Goal: Information Seeking & Learning: Learn about a topic

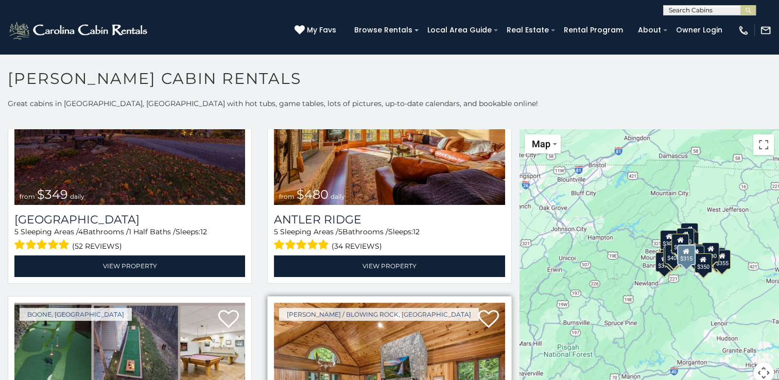
scroll to position [52, 0]
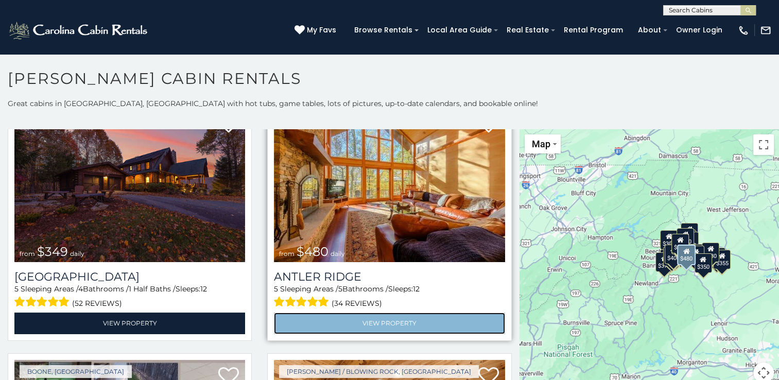
click at [351, 314] on link "View Property" at bounding box center [389, 323] width 231 height 21
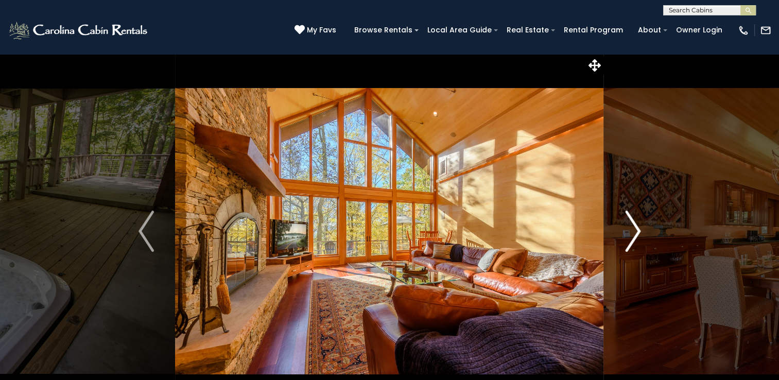
click at [639, 232] on img "Next" at bounding box center [632, 231] width 15 height 41
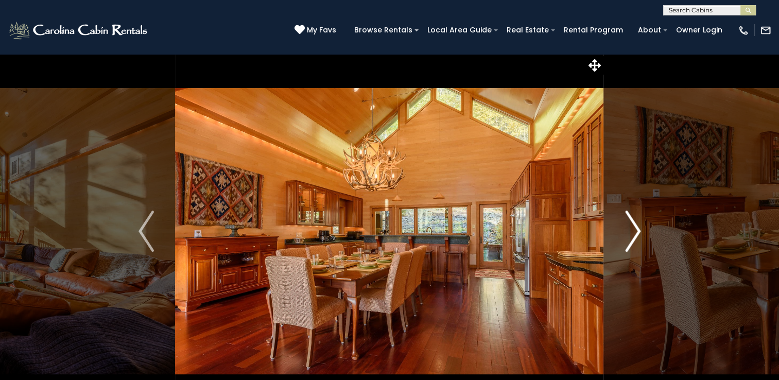
click at [639, 232] on img "Next" at bounding box center [632, 231] width 15 height 41
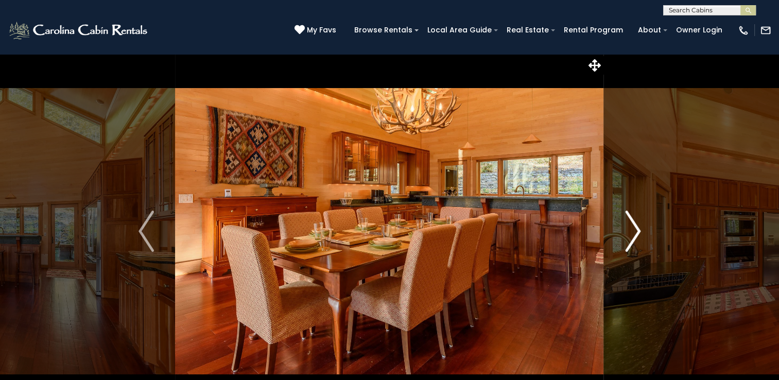
click at [639, 232] on img "Next" at bounding box center [632, 231] width 15 height 41
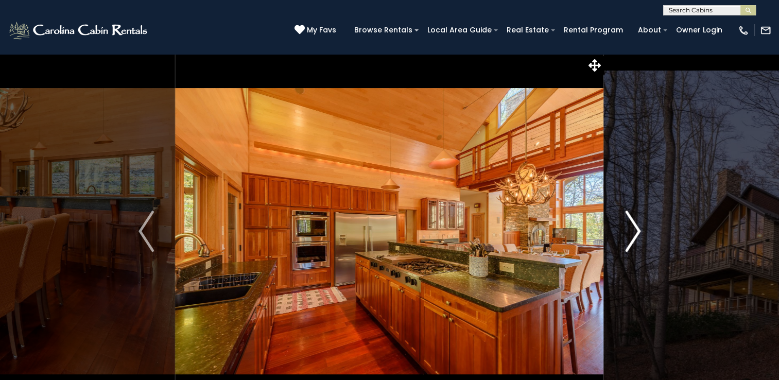
click at [639, 232] on img "Next" at bounding box center [632, 231] width 15 height 41
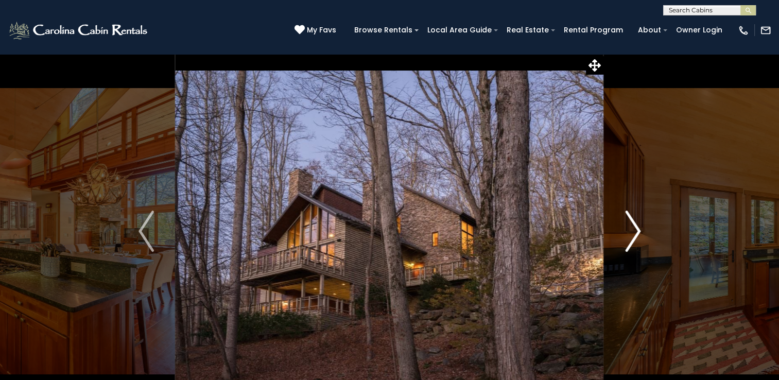
click at [639, 232] on img "Next" at bounding box center [632, 231] width 15 height 41
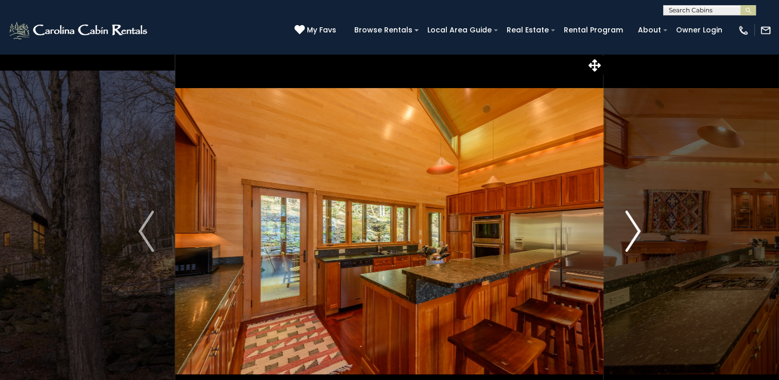
click at [640, 232] on img "Next" at bounding box center [632, 231] width 15 height 41
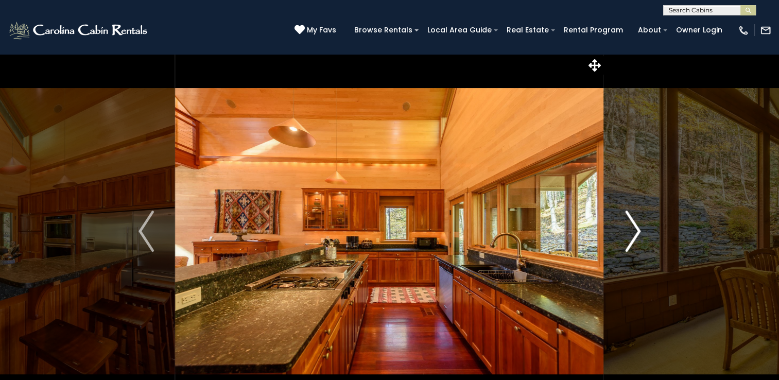
click at [638, 230] on img "Next" at bounding box center [632, 231] width 15 height 41
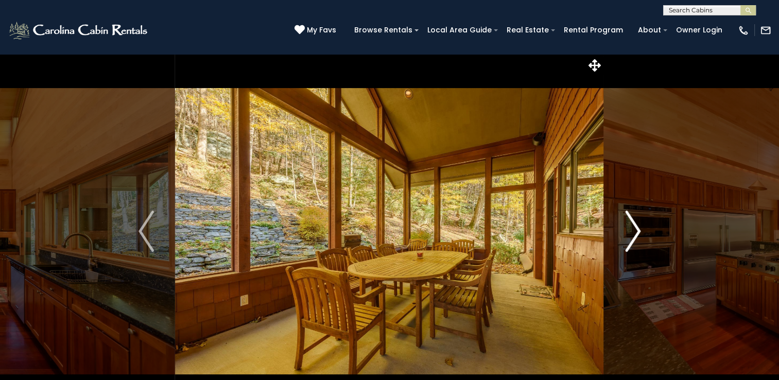
click at [638, 230] on img "Next" at bounding box center [632, 231] width 15 height 41
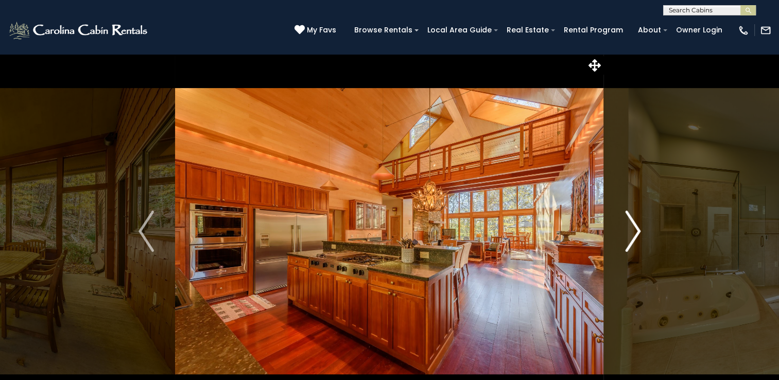
click at [637, 229] on img "Next" at bounding box center [632, 231] width 15 height 41
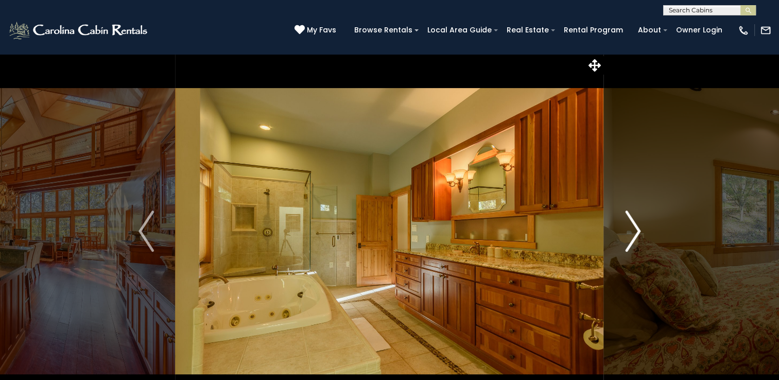
click at [637, 229] on img "Next" at bounding box center [632, 231] width 15 height 41
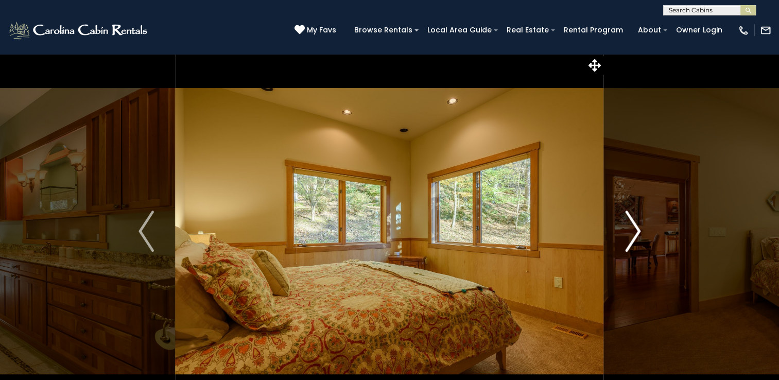
click at [637, 232] on img "Next" at bounding box center [632, 231] width 15 height 41
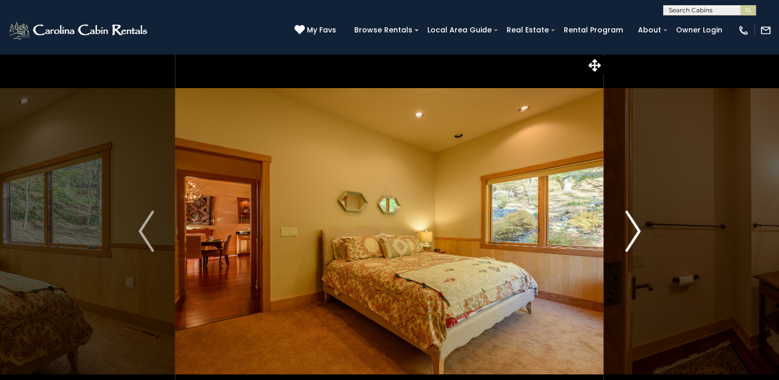
click at [637, 232] on img "Next" at bounding box center [632, 231] width 15 height 41
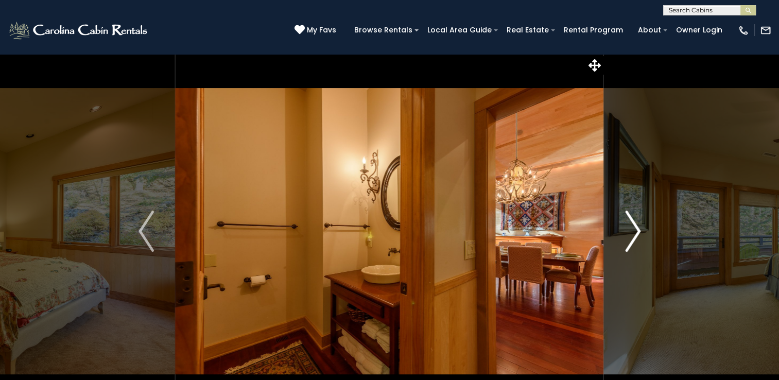
click at [637, 232] on img "Next" at bounding box center [632, 231] width 15 height 41
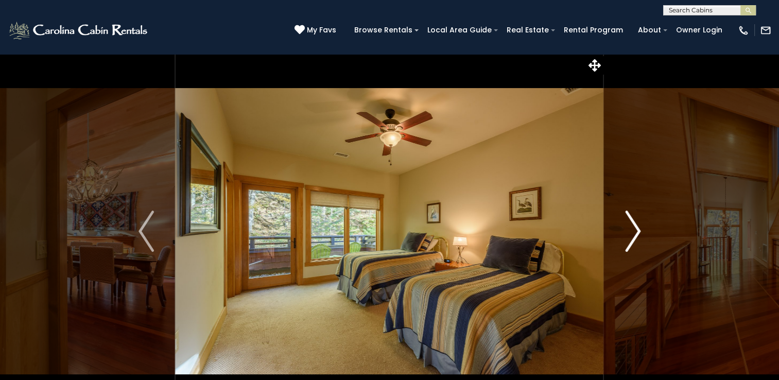
click at [637, 232] on img "Next" at bounding box center [632, 231] width 15 height 41
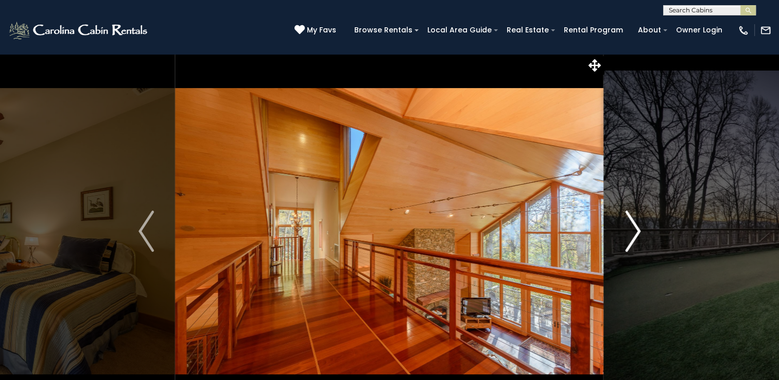
click at [637, 232] on img "Next" at bounding box center [632, 231] width 15 height 41
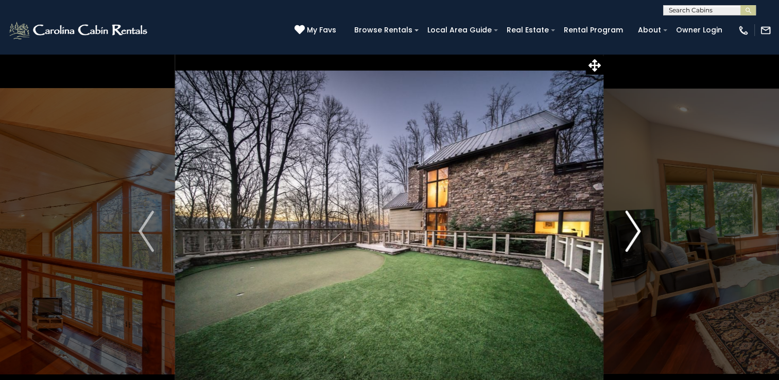
click at [637, 231] on img "Next" at bounding box center [632, 231] width 15 height 41
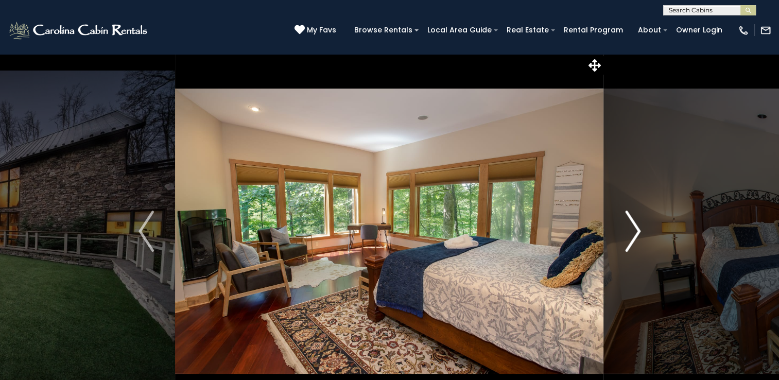
click at [637, 231] on img "Next" at bounding box center [632, 231] width 15 height 41
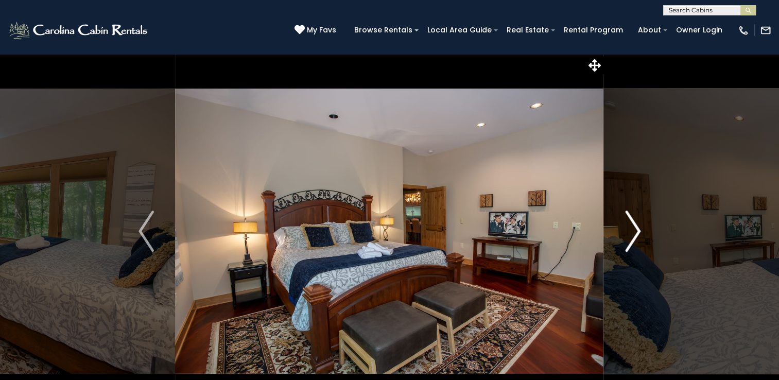
click at [637, 231] on img "Next" at bounding box center [632, 231] width 15 height 41
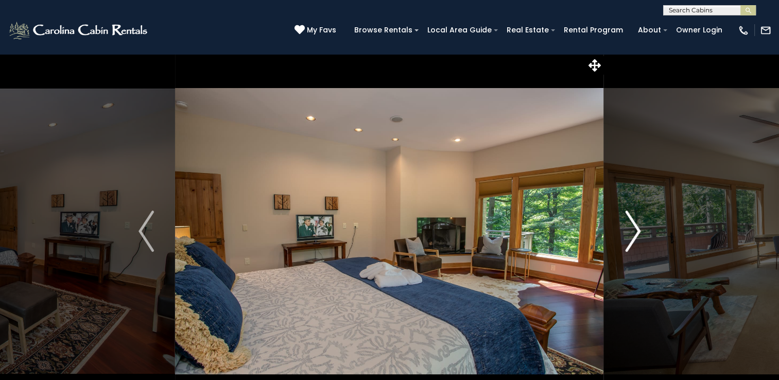
click at [637, 231] on img "Next" at bounding box center [632, 231] width 15 height 41
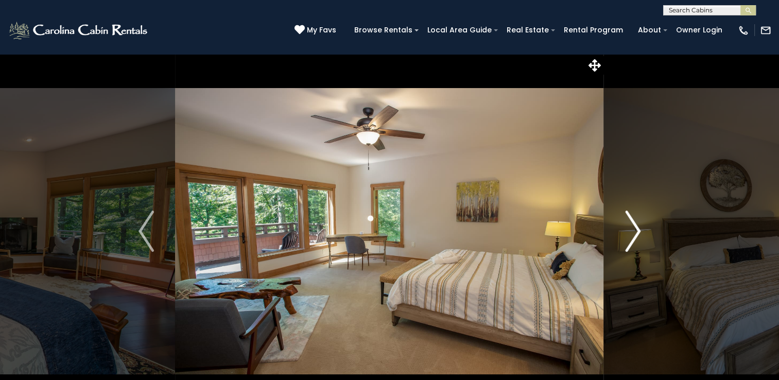
click at [637, 231] on img "Next" at bounding box center [632, 231] width 15 height 41
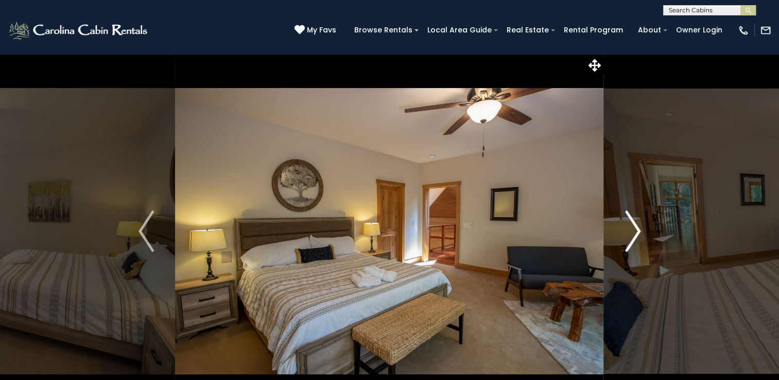
click at [637, 231] on img "Next" at bounding box center [632, 231] width 15 height 41
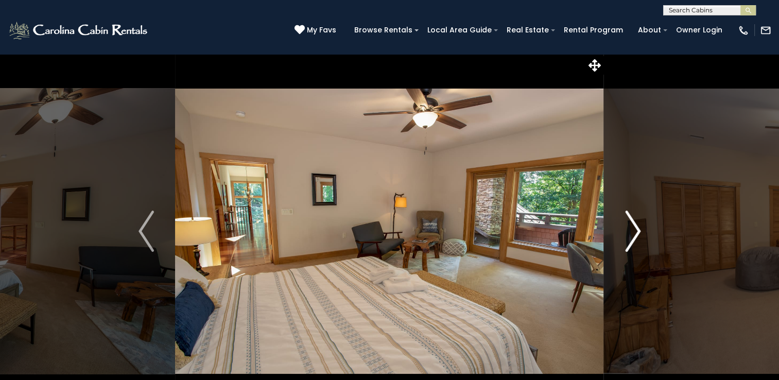
click at [637, 231] on img "Next" at bounding box center [632, 231] width 15 height 41
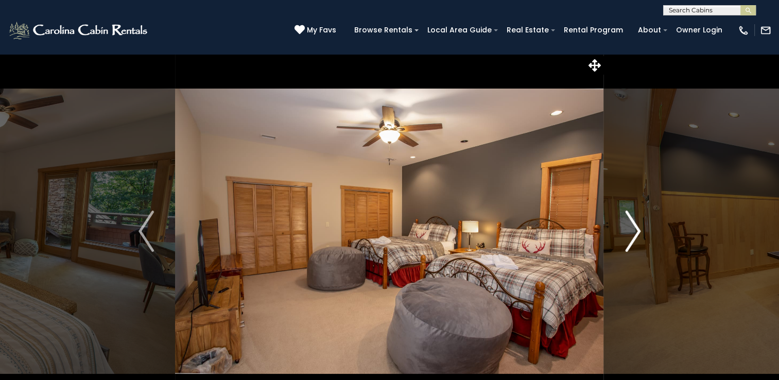
click at [637, 231] on img "Next" at bounding box center [632, 231] width 15 height 41
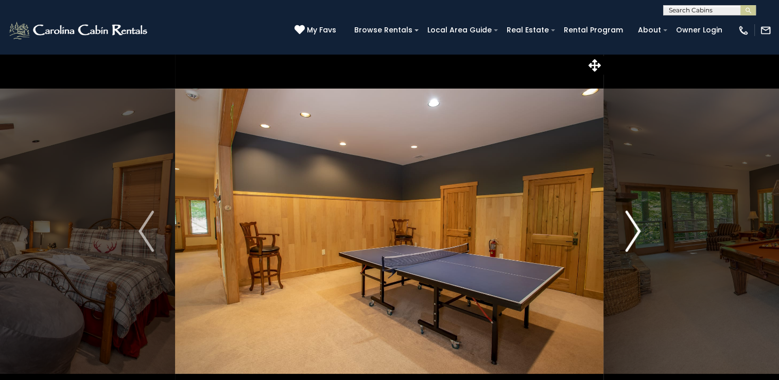
click at [637, 231] on img "Next" at bounding box center [632, 231] width 15 height 41
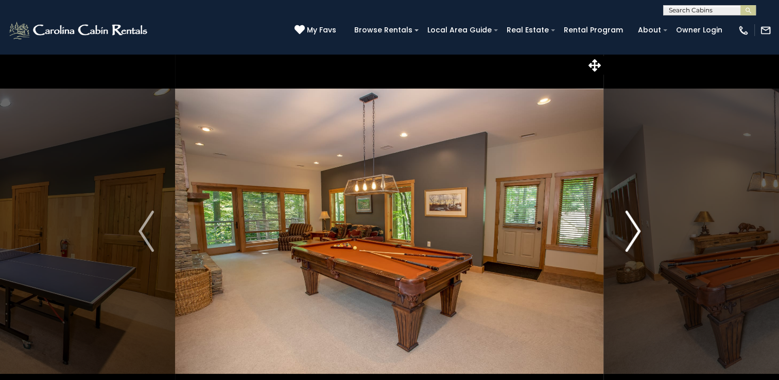
click at [637, 231] on img "Next" at bounding box center [632, 231] width 15 height 41
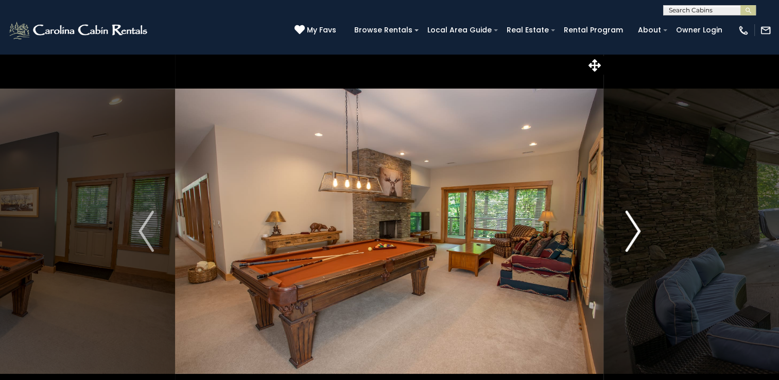
click at [637, 231] on img "Next" at bounding box center [632, 231] width 15 height 41
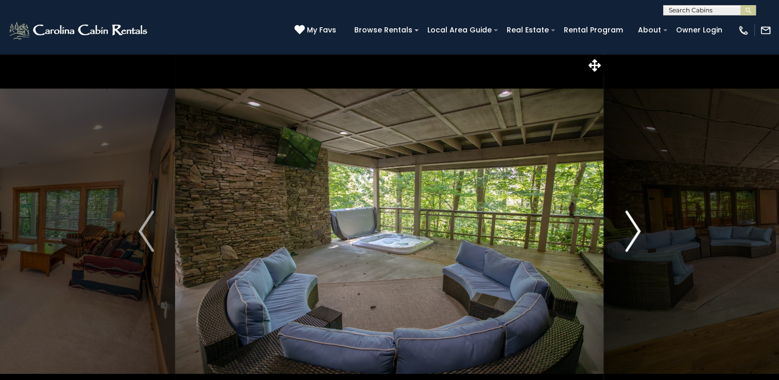
click at [635, 233] on img "Next" at bounding box center [632, 231] width 15 height 41
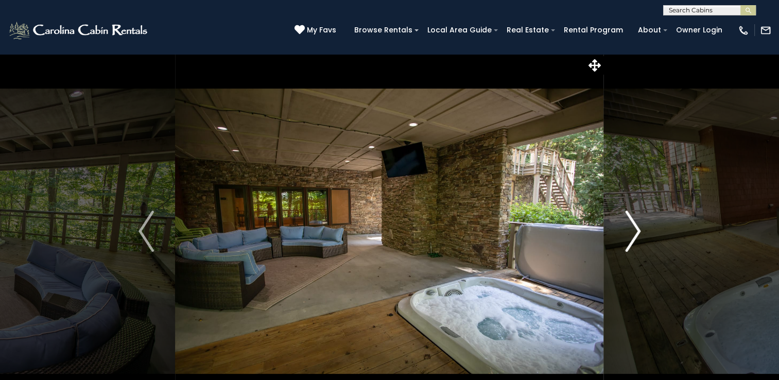
click at [635, 233] on img "Next" at bounding box center [632, 231] width 15 height 41
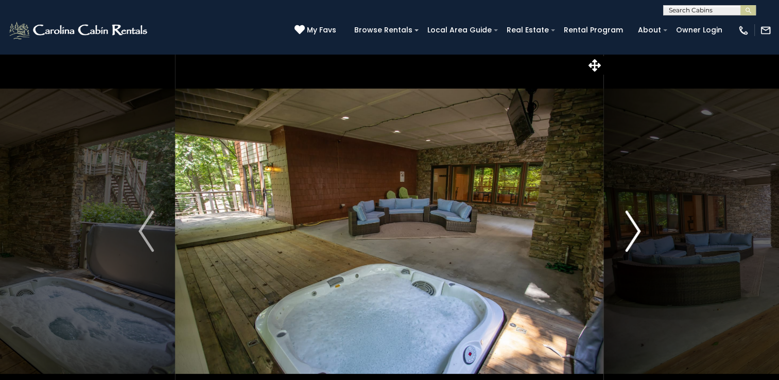
click at [638, 232] on img "Next" at bounding box center [632, 231] width 15 height 41
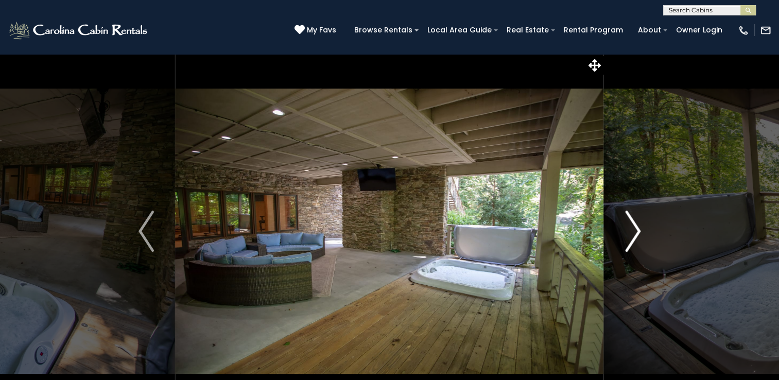
click at [638, 231] on img "Next" at bounding box center [632, 231] width 15 height 41
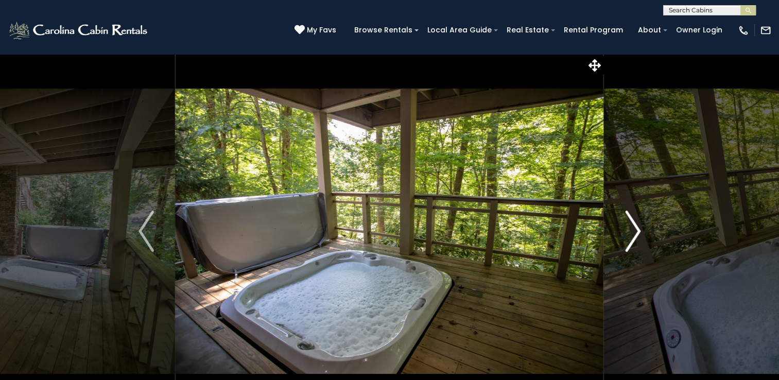
click at [638, 231] on img "Next" at bounding box center [632, 231] width 15 height 41
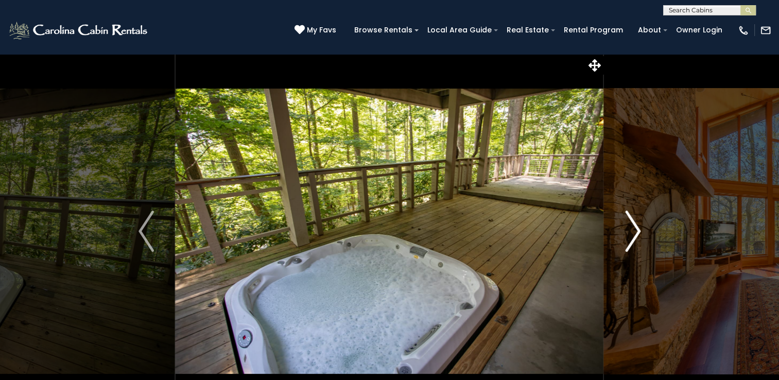
click at [638, 231] on img "Next" at bounding box center [632, 231] width 15 height 41
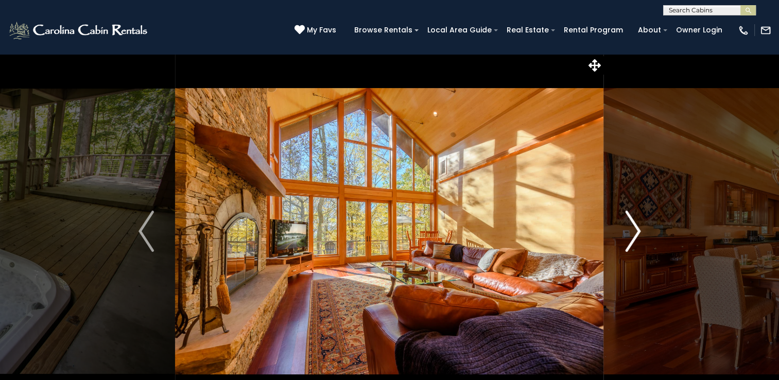
click at [638, 231] on img "Next" at bounding box center [632, 231] width 15 height 41
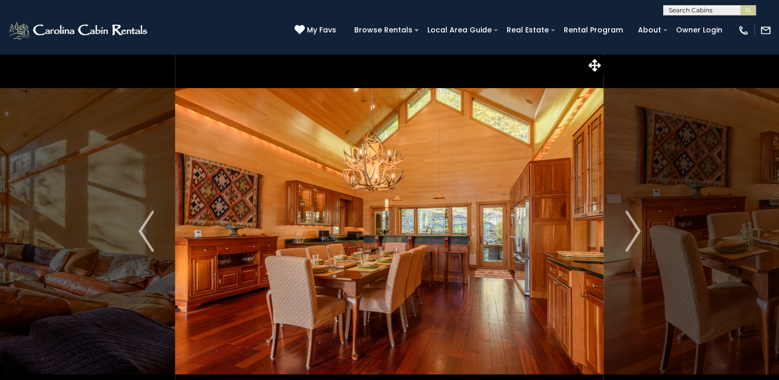
drag, startPoint x: 138, startPoint y: 63, endPoint x: 200, endPoint y: 58, distance: 62.5
click at [139, 63] on button "Previous" at bounding box center [146, 231] width 58 height 355
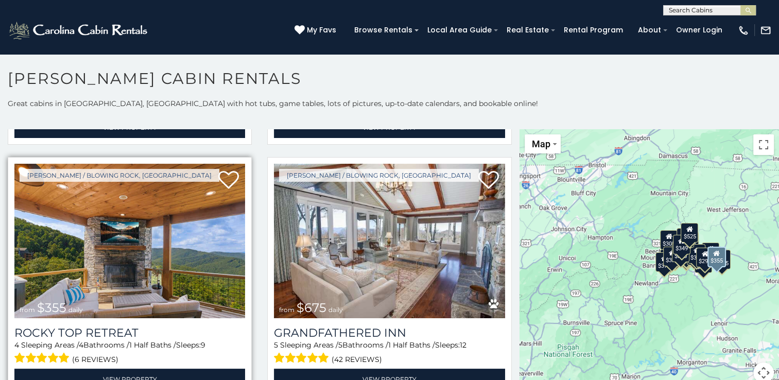
scroll to position [515, 0]
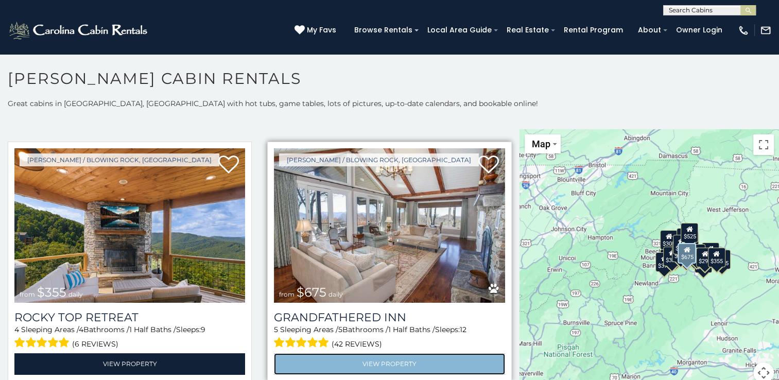
click at [377, 353] on link "View Property" at bounding box center [389, 363] width 231 height 21
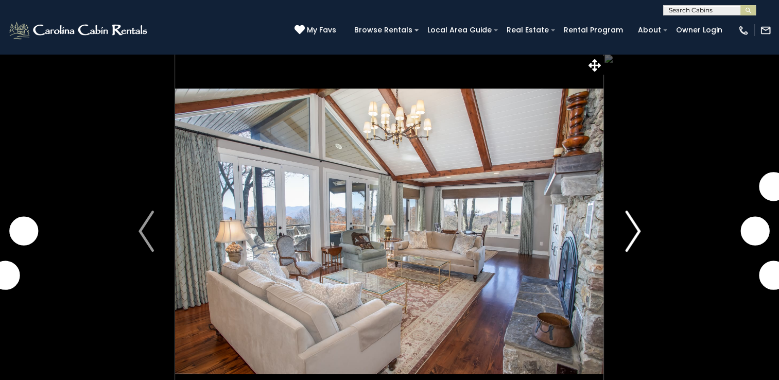
click at [637, 233] on img "Next" at bounding box center [632, 231] width 15 height 41
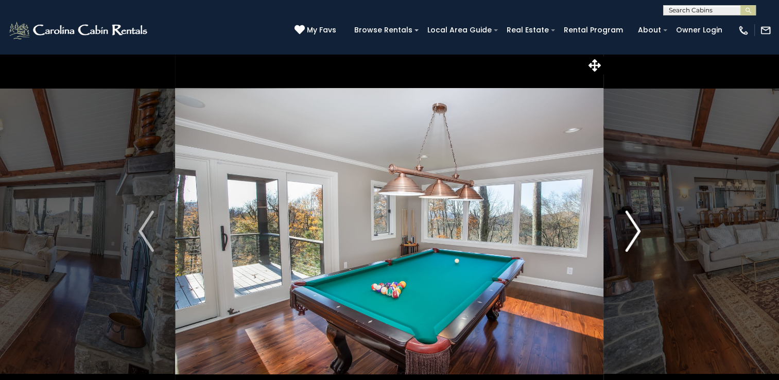
click at [639, 233] on img "Next" at bounding box center [632, 231] width 15 height 41
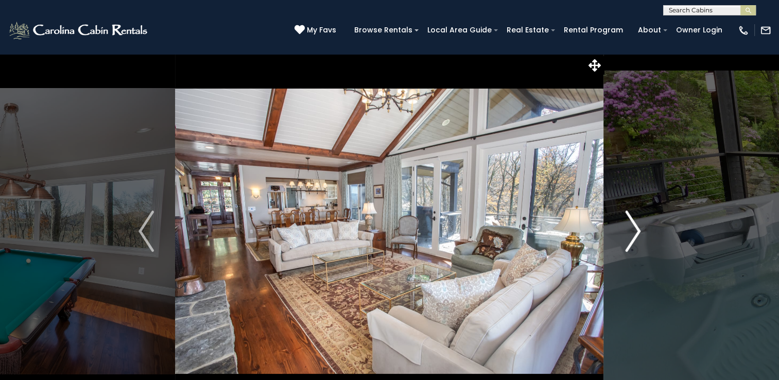
click at [635, 231] on img "Next" at bounding box center [632, 231] width 15 height 41
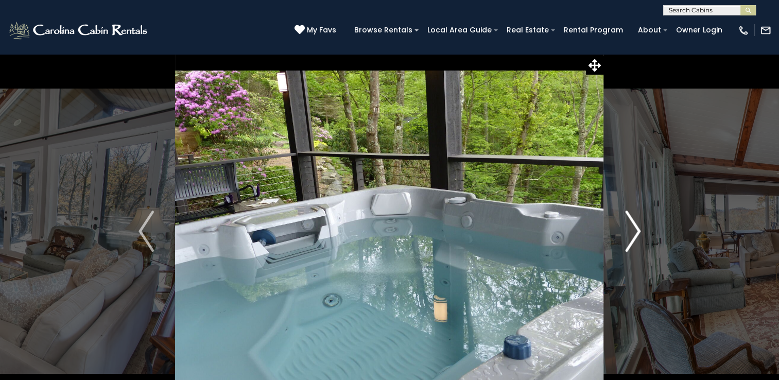
click at [636, 231] on img "Next" at bounding box center [632, 231] width 15 height 41
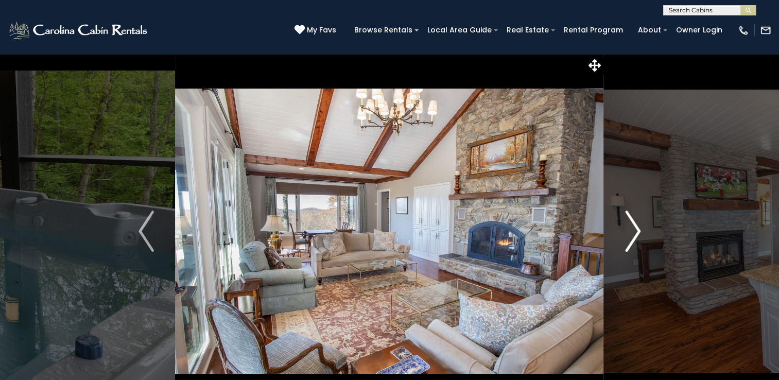
click at [636, 231] on img "Next" at bounding box center [632, 231] width 15 height 41
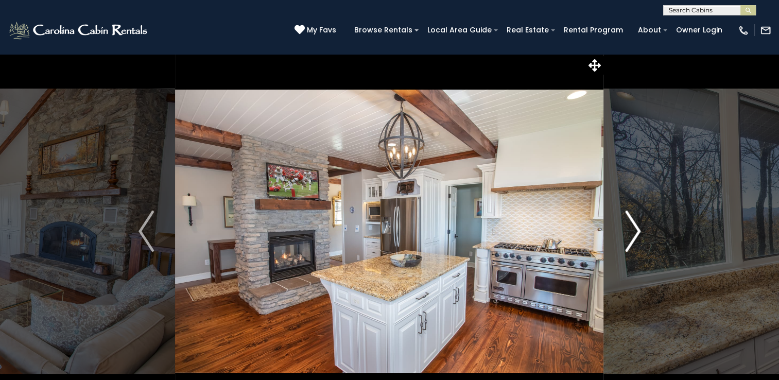
click at [636, 233] on img "Next" at bounding box center [632, 231] width 15 height 41
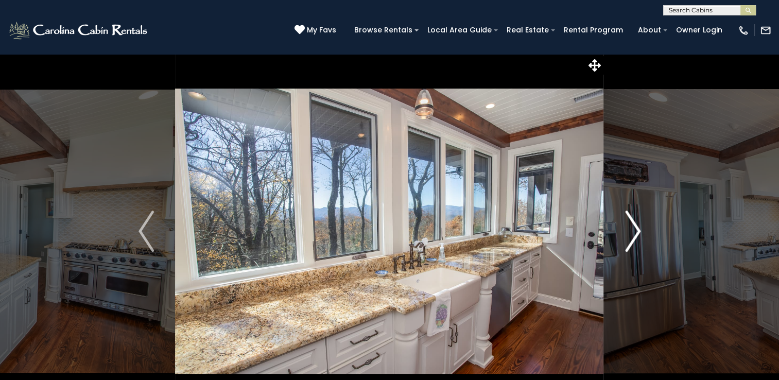
click at [636, 234] on img "Next" at bounding box center [632, 231] width 15 height 41
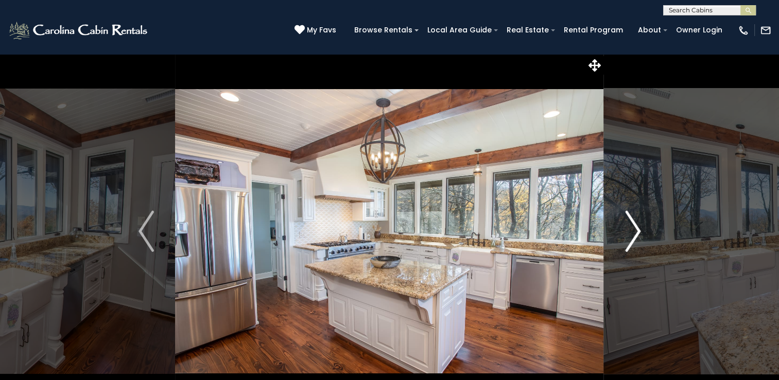
click at [636, 234] on img "Next" at bounding box center [632, 231] width 15 height 41
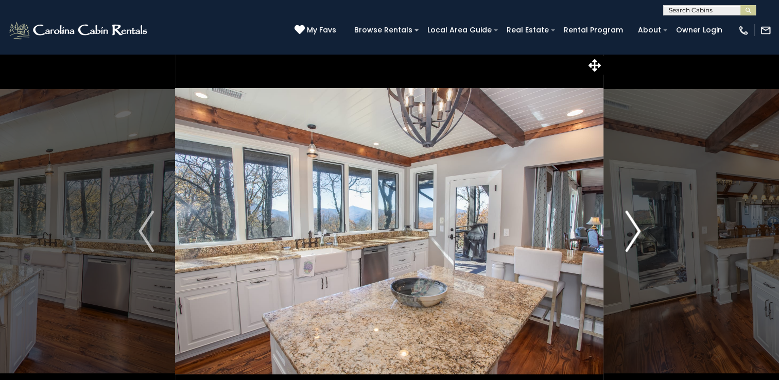
click at [636, 234] on img "Next" at bounding box center [632, 231] width 15 height 41
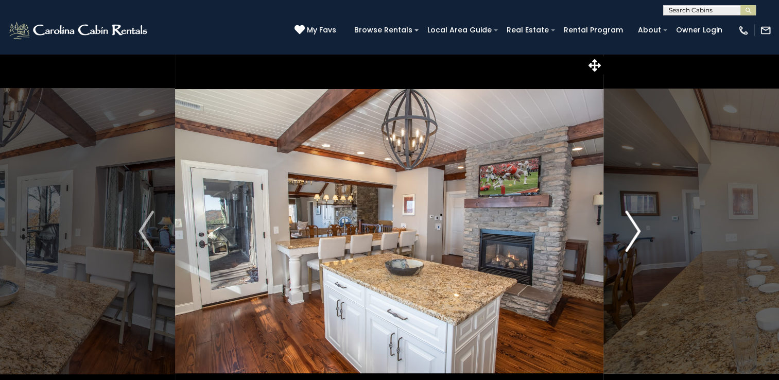
click at [636, 234] on img "Next" at bounding box center [632, 231] width 15 height 41
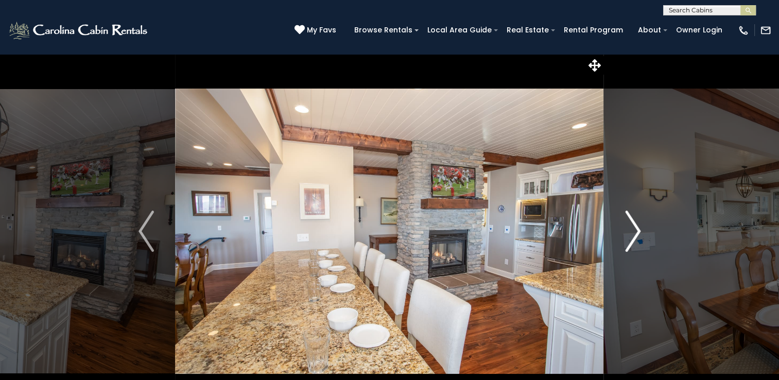
click at [636, 234] on img "Next" at bounding box center [632, 231] width 15 height 41
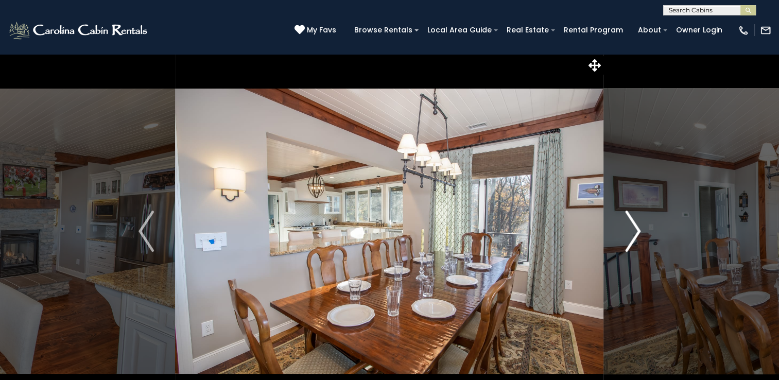
click at [636, 234] on img "Next" at bounding box center [632, 231] width 15 height 41
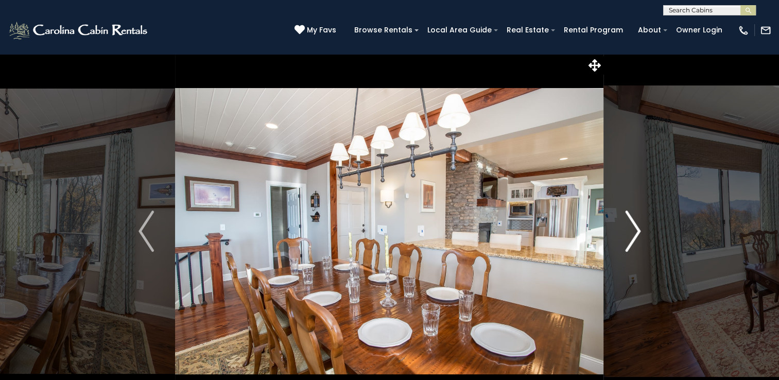
click at [636, 233] on img "Next" at bounding box center [632, 231] width 15 height 41
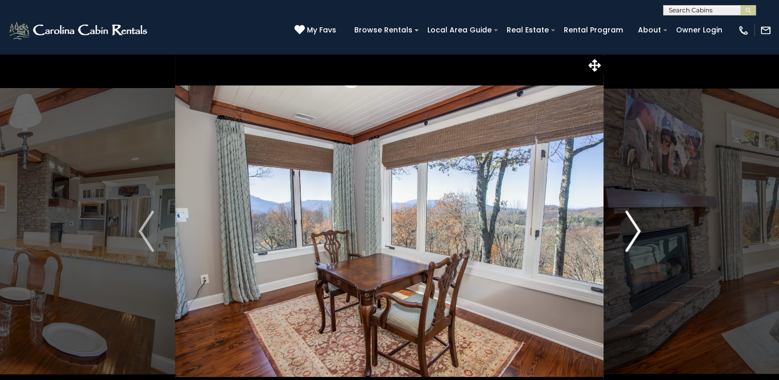
click at [636, 234] on img "Next" at bounding box center [632, 231] width 15 height 41
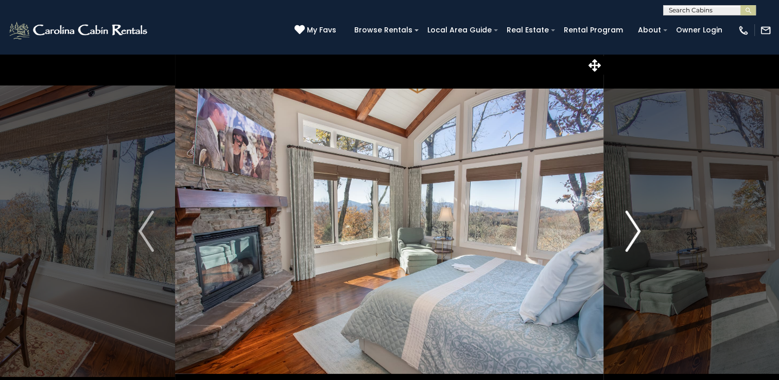
click at [636, 234] on img "Next" at bounding box center [632, 231] width 15 height 41
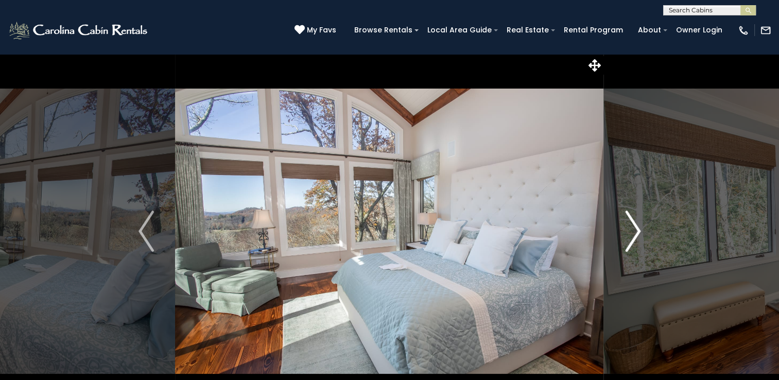
click at [636, 234] on img "Next" at bounding box center [632, 231] width 15 height 41
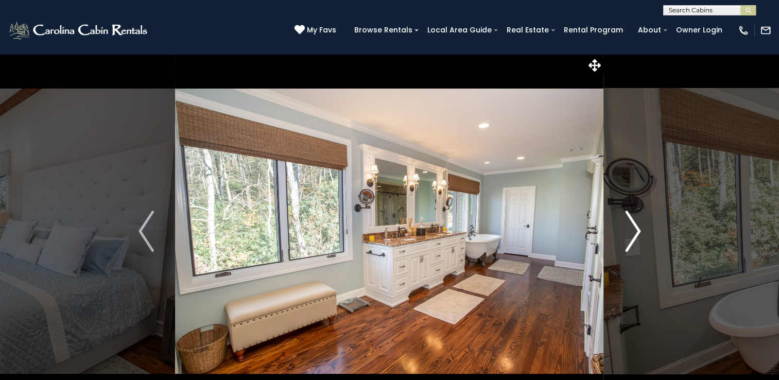
click at [636, 234] on img "Next" at bounding box center [632, 231] width 15 height 41
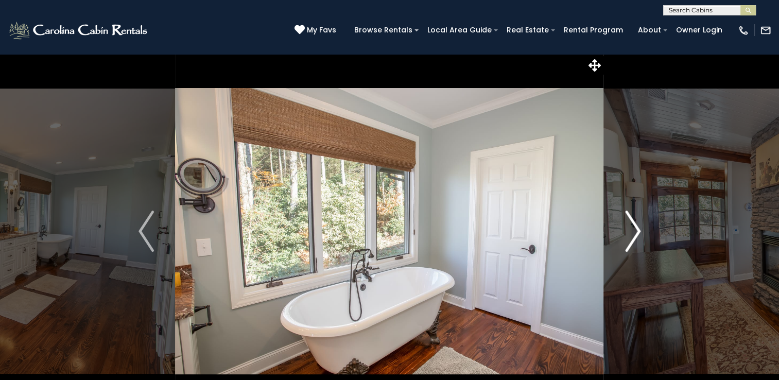
click at [636, 234] on img "Next" at bounding box center [632, 231] width 15 height 41
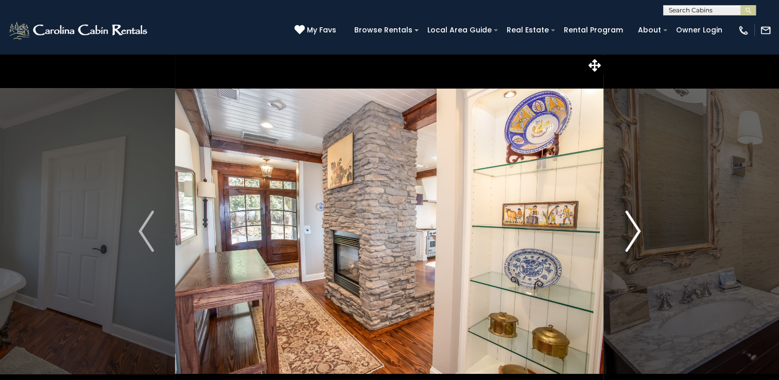
click at [636, 234] on img "Next" at bounding box center [632, 231] width 15 height 41
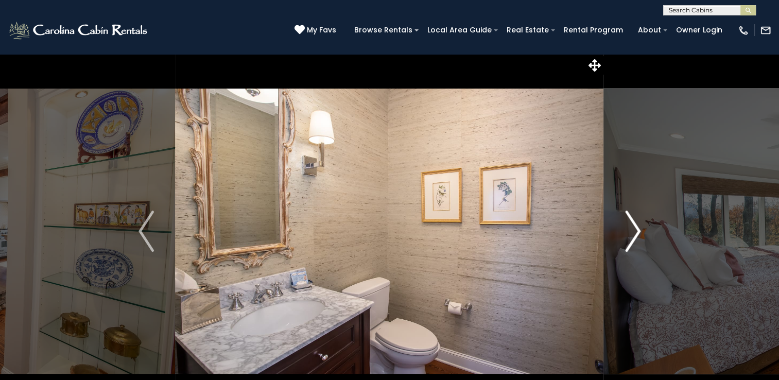
click at [636, 234] on img "Next" at bounding box center [632, 231] width 15 height 41
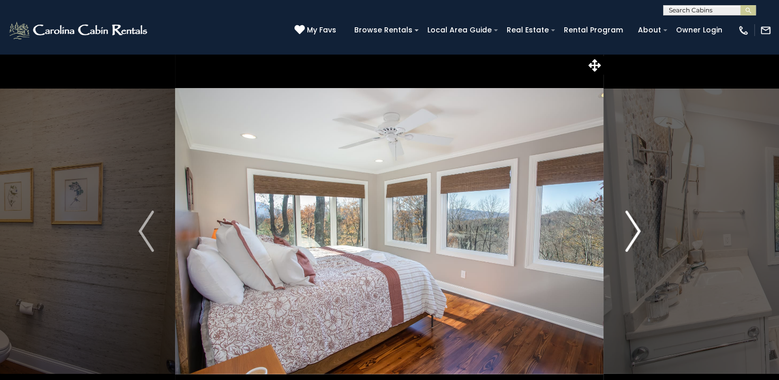
click at [636, 234] on img "Next" at bounding box center [632, 231] width 15 height 41
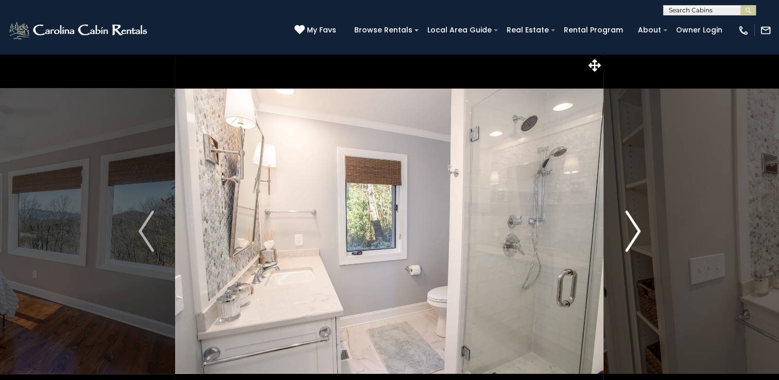
click at [636, 234] on img "Next" at bounding box center [632, 231] width 15 height 41
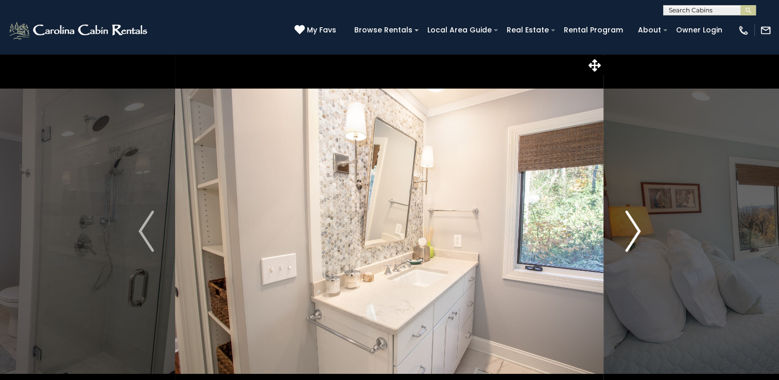
click at [636, 234] on img "Next" at bounding box center [632, 231] width 15 height 41
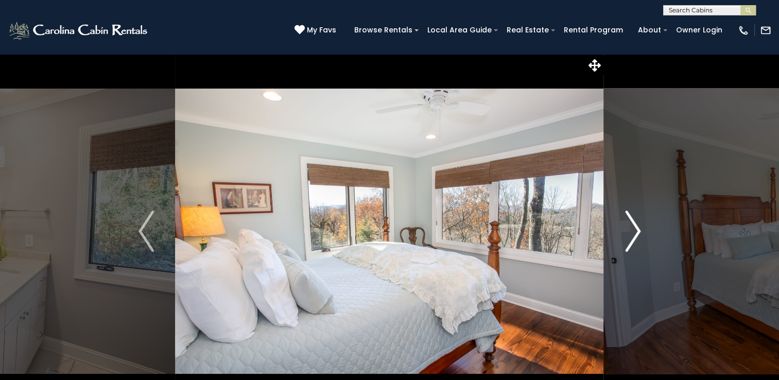
click at [636, 234] on img "Next" at bounding box center [632, 231] width 15 height 41
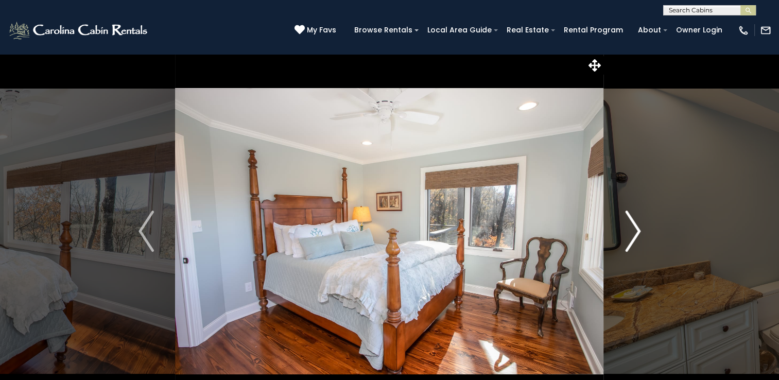
click at [636, 234] on img "Next" at bounding box center [632, 231] width 15 height 41
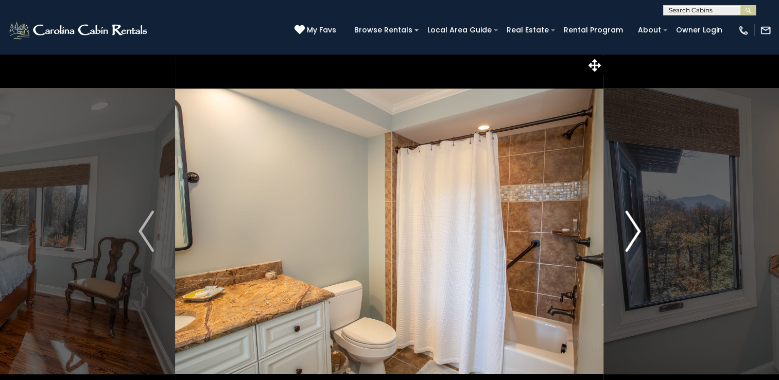
click at [636, 234] on img "Next" at bounding box center [632, 231] width 15 height 41
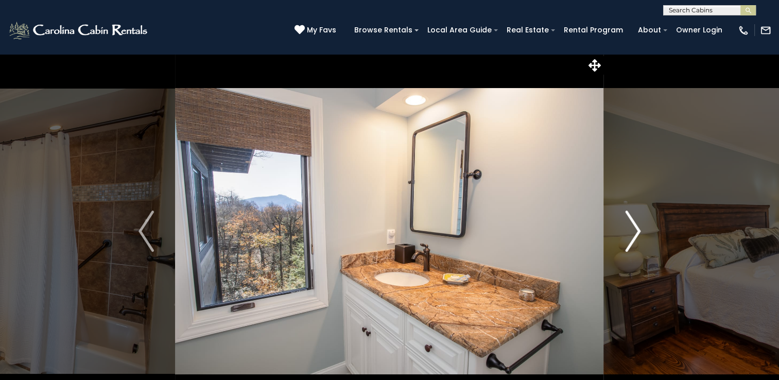
click at [636, 234] on img "Next" at bounding box center [632, 231] width 15 height 41
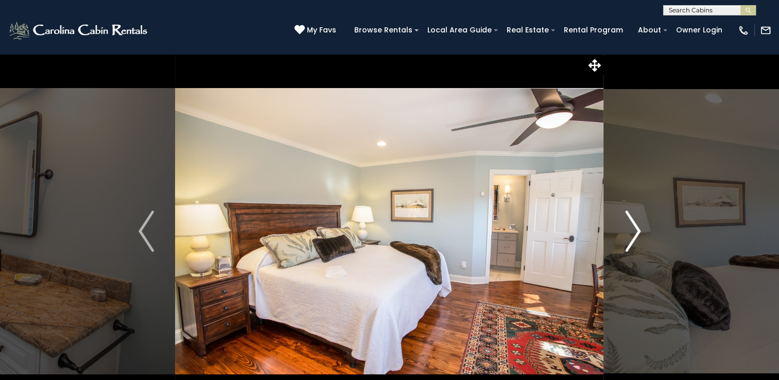
click at [636, 234] on img "Next" at bounding box center [632, 231] width 15 height 41
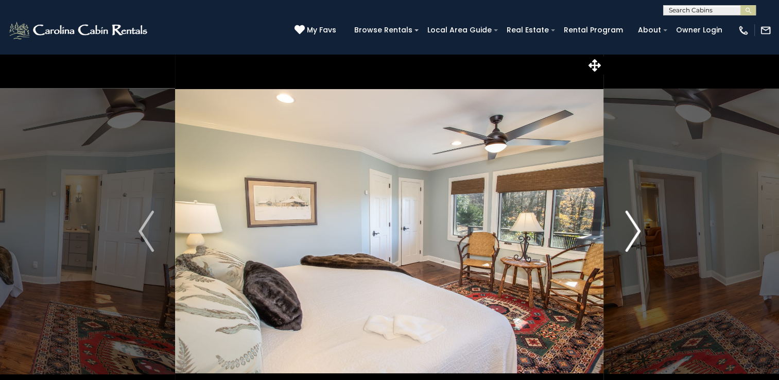
click at [636, 234] on img "Next" at bounding box center [632, 231] width 15 height 41
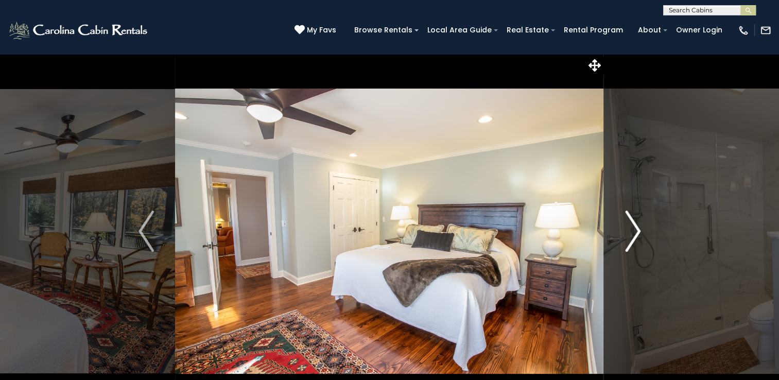
click at [636, 234] on img "Next" at bounding box center [632, 231] width 15 height 41
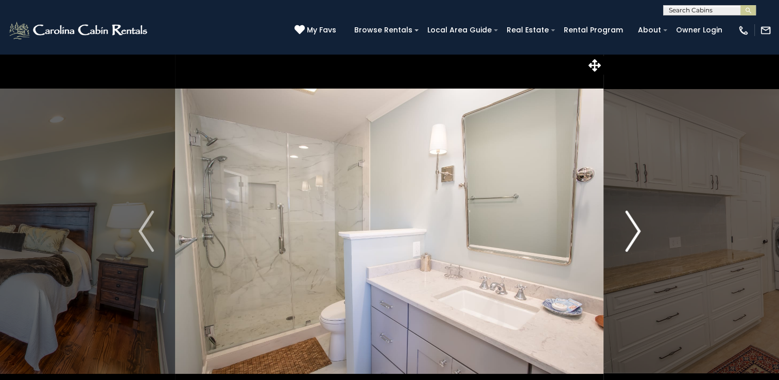
click at [636, 234] on img "Next" at bounding box center [632, 231] width 15 height 41
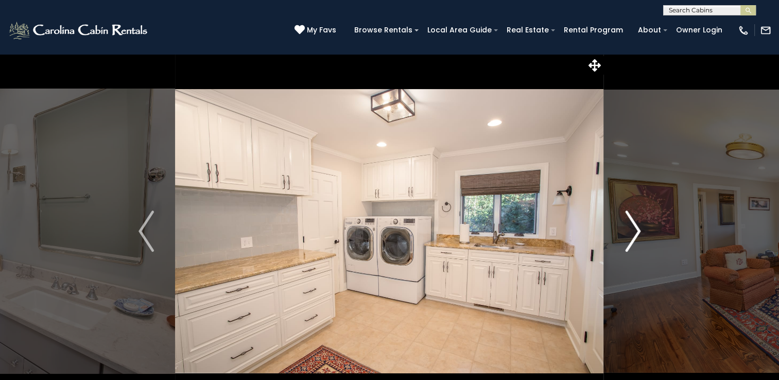
click at [636, 234] on img "Next" at bounding box center [632, 231] width 15 height 41
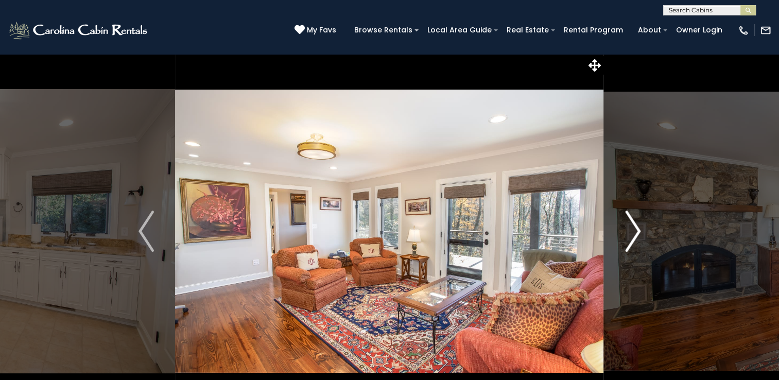
click at [636, 234] on img "Next" at bounding box center [632, 231] width 15 height 41
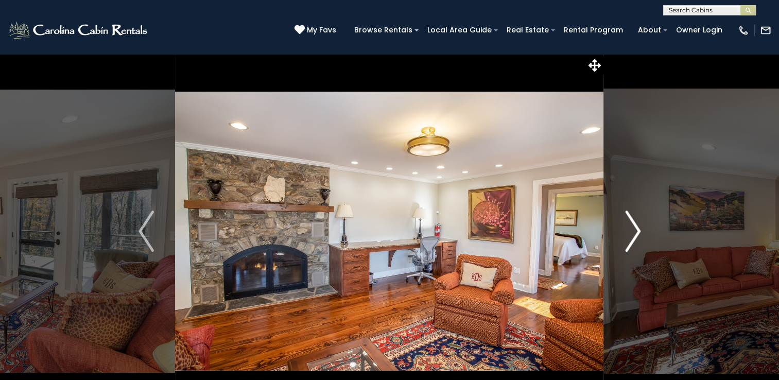
click at [636, 234] on img "Next" at bounding box center [632, 231] width 15 height 41
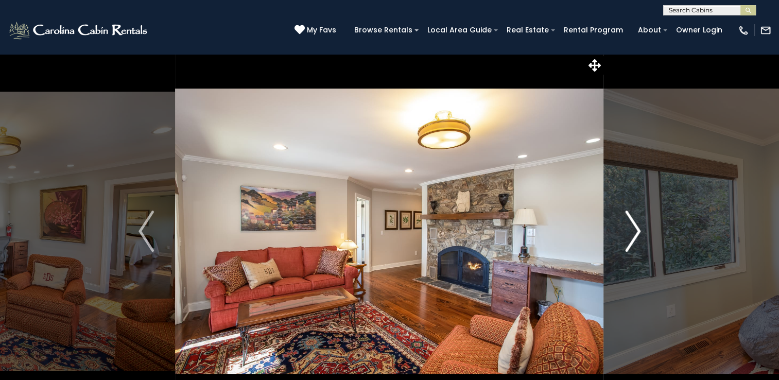
click at [636, 234] on img "Next" at bounding box center [632, 231] width 15 height 41
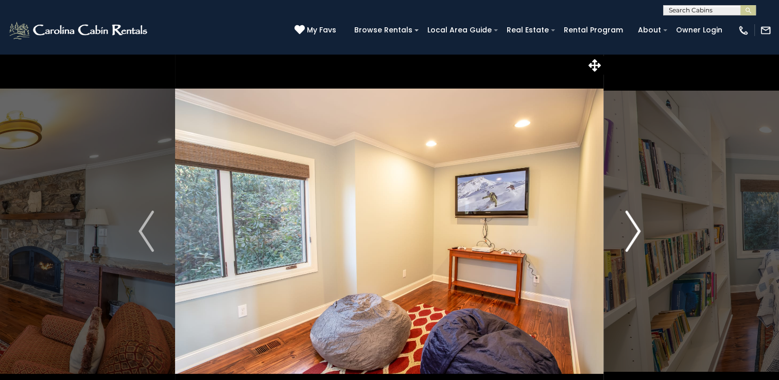
click at [636, 234] on img "Next" at bounding box center [632, 231] width 15 height 41
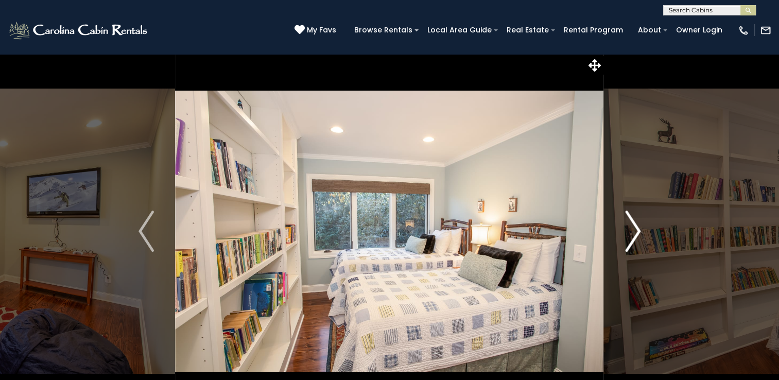
click at [636, 234] on img "Next" at bounding box center [632, 231] width 15 height 41
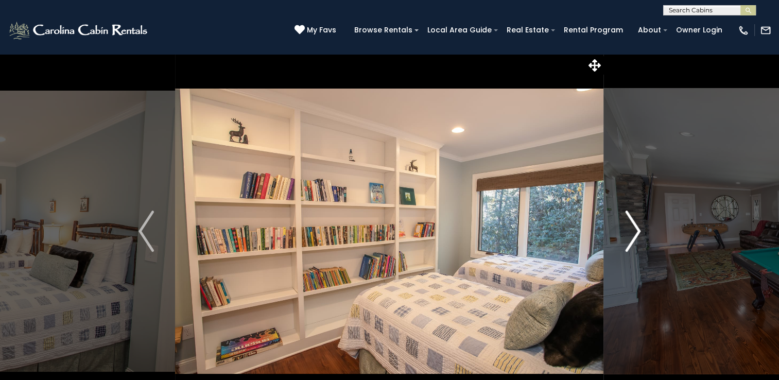
click at [636, 234] on img "Next" at bounding box center [632, 231] width 15 height 41
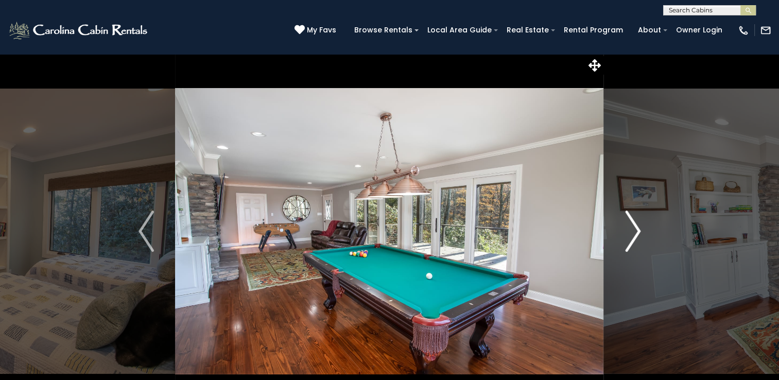
click at [636, 234] on img "Next" at bounding box center [632, 231] width 15 height 41
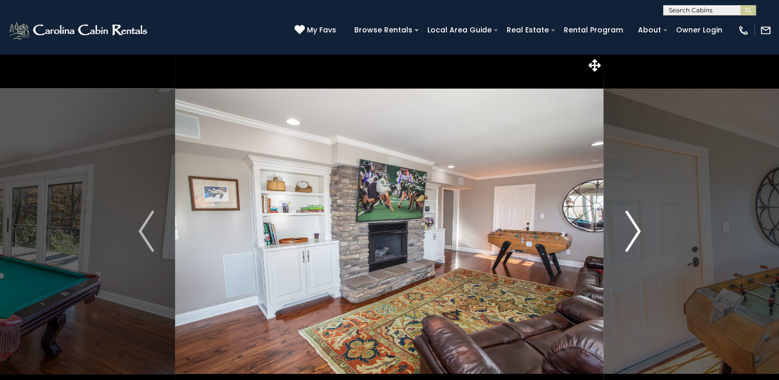
click at [636, 234] on img "Next" at bounding box center [632, 231] width 15 height 41
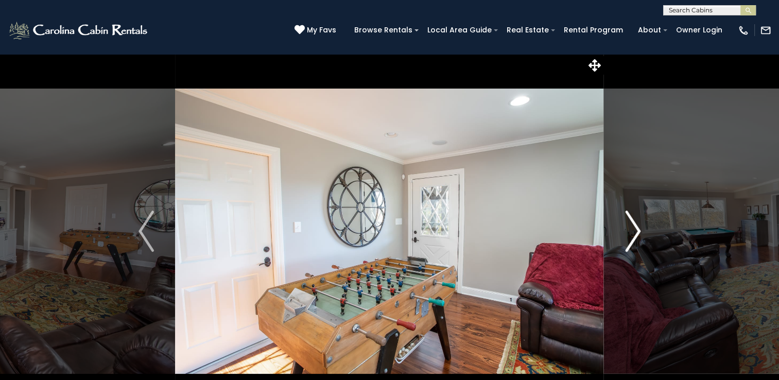
click at [636, 234] on img "Next" at bounding box center [632, 231] width 15 height 41
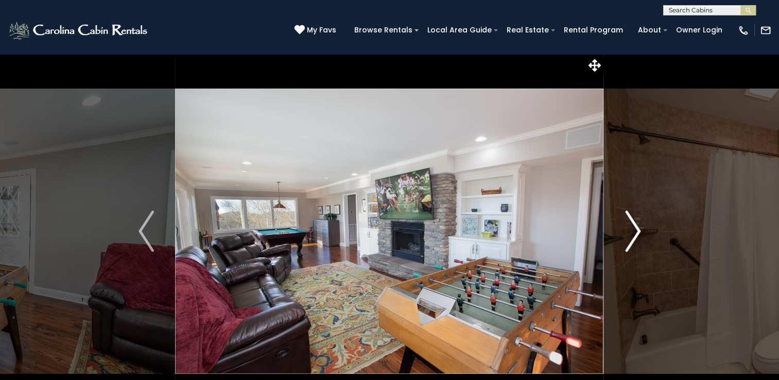
click at [636, 234] on img "Next" at bounding box center [632, 231] width 15 height 41
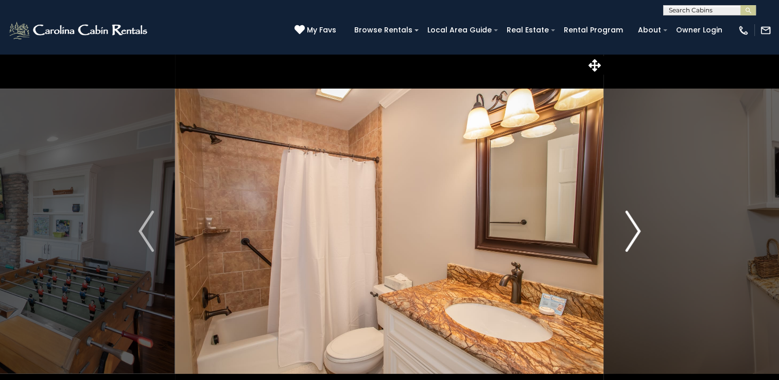
click at [636, 234] on img "Next" at bounding box center [632, 231] width 15 height 41
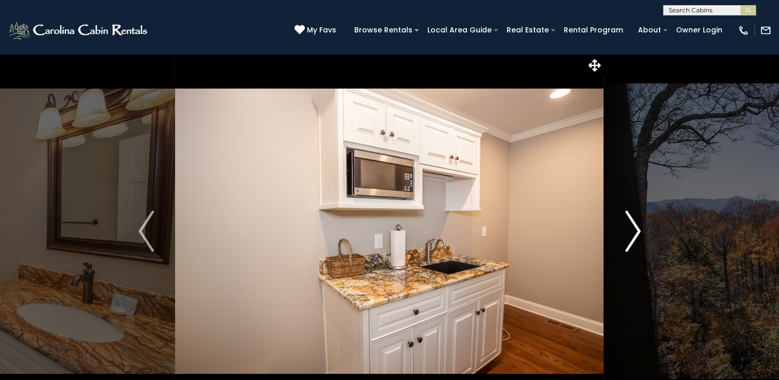
click at [636, 234] on img "Next" at bounding box center [632, 231] width 15 height 41
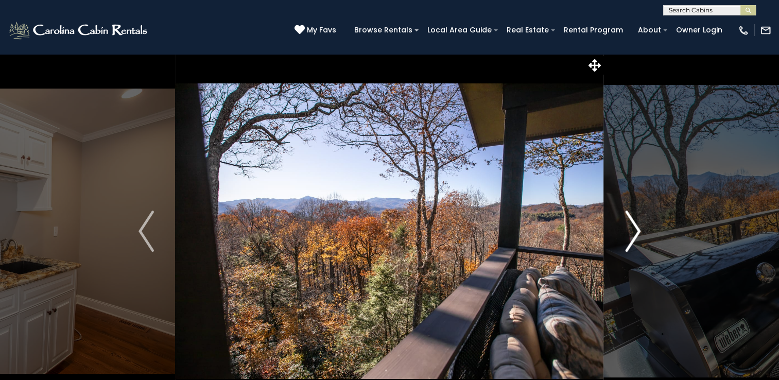
click at [636, 234] on img "Next" at bounding box center [632, 231] width 15 height 41
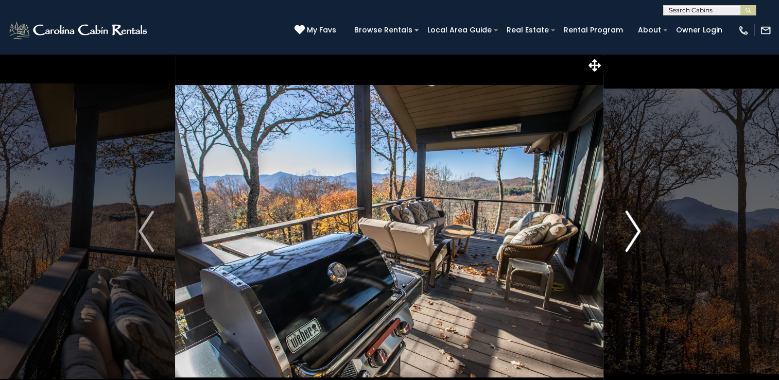
click at [636, 234] on img "Next" at bounding box center [632, 231] width 15 height 41
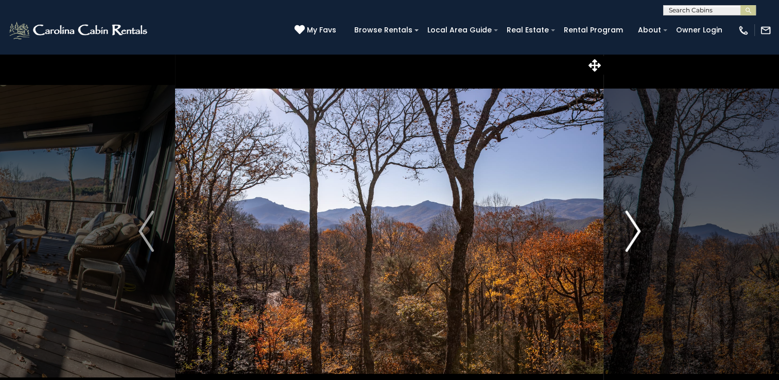
click at [636, 234] on img "Next" at bounding box center [632, 231] width 15 height 41
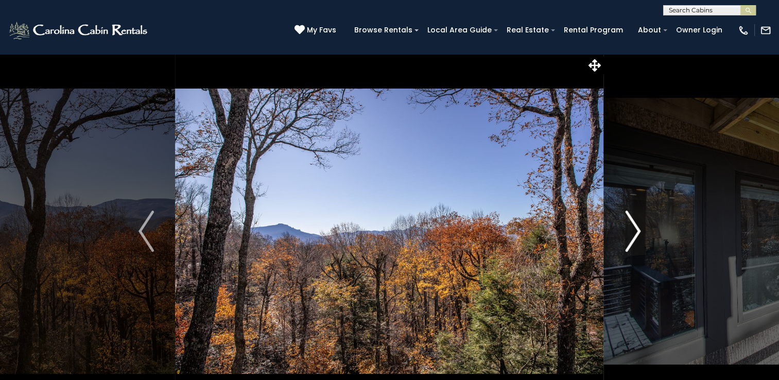
click at [636, 234] on img "Next" at bounding box center [632, 231] width 15 height 41
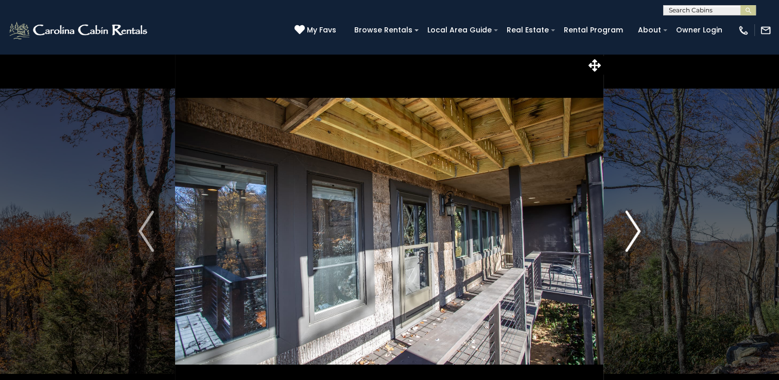
click at [636, 234] on img "Next" at bounding box center [632, 231] width 15 height 41
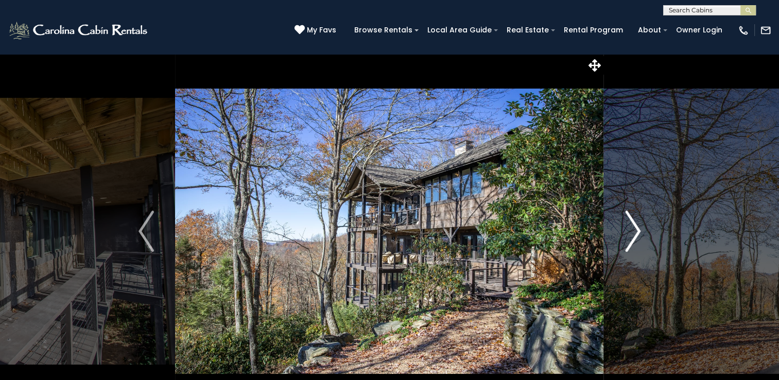
click at [636, 234] on img "Next" at bounding box center [632, 231] width 15 height 41
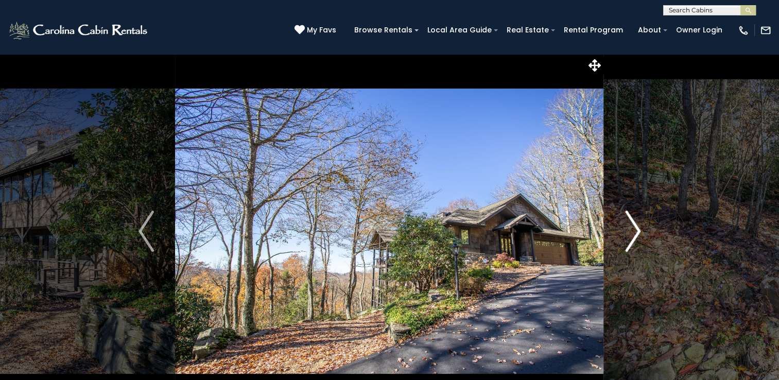
click at [636, 234] on img "Next" at bounding box center [632, 231] width 15 height 41
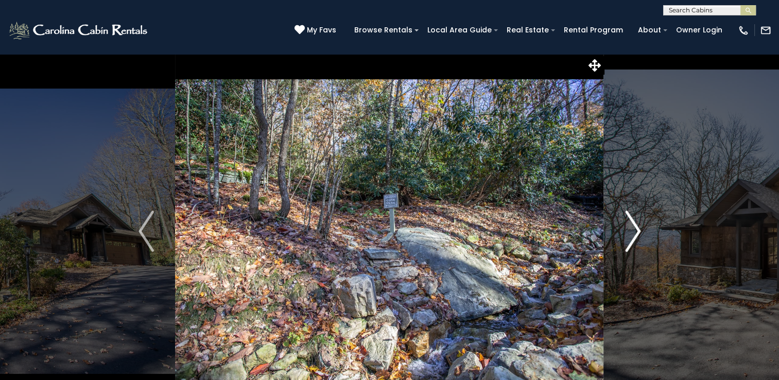
click at [636, 234] on img "Next" at bounding box center [632, 231] width 15 height 41
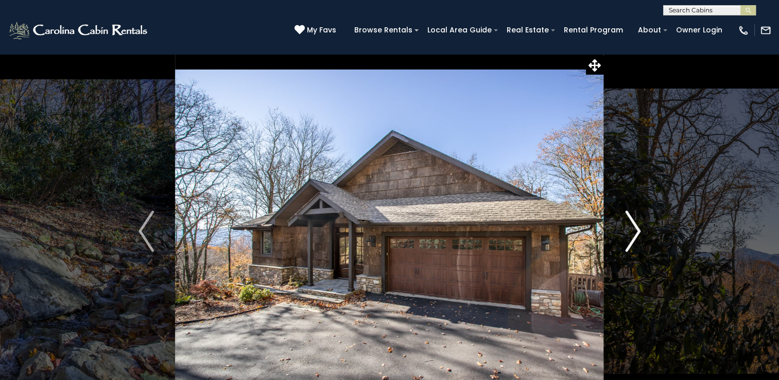
click at [636, 234] on img "Next" at bounding box center [632, 231] width 15 height 41
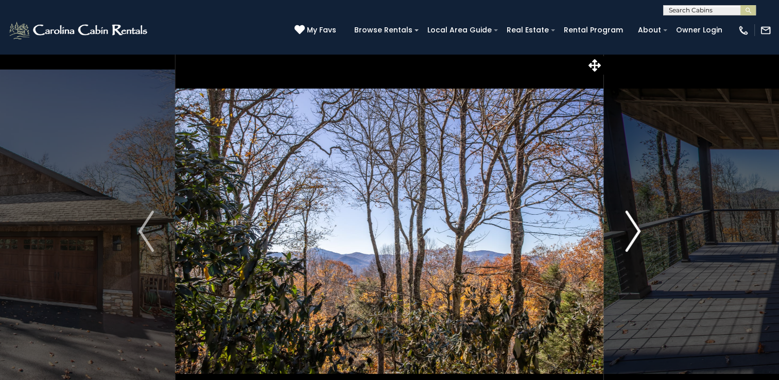
click at [636, 234] on img "Next" at bounding box center [632, 231] width 15 height 41
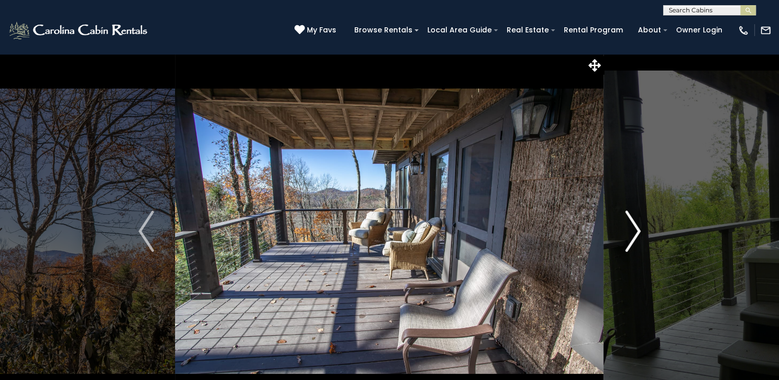
click at [636, 234] on img "Next" at bounding box center [632, 231] width 15 height 41
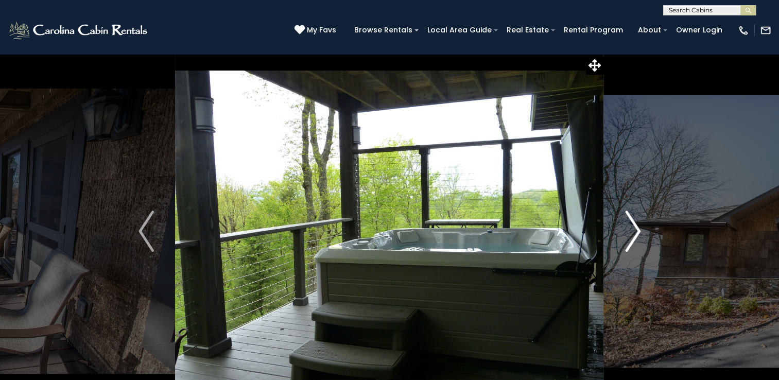
click at [636, 234] on img "Next" at bounding box center [632, 231] width 15 height 41
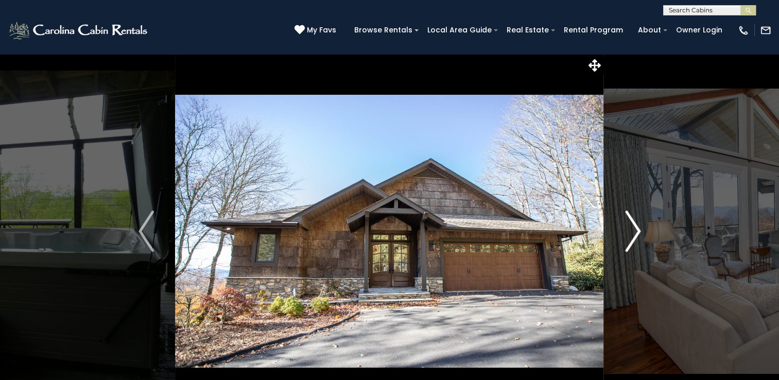
click at [636, 234] on img "Next" at bounding box center [632, 231] width 15 height 41
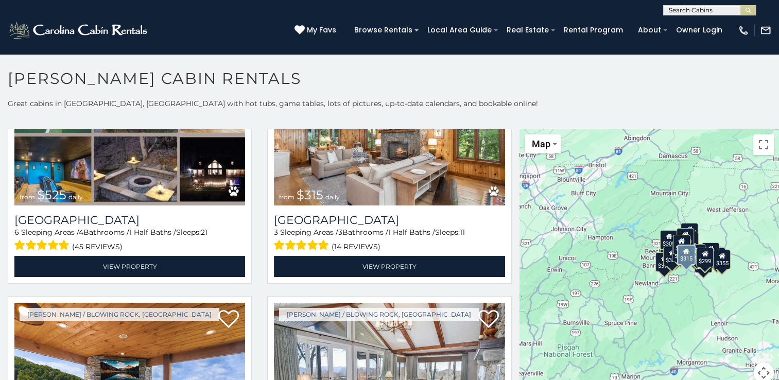
scroll to position [309, 0]
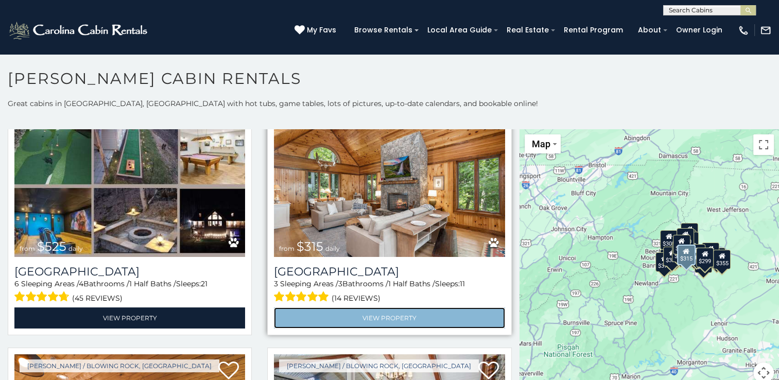
click at [387, 310] on link "View Property" at bounding box center [389, 317] width 231 height 21
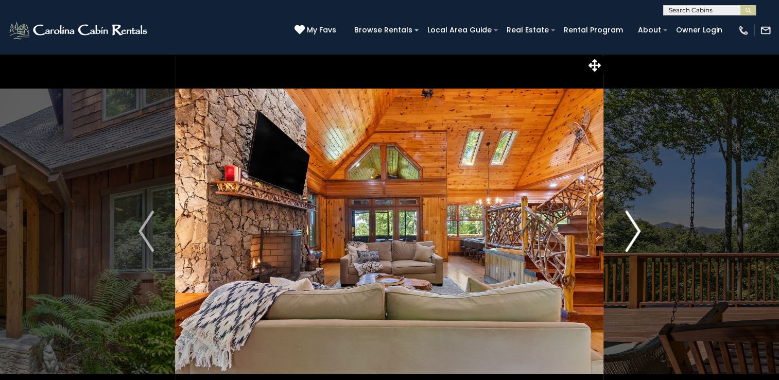
click at [635, 232] on img "Next" at bounding box center [632, 231] width 15 height 41
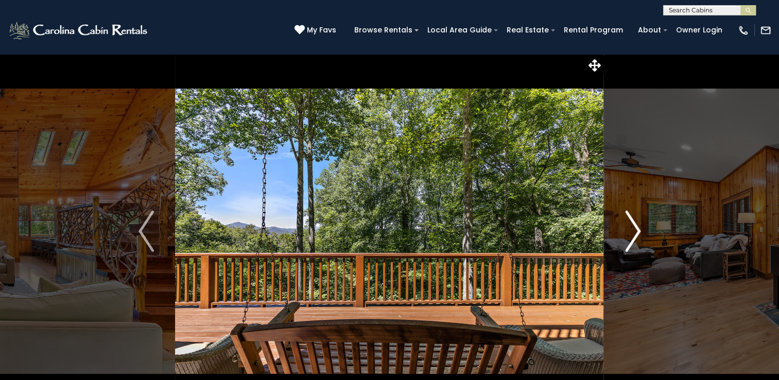
click at [644, 231] on button "Next" at bounding box center [633, 231] width 58 height 355
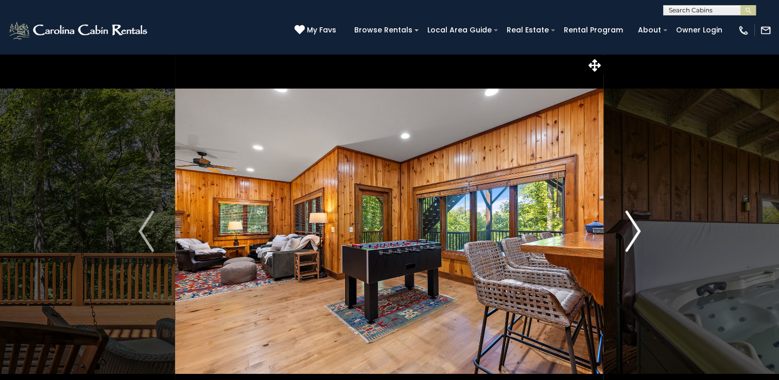
click at [641, 230] on img "Next" at bounding box center [632, 231] width 15 height 41
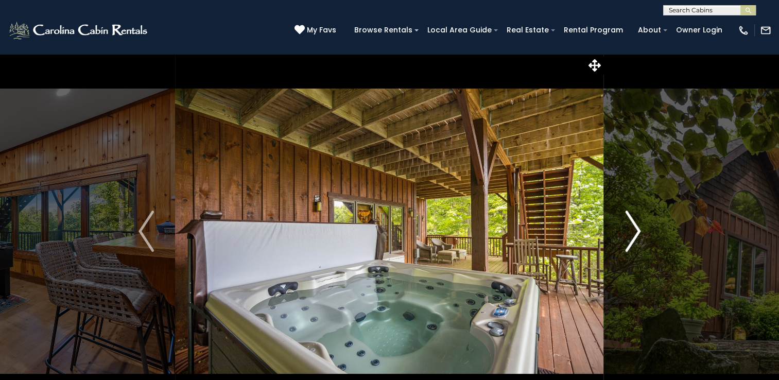
click at [641, 230] on img "Next" at bounding box center [632, 231] width 15 height 41
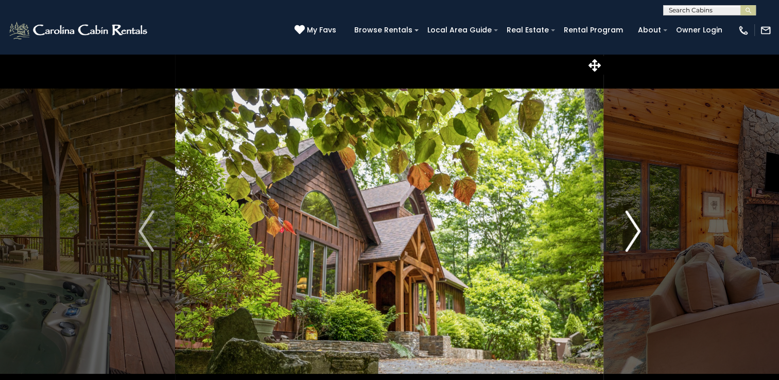
click at [641, 230] on img "Next" at bounding box center [632, 231] width 15 height 41
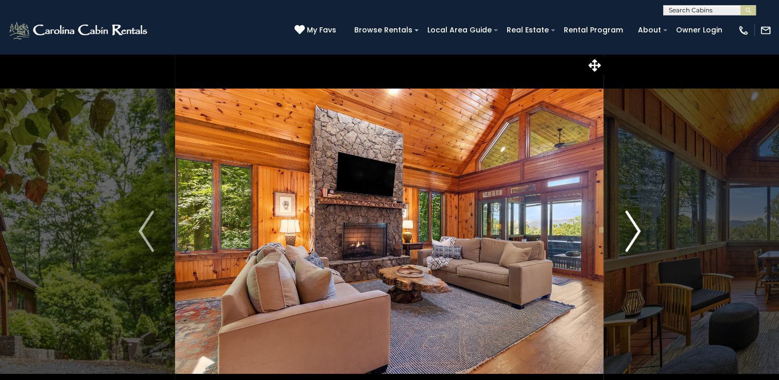
click at [639, 230] on img "Next" at bounding box center [632, 231] width 15 height 41
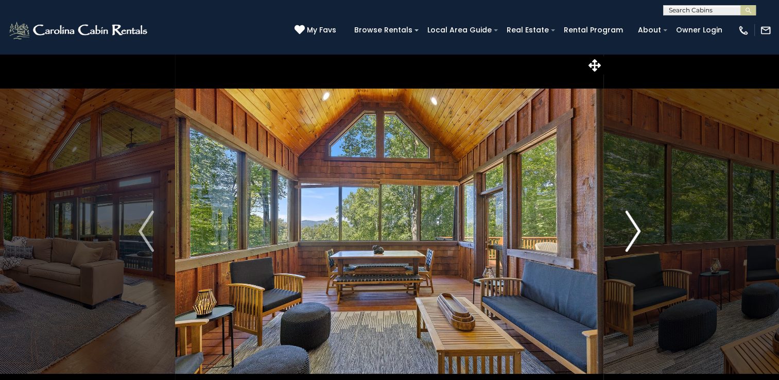
click at [637, 231] on img "Next" at bounding box center [632, 231] width 15 height 41
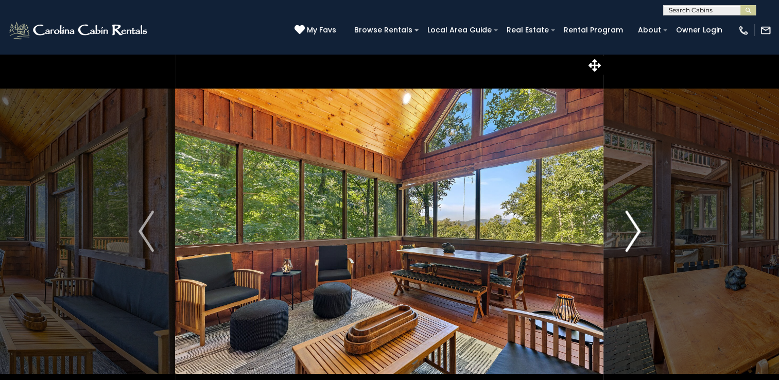
click at [637, 231] on img "Next" at bounding box center [632, 231] width 15 height 41
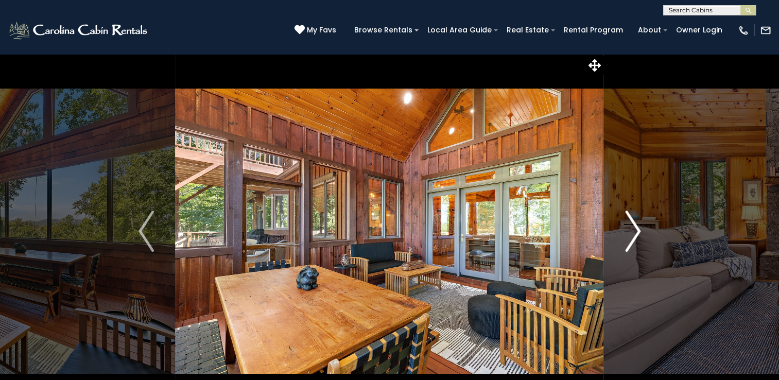
click at [639, 232] on img "Next" at bounding box center [632, 231] width 15 height 41
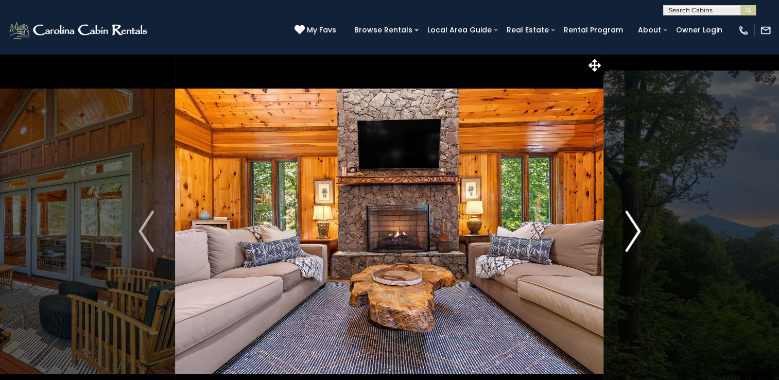
click at [639, 232] on img "Next" at bounding box center [632, 231] width 15 height 41
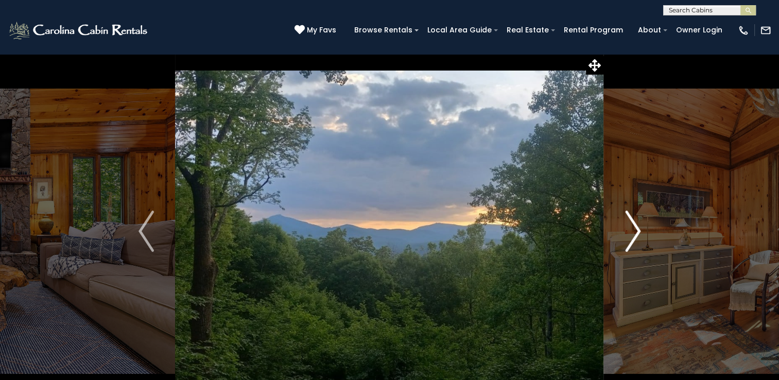
click at [640, 232] on img "Next" at bounding box center [632, 231] width 15 height 41
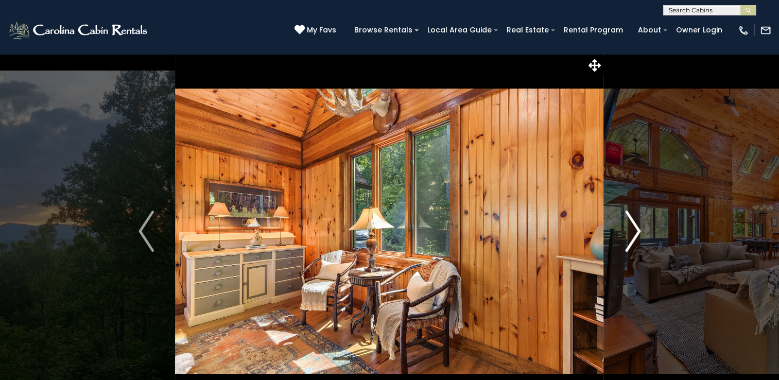
click at [640, 232] on img "Next" at bounding box center [632, 231] width 15 height 41
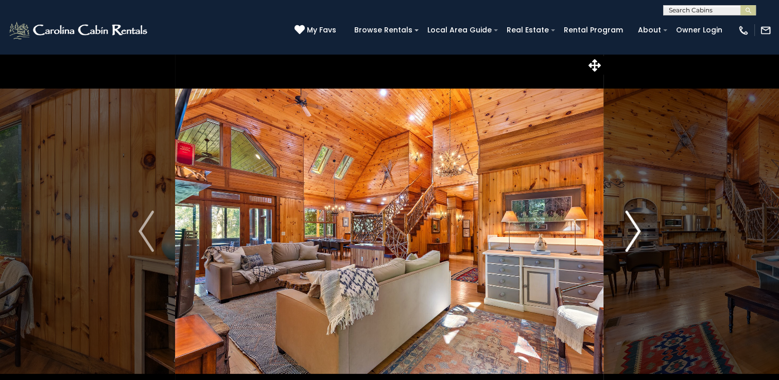
click at [640, 232] on img "Next" at bounding box center [632, 231] width 15 height 41
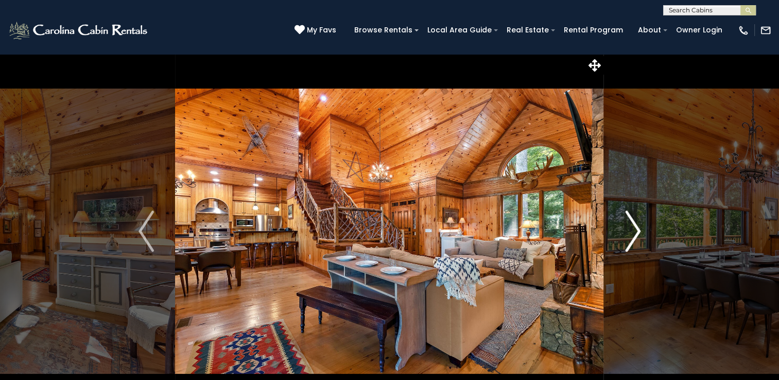
click at [639, 232] on img "Next" at bounding box center [632, 231] width 15 height 41
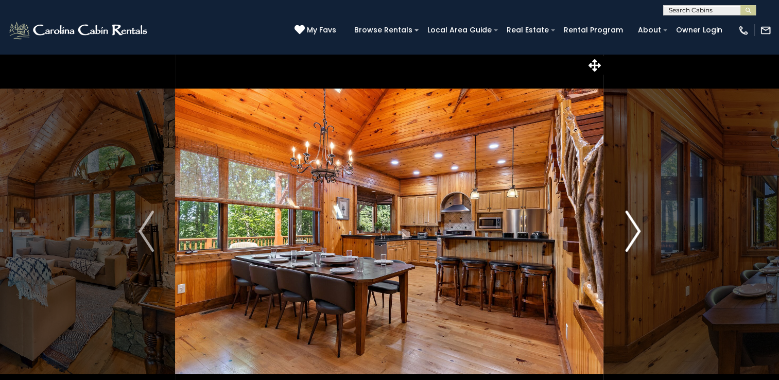
click at [638, 232] on img "Next" at bounding box center [632, 231] width 15 height 41
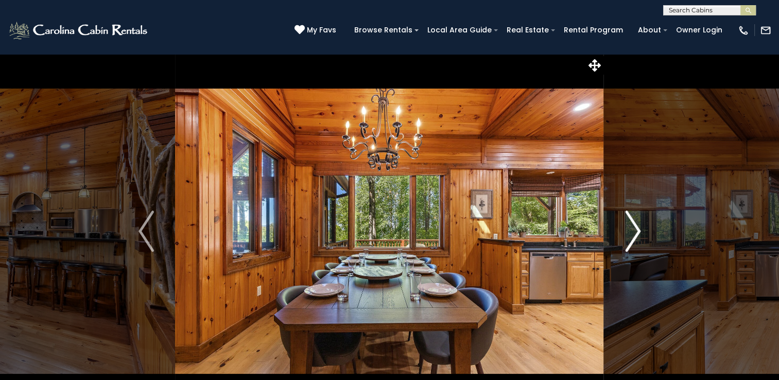
click at [638, 232] on img "Next" at bounding box center [632, 231] width 15 height 41
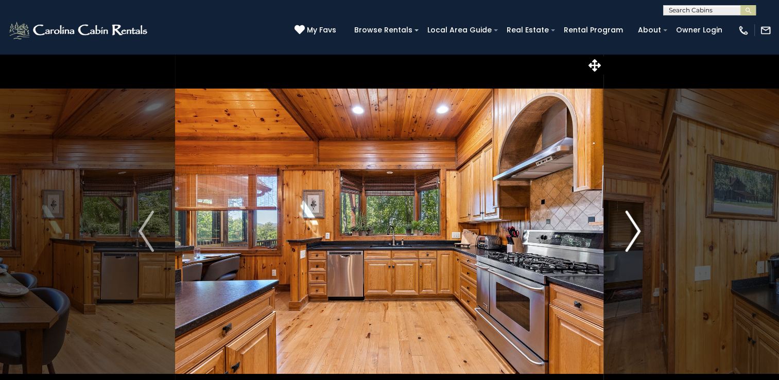
click at [638, 232] on img "Next" at bounding box center [632, 231] width 15 height 41
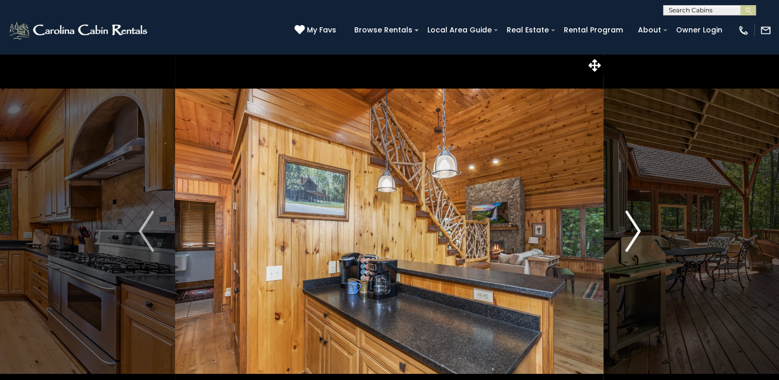
click at [638, 232] on img "Next" at bounding box center [632, 231] width 15 height 41
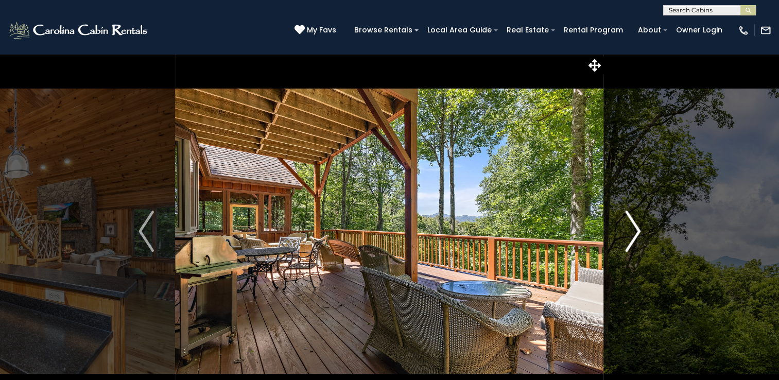
click at [638, 232] on img "Next" at bounding box center [632, 231] width 15 height 41
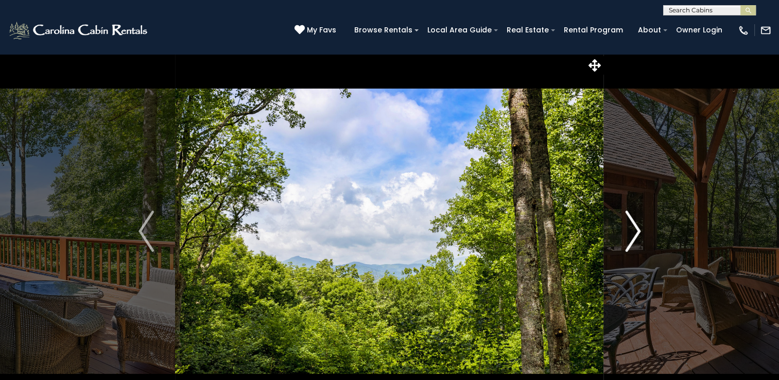
click at [638, 232] on img "Next" at bounding box center [632, 231] width 15 height 41
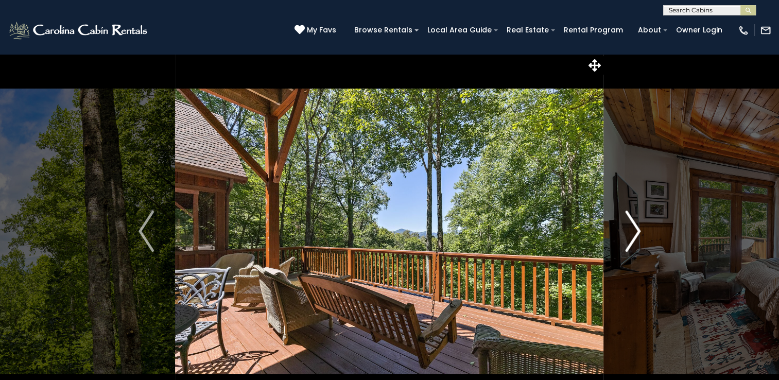
click at [638, 232] on img "Next" at bounding box center [632, 231] width 15 height 41
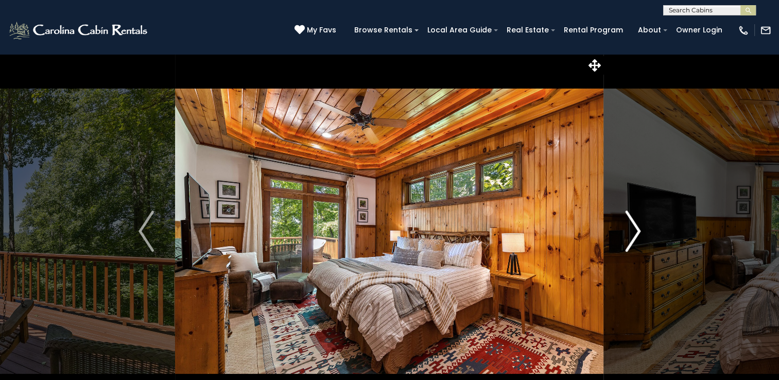
click at [638, 232] on img "Next" at bounding box center [632, 231] width 15 height 41
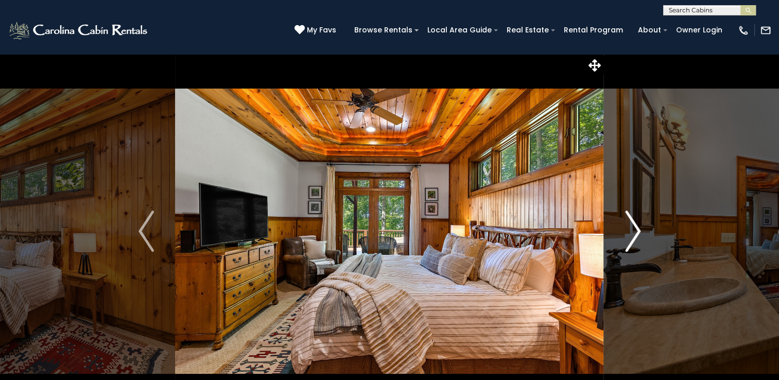
click at [638, 232] on img "Next" at bounding box center [632, 231] width 15 height 41
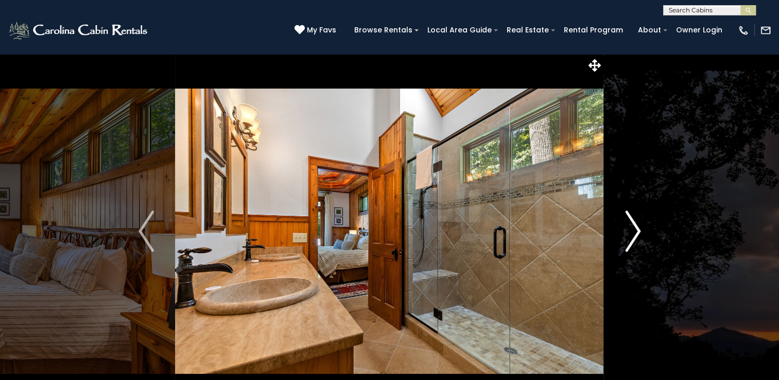
click at [638, 232] on img "Next" at bounding box center [632, 231] width 15 height 41
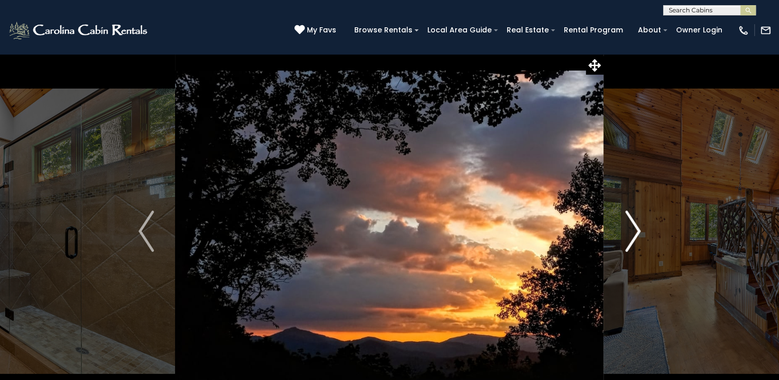
click at [638, 232] on img "Next" at bounding box center [632, 231] width 15 height 41
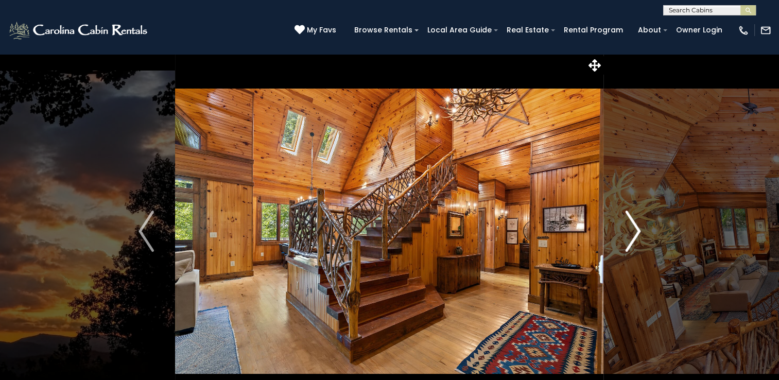
click at [638, 232] on img "Next" at bounding box center [632, 231] width 15 height 41
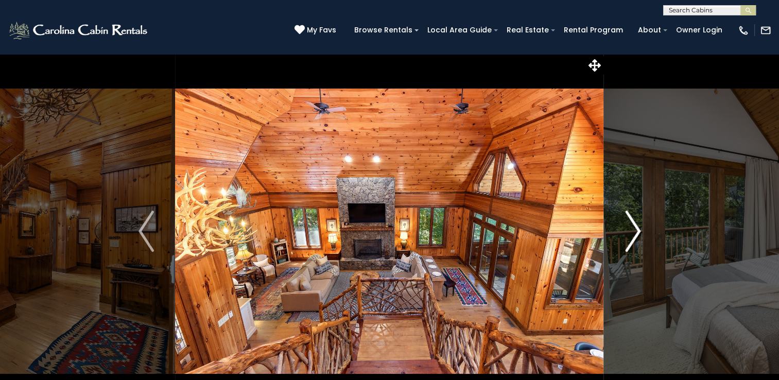
click at [638, 232] on img "Next" at bounding box center [632, 231] width 15 height 41
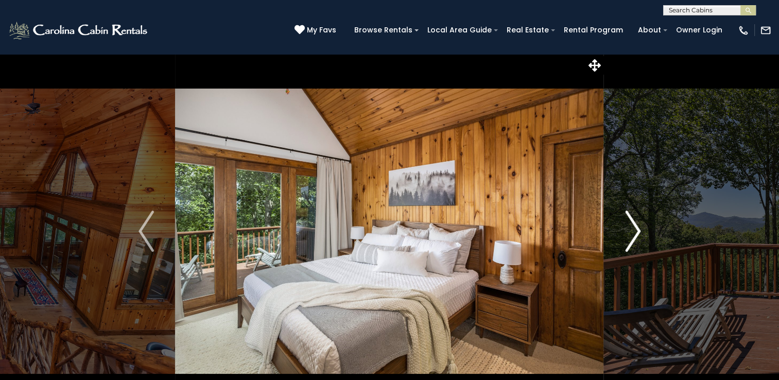
click at [638, 232] on img "Next" at bounding box center [632, 231] width 15 height 41
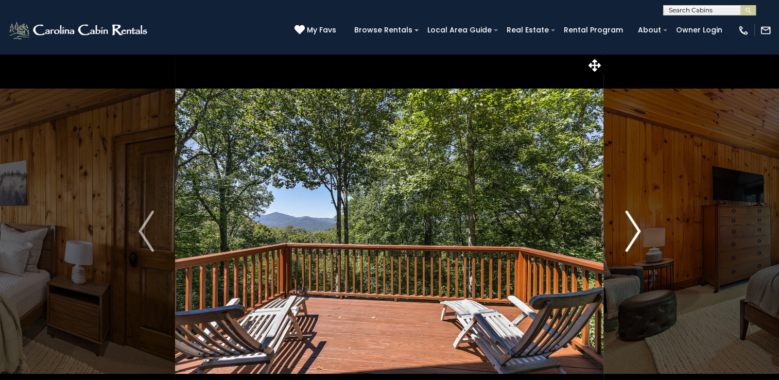
click at [638, 232] on img "Next" at bounding box center [632, 231] width 15 height 41
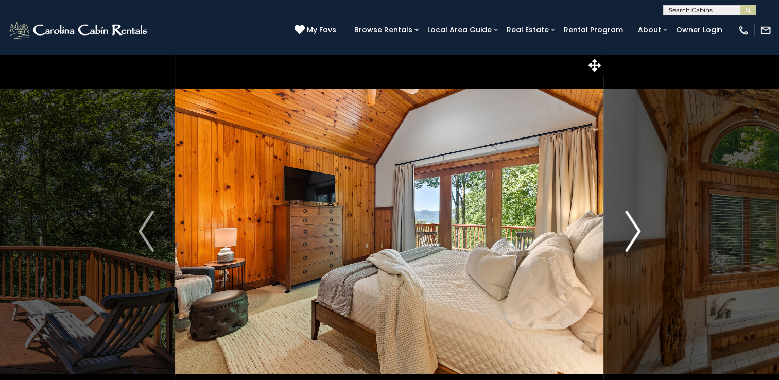
click at [638, 232] on img "Next" at bounding box center [632, 231] width 15 height 41
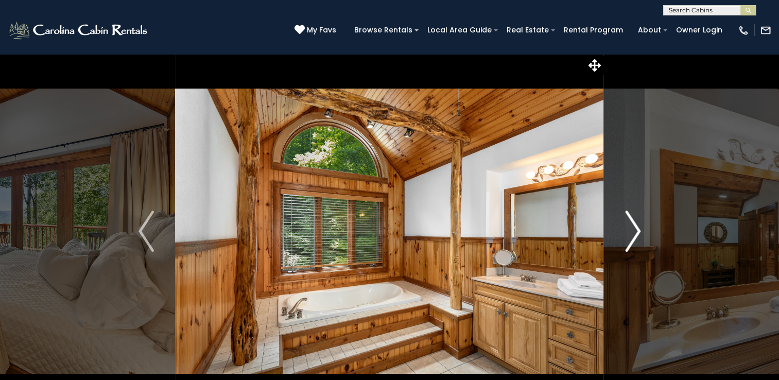
click at [638, 232] on img "Next" at bounding box center [632, 231] width 15 height 41
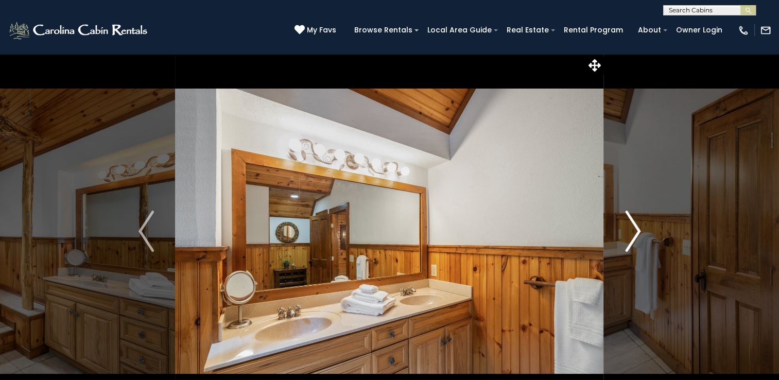
click at [638, 232] on img "Next" at bounding box center [632, 231] width 15 height 41
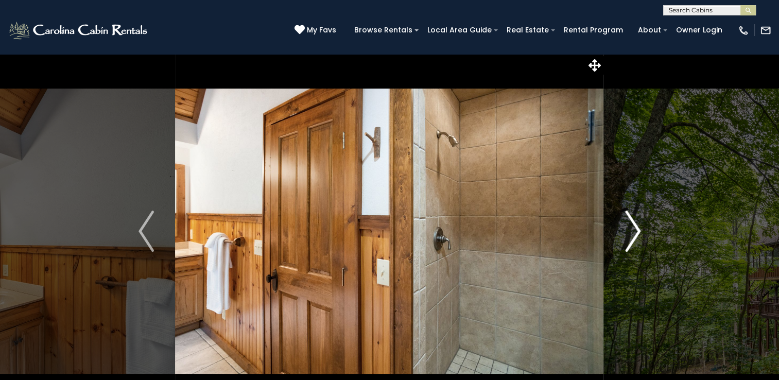
click at [638, 232] on img "Next" at bounding box center [632, 231] width 15 height 41
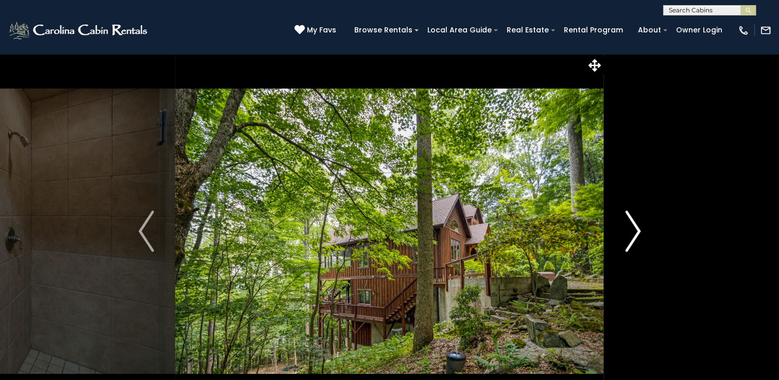
click at [638, 232] on img "Next" at bounding box center [632, 231] width 15 height 41
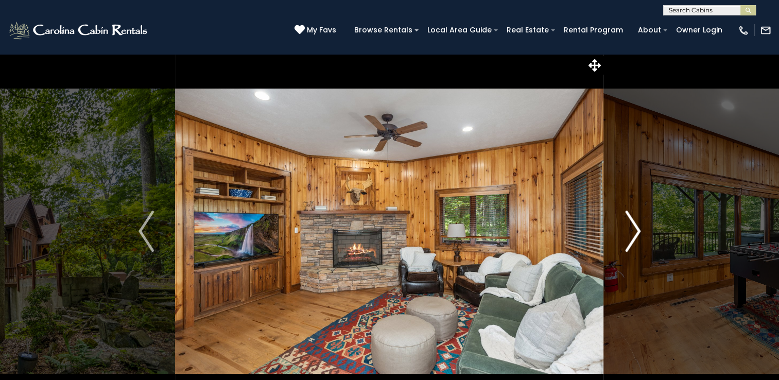
click at [638, 232] on img "Next" at bounding box center [632, 231] width 15 height 41
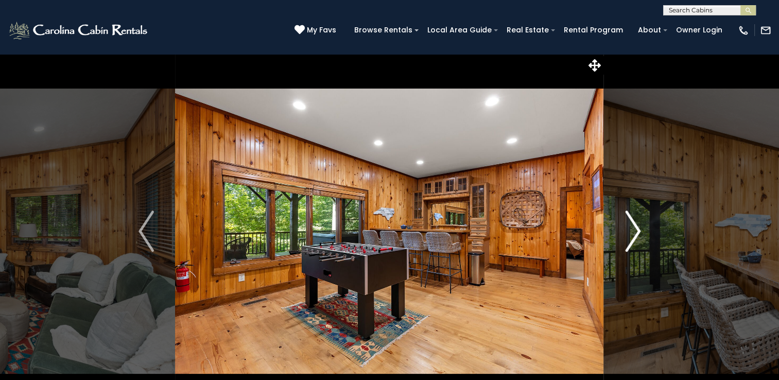
click at [638, 232] on img "Next" at bounding box center [632, 231] width 15 height 41
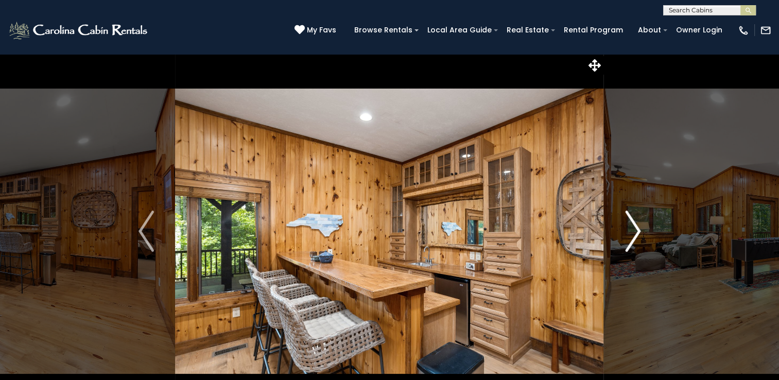
click at [638, 232] on img "Next" at bounding box center [632, 231] width 15 height 41
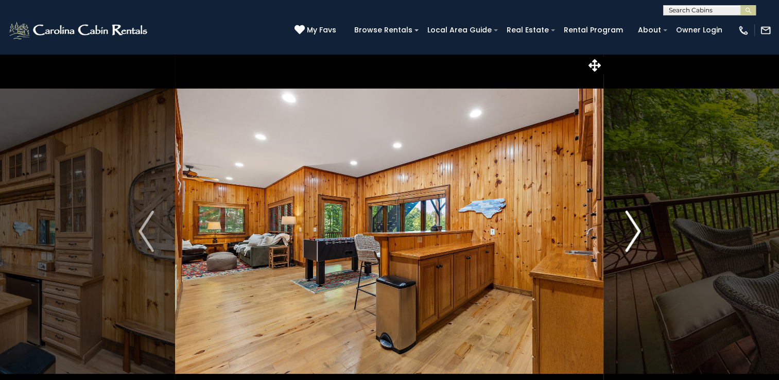
click at [638, 232] on img "Next" at bounding box center [632, 231] width 15 height 41
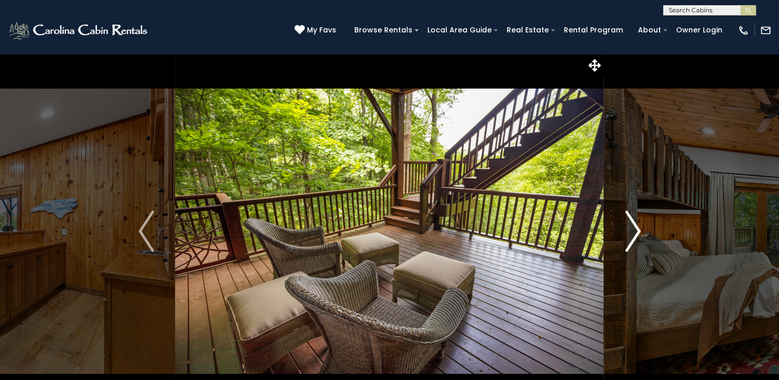
click at [638, 232] on img "Next" at bounding box center [632, 231] width 15 height 41
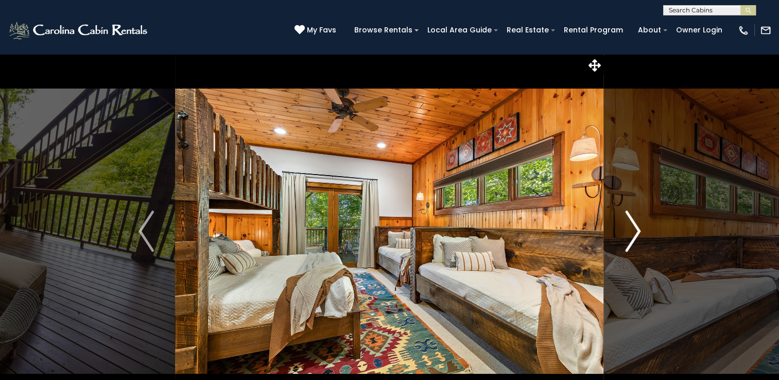
click at [638, 232] on img "Next" at bounding box center [632, 231] width 15 height 41
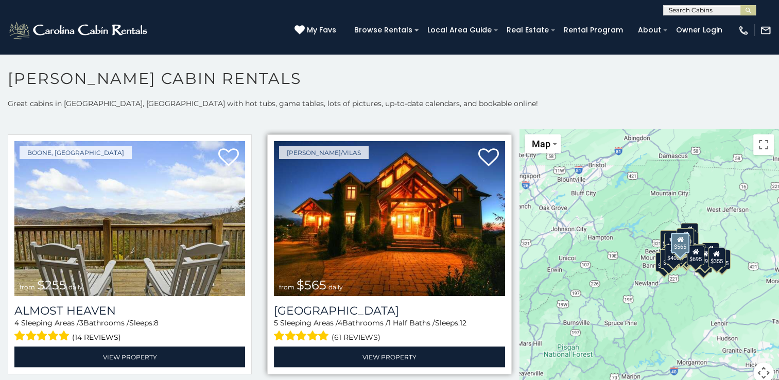
scroll to position [2060, 0]
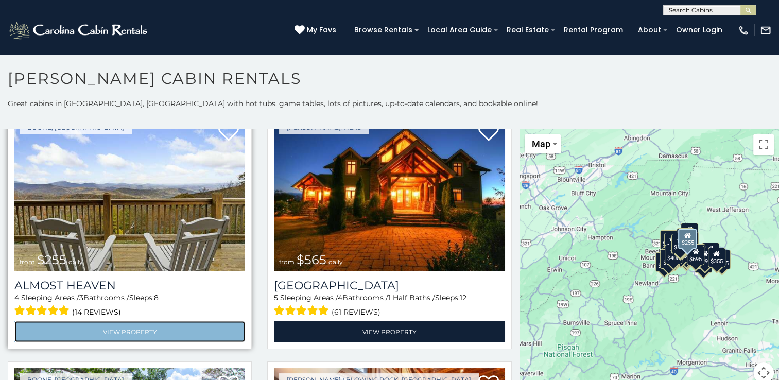
click at [153, 321] on link "View Property" at bounding box center [129, 331] width 231 height 21
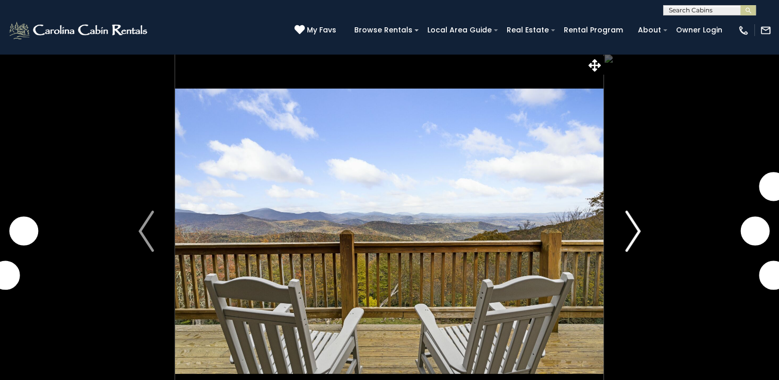
click at [636, 233] on img "Next" at bounding box center [632, 231] width 15 height 41
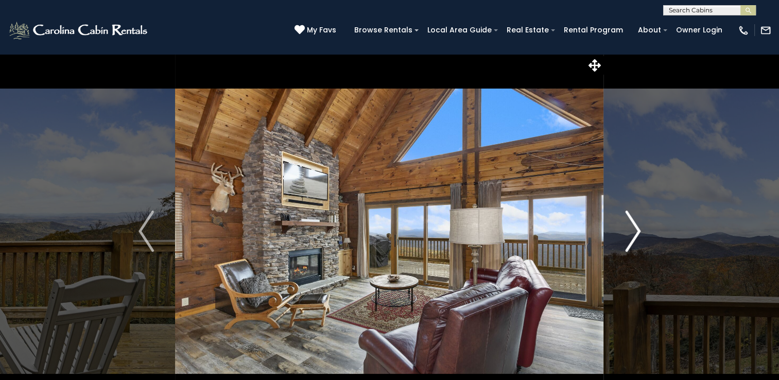
click at [636, 233] on img "Next" at bounding box center [632, 231] width 15 height 41
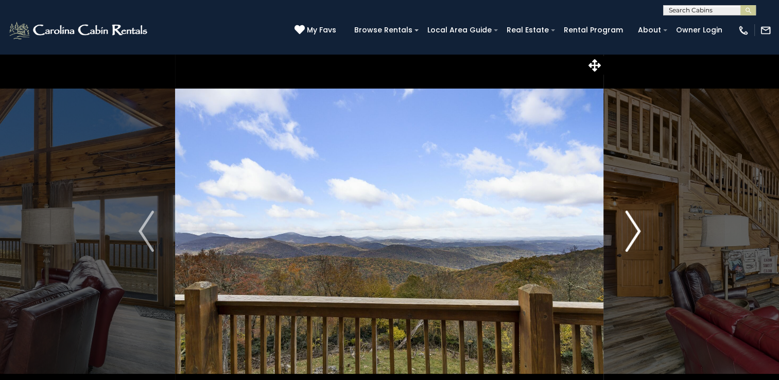
click at [636, 233] on img "Next" at bounding box center [632, 231] width 15 height 41
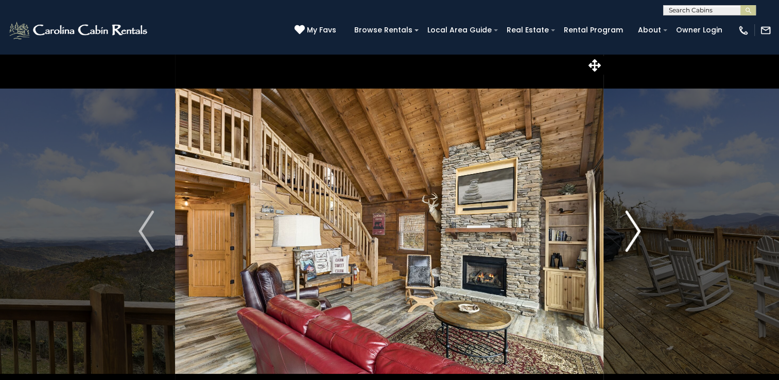
click at [636, 233] on img "Next" at bounding box center [632, 231] width 15 height 41
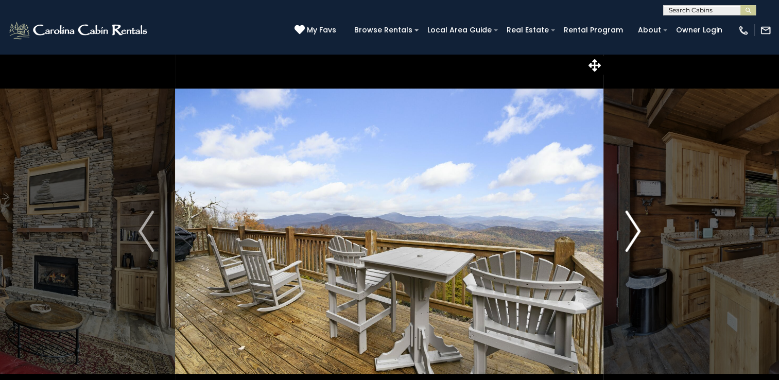
click at [636, 233] on img "Next" at bounding box center [632, 231] width 15 height 41
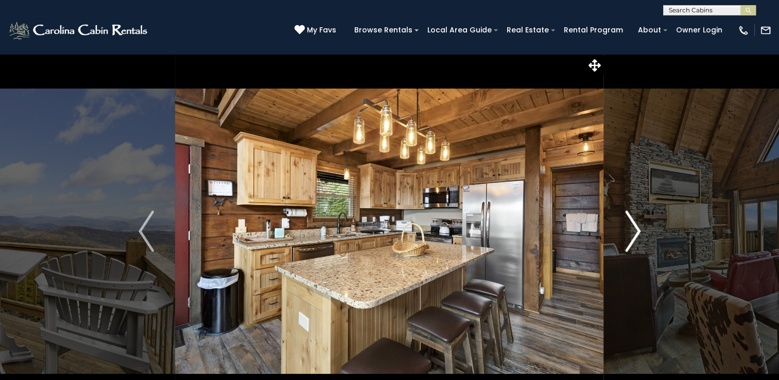
click at [636, 233] on img "Next" at bounding box center [632, 231] width 15 height 41
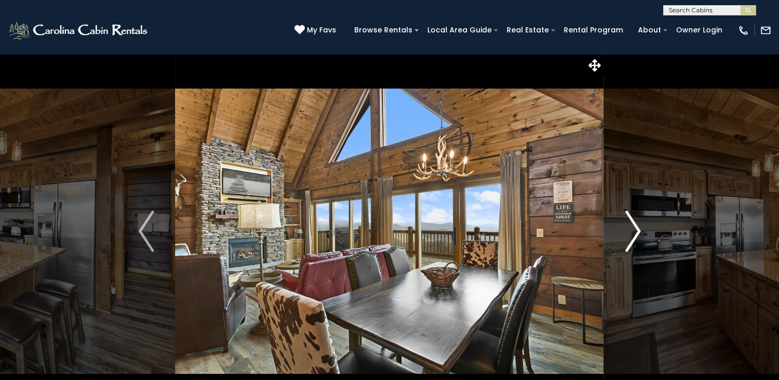
click at [636, 233] on img "Next" at bounding box center [632, 231] width 15 height 41
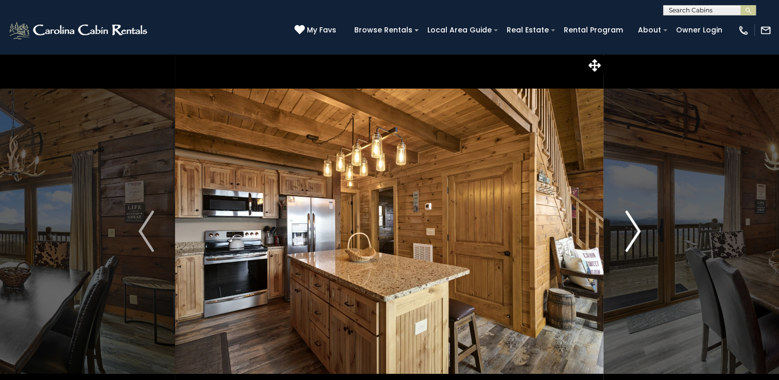
click at [636, 233] on img "Next" at bounding box center [632, 231] width 15 height 41
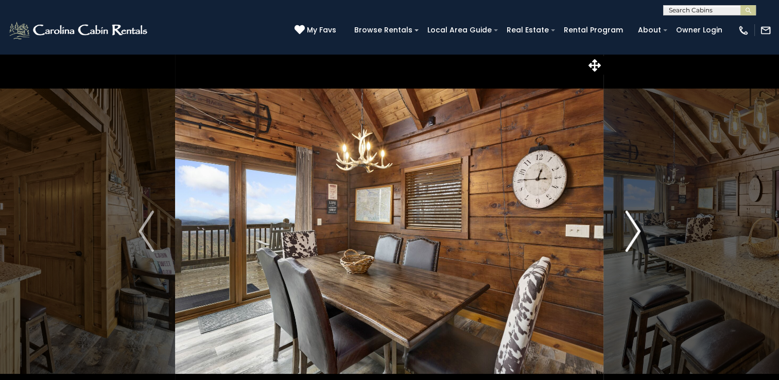
click at [636, 233] on img "Next" at bounding box center [632, 231] width 15 height 41
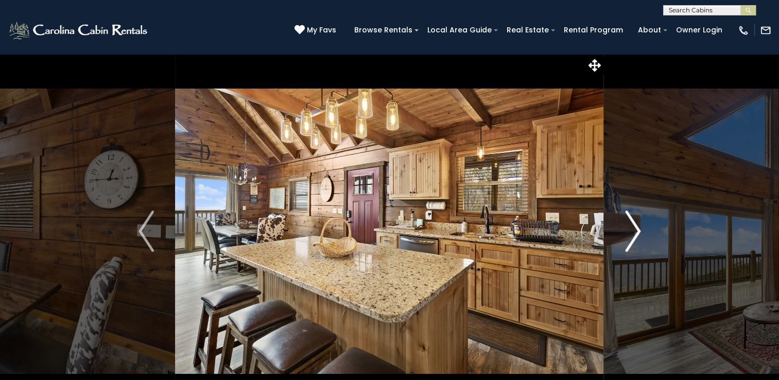
click at [636, 233] on img "Next" at bounding box center [632, 231] width 15 height 41
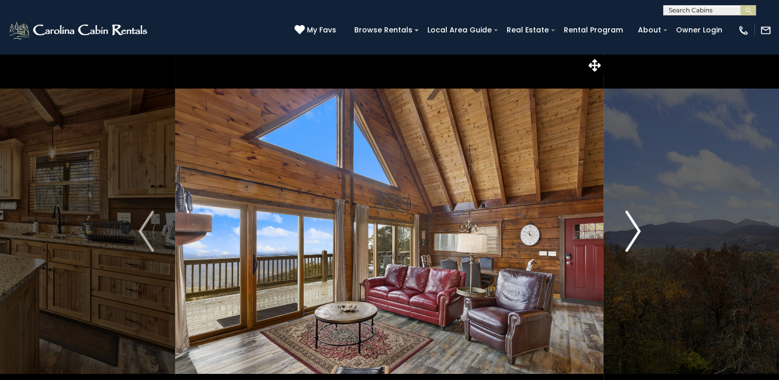
click at [636, 233] on img "Next" at bounding box center [632, 231] width 15 height 41
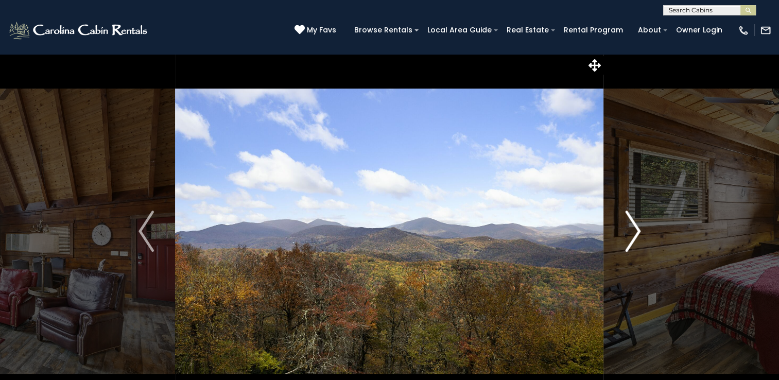
click at [636, 233] on img "Next" at bounding box center [632, 231] width 15 height 41
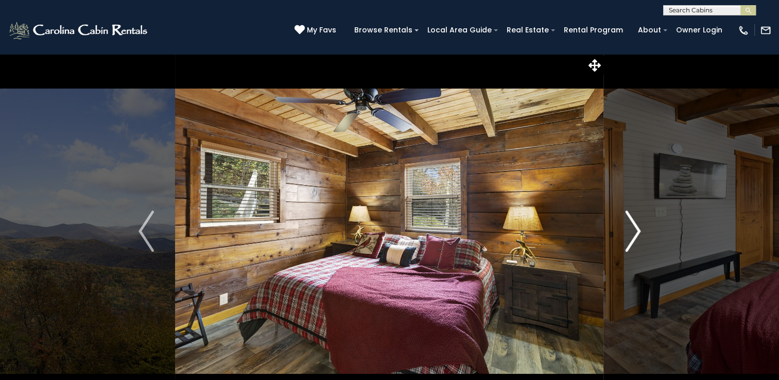
click at [636, 233] on img "Next" at bounding box center [632, 231] width 15 height 41
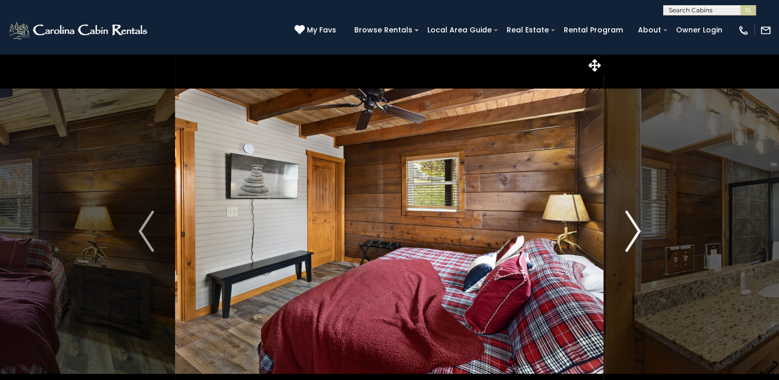
click at [636, 233] on img "Next" at bounding box center [632, 231] width 15 height 41
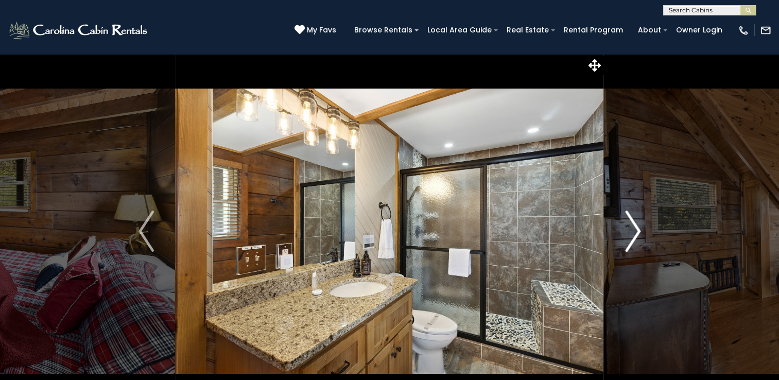
click at [636, 233] on img "Next" at bounding box center [632, 231] width 15 height 41
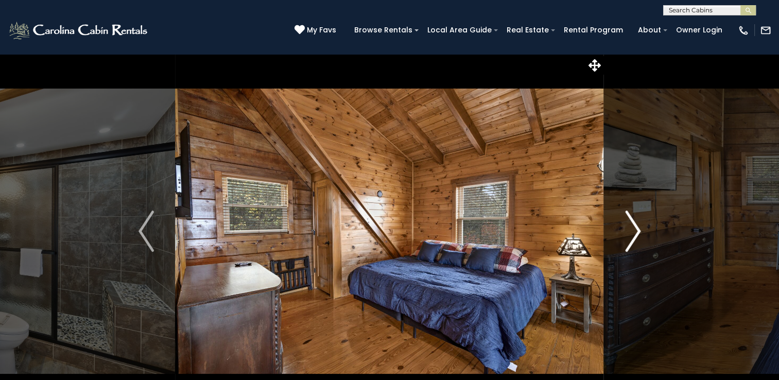
click at [636, 233] on img "Next" at bounding box center [632, 231] width 15 height 41
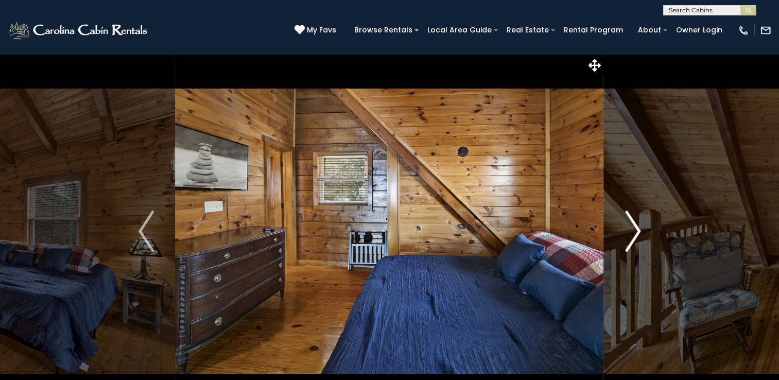
click at [636, 233] on img "Next" at bounding box center [632, 231] width 15 height 41
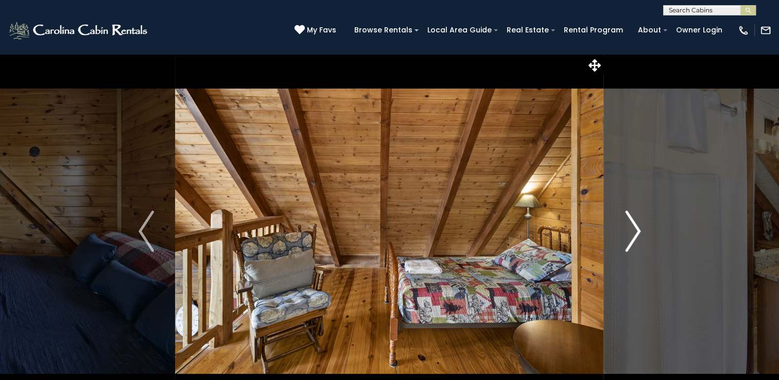
click at [636, 233] on img "Next" at bounding box center [632, 231] width 15 height 41
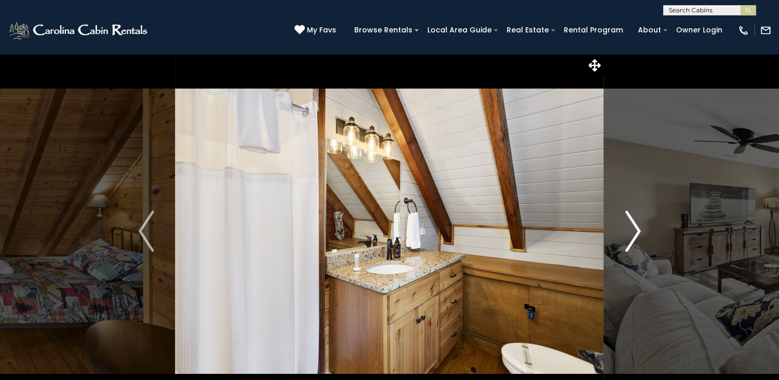
click at [636, 233] on img "Next" at bounding box center [632, 231] width 15 height 41
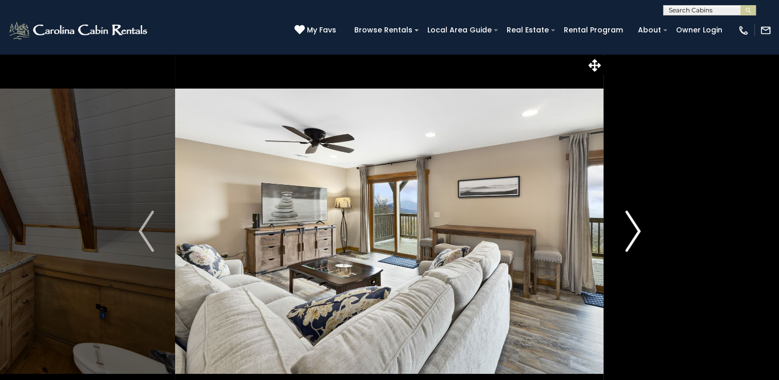
click at [636, 233] on img "Next" at bounding box center [632, 231] width 15 height 41
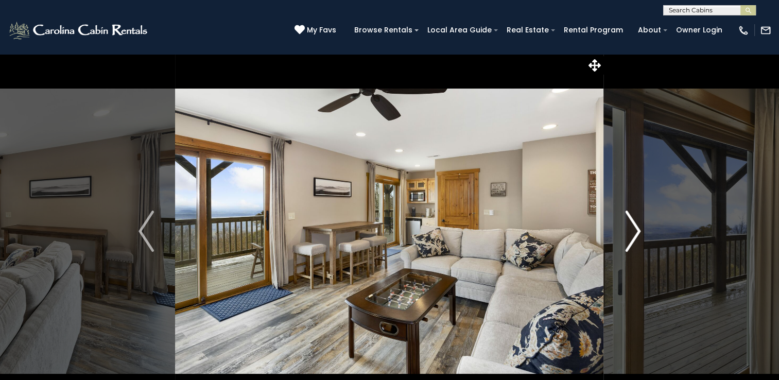
click at [636, 233] on img "Next" at bounding box center [632, 231] width 15 height 41
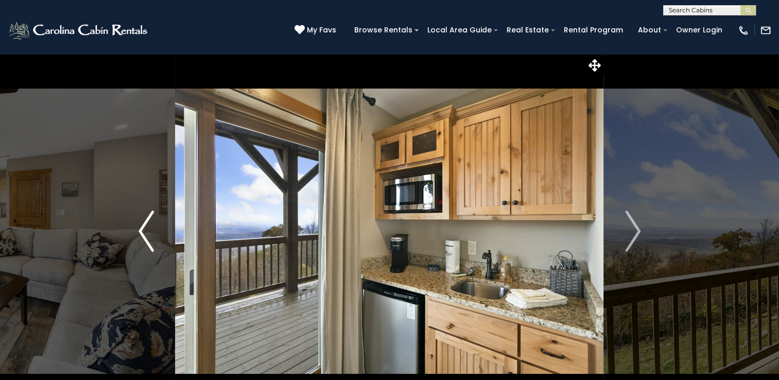
click at [142, 235] on img "Previous" at bounding box center [146, 231] width 15 height 41
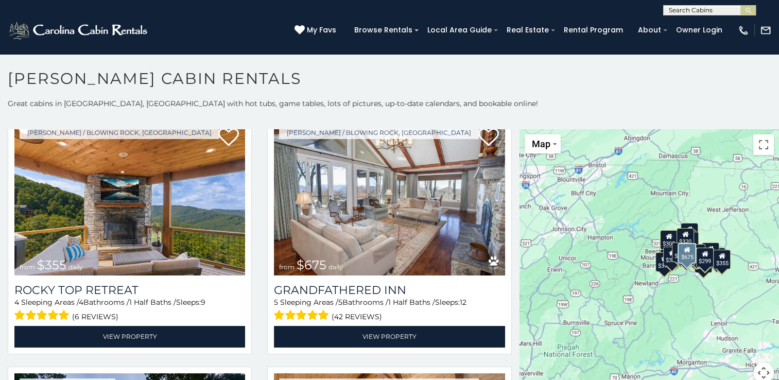
scroll to position [567, 0]
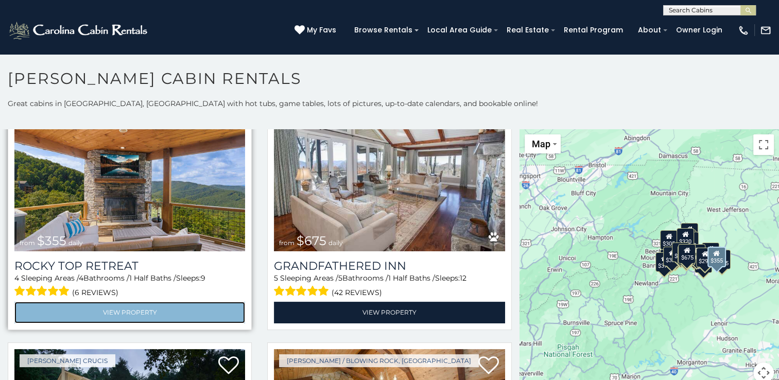
click at [131, 306] on link "View Property" at bounding box center [129, 312] width 231 height 21
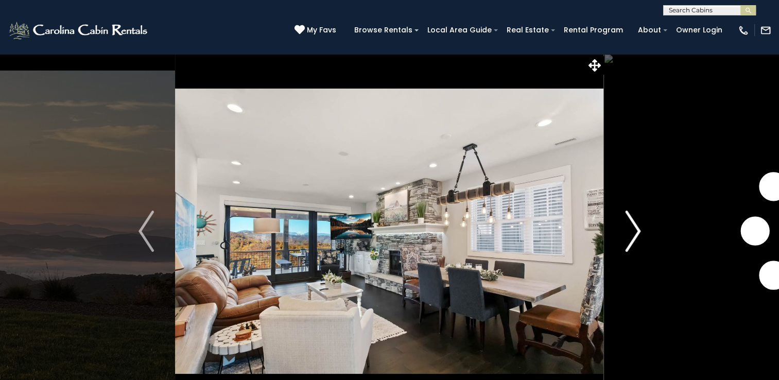
click at [639, 231] on img "Next" at bounding box center [632, 231] width 15 height 41
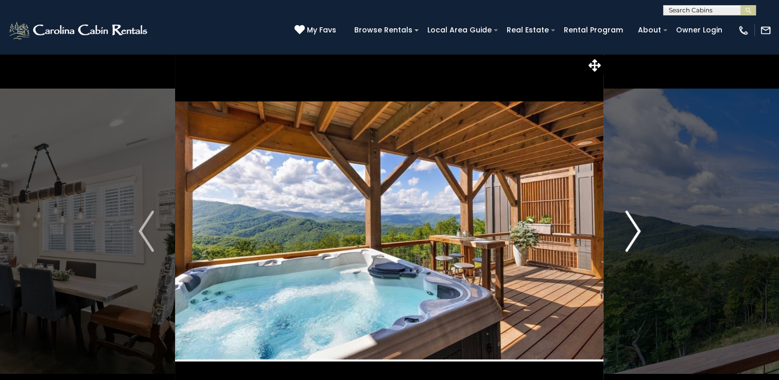
click at [639, 231] on img "Next" at bounding box center [632, 231] width 15 height 41
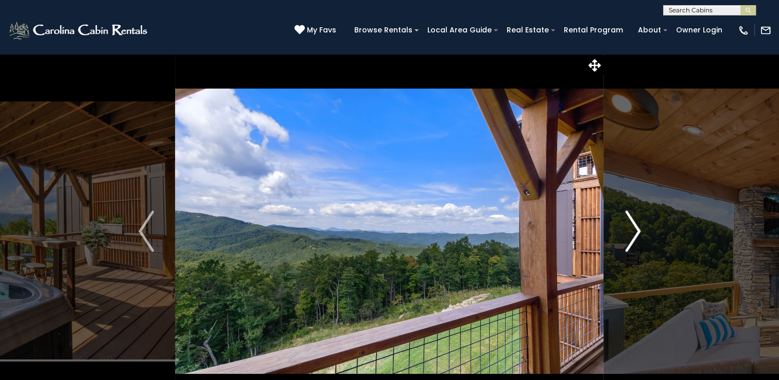
click at [639, 231] on img "Next" at bounding box center [632, 231] width 15 height 41
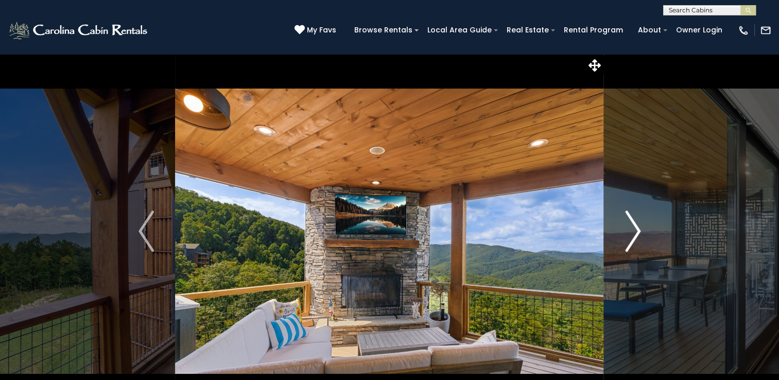
click at [639, 231] on img "Next" at bounding box center [632, 231] width 15 height 41
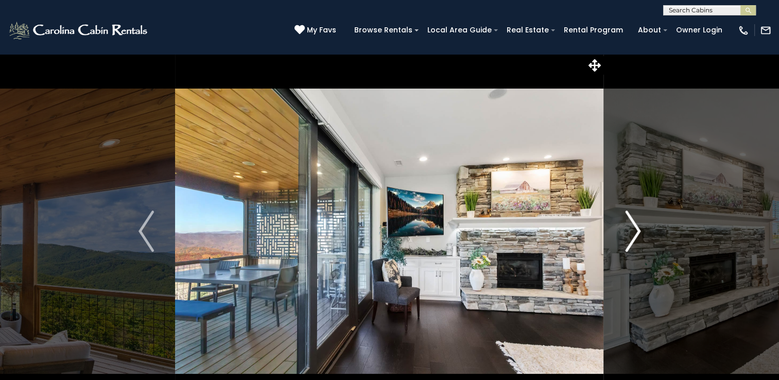
click at [639, 231] on img "Next" at bounding box center [632, 231] width 15 height 41
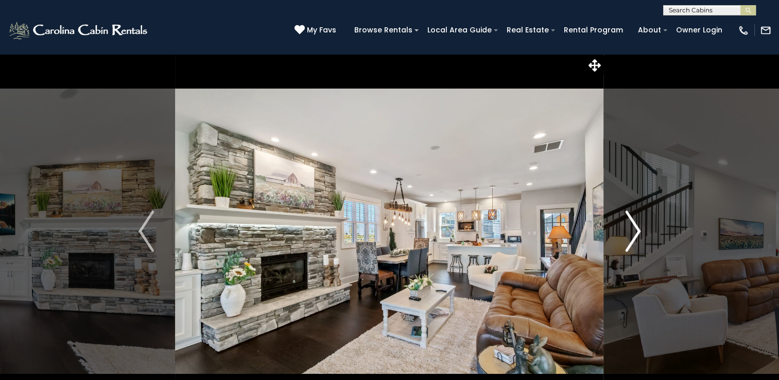
click at [639, 231] on img "Next" at bounding box center [632, 231] width 15 height 41
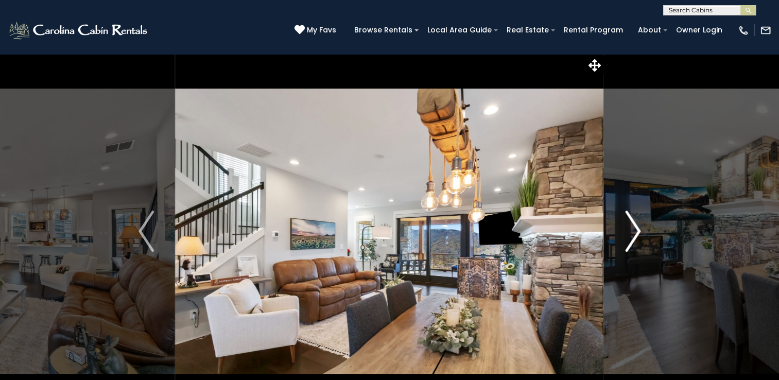
click at [639, 231] on img "Next" at bounding box center [632, 231] width 15 height 41
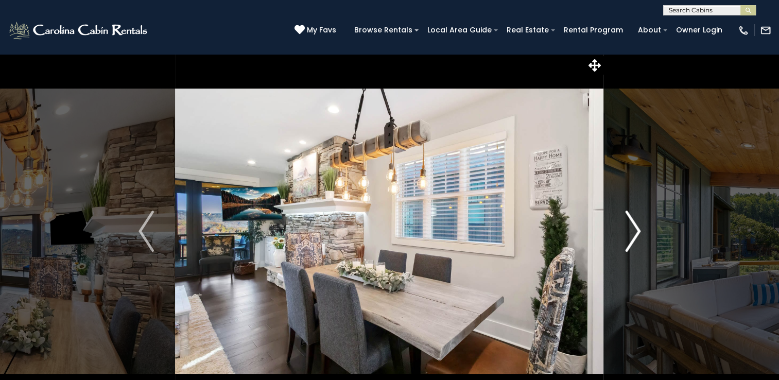
click at [639, 231] on img "Next" at bounding box center [632, 231] width 15 height 41
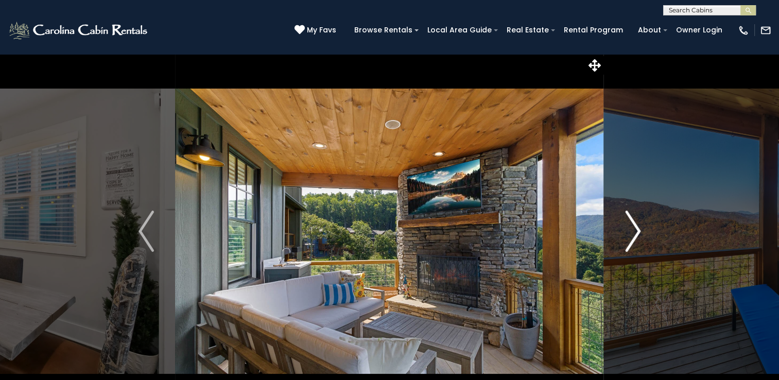
click at [639, 231] on img "Next" at bounding box center [632, 231] width 15 height 41
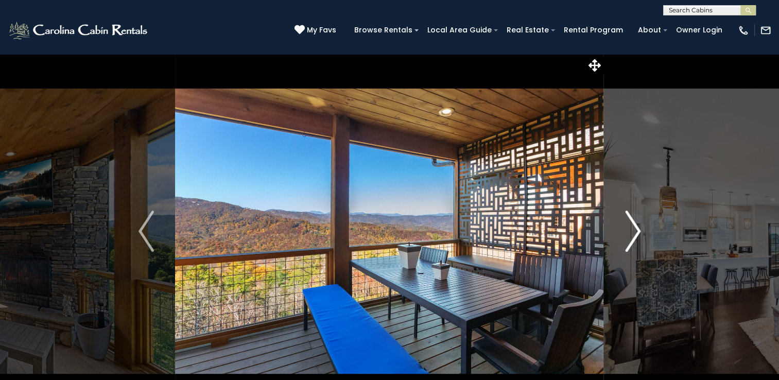
click at [638, 232] on img "Next" at bounding box center [632, 231] width 15 height 41
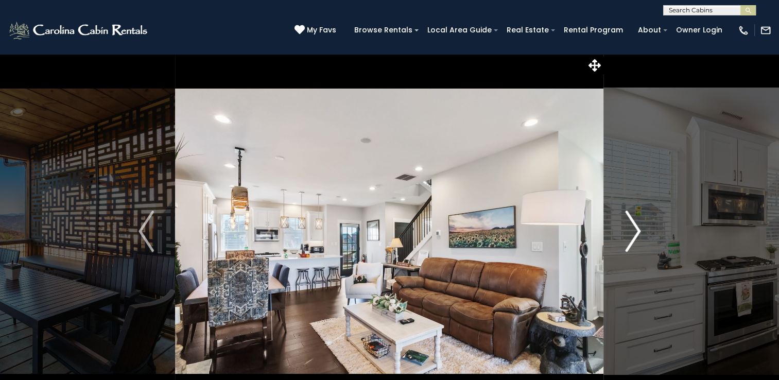
click at [638, 232] on img "Next" at bounding box center [632, 231] width 15 height 41
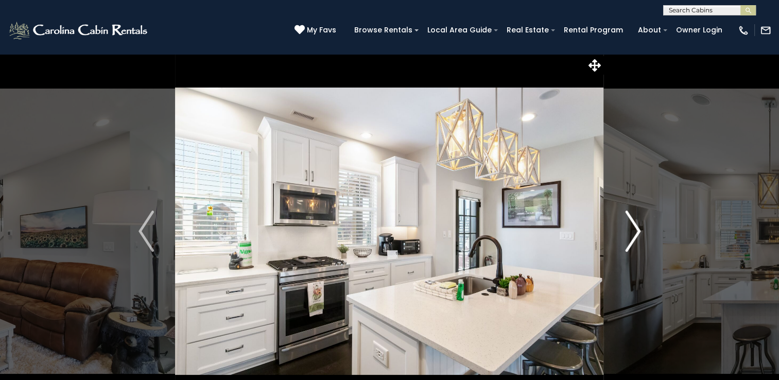
click at [638, 232] on img "Next" at bounding box center [632, 231] width 15 height 41
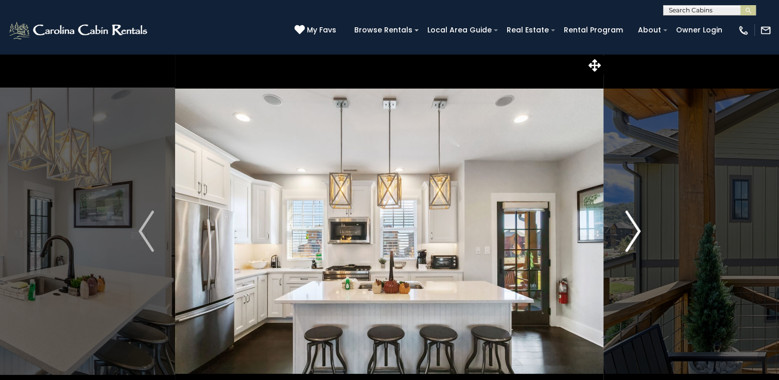
click at [638, 232] on img "Next" at bounding box center [632, 231] width 15 height 41
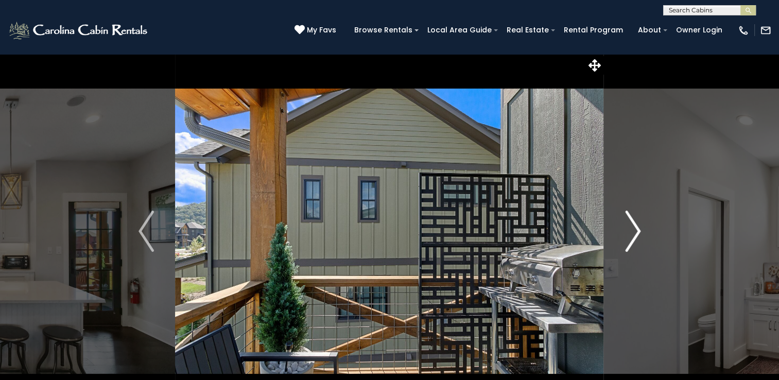
click at [638, 232] on img "Next" at bounding box center [632, 231] width 15 height 41
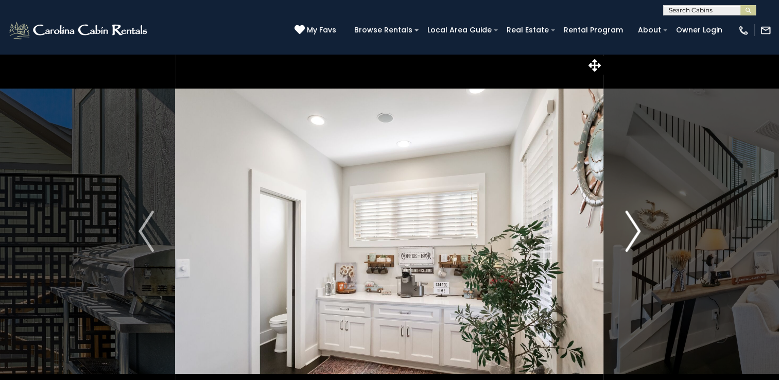
click at [638, 232] on img "Next" at bounding box center [632, 231] width 15 height 41
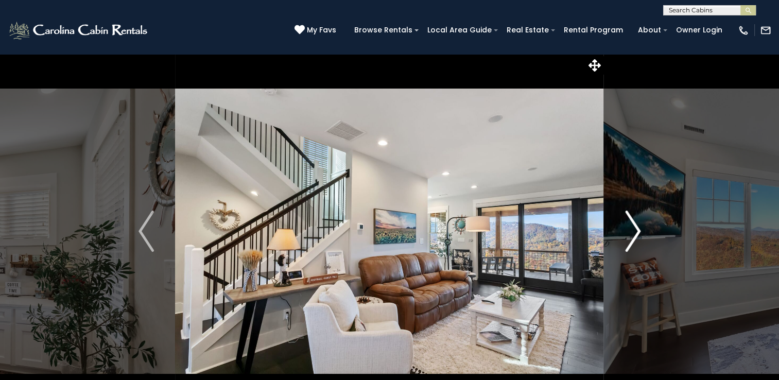
click at [638, 232] on img "Next" at bounding box center [632, 231] width 15 height 41
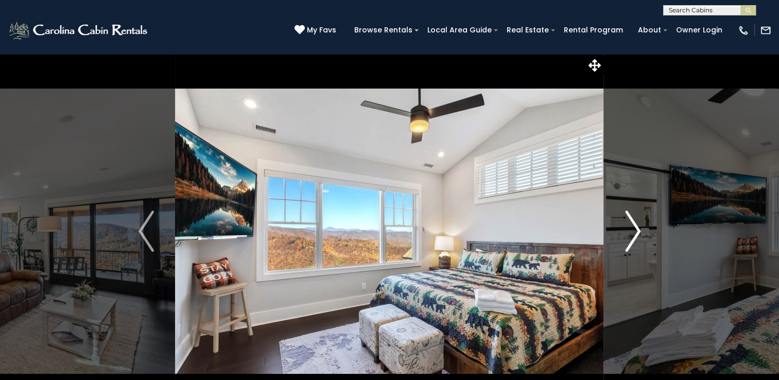
click at [638, 232] on img "Next" at bounding box center [632, 231] width 15 height 41
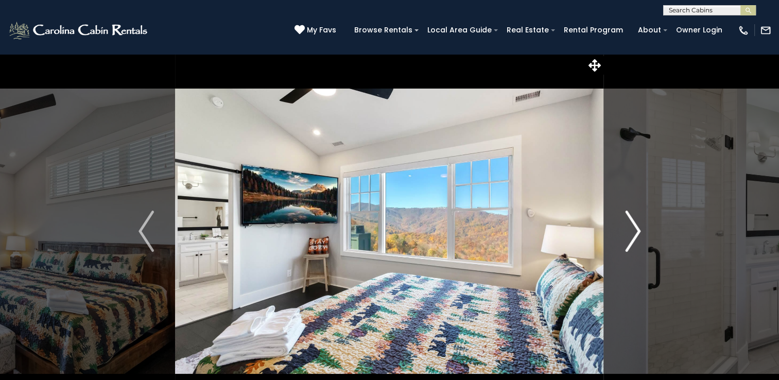
click at [638, 232] on img "Next" at bounding box center [632, 231] width 15 height 41
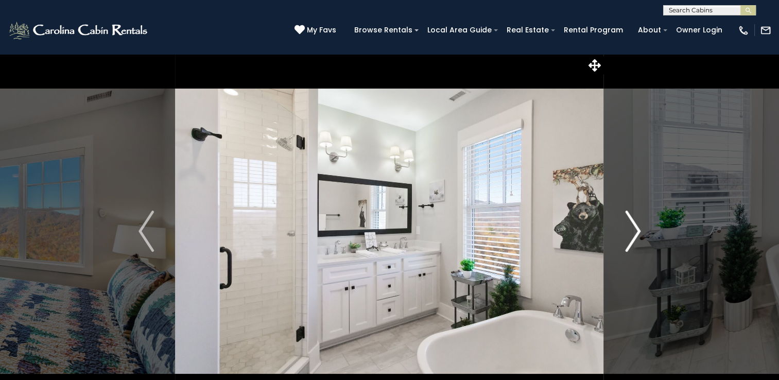
click at [638, 232] on img "Next" at bounding box center [632, 231] width 15 height 41
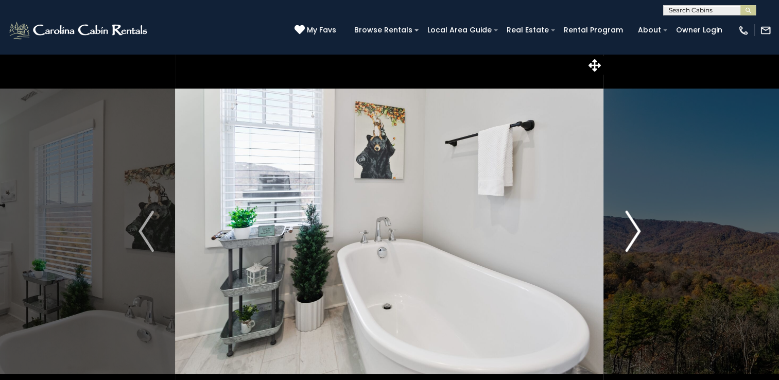
click at [638, 232] on img "Next" at bounding box center [632, 231] width 15 height 41
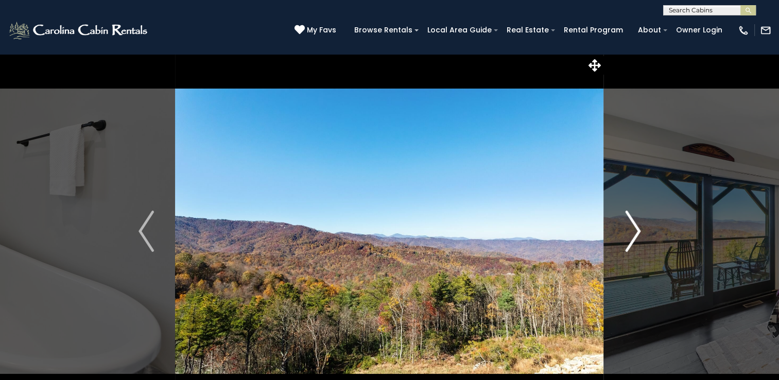
click at [638, 232] on img "Next" at bounding box center [632, 231] width 15 height 41
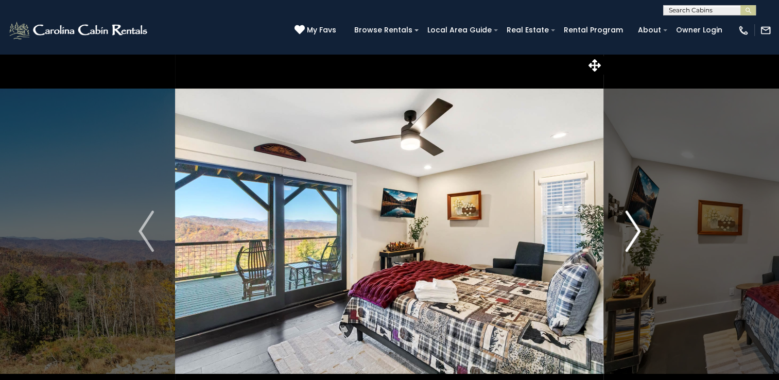
click at [638, 232] on img "Next" at bounding box center [632, 231] width 15 height 41
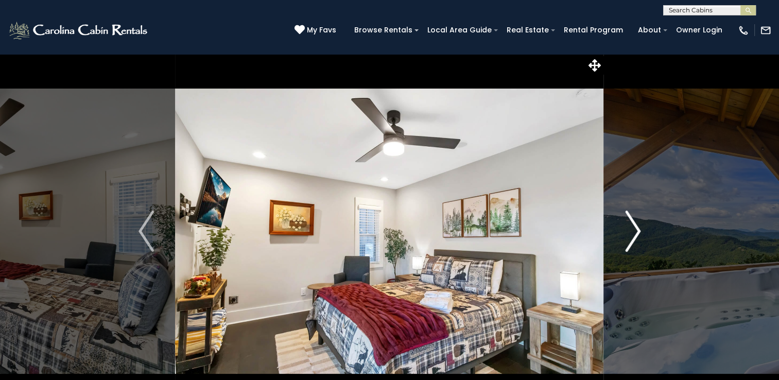
click at [638, 232] on img "Next" at bounding box center [632, 231] width 15 height 41
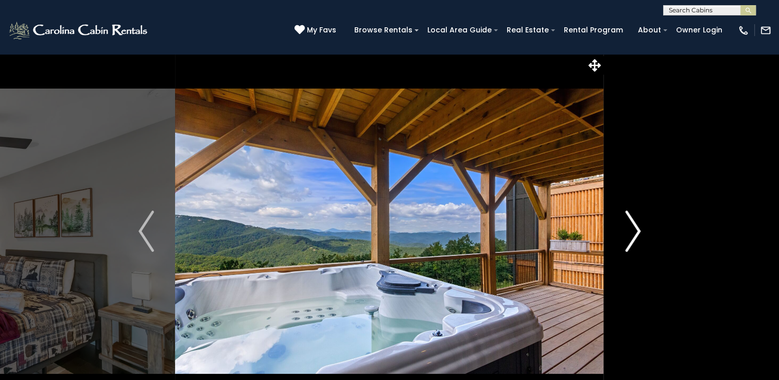
click at [638, 232] on img "Next" at bounding box center [632, 231] width 15 height 41
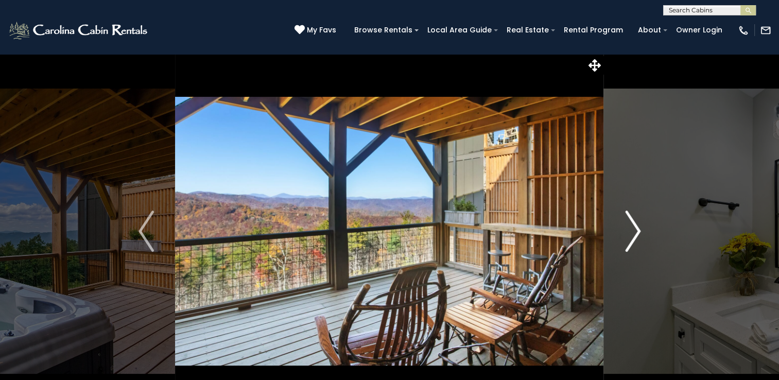
click at [638, 232] on img "Next" at bounding box center [632, 231] width 15 height 41
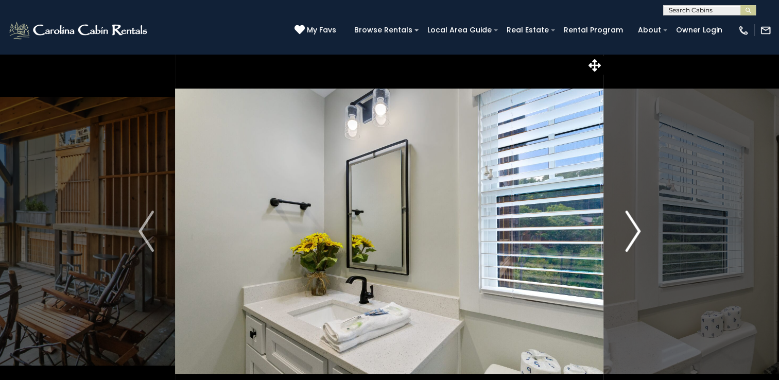
click at [638, 232] on img "Next" at bounding box center [632, 231] width 15 height 41
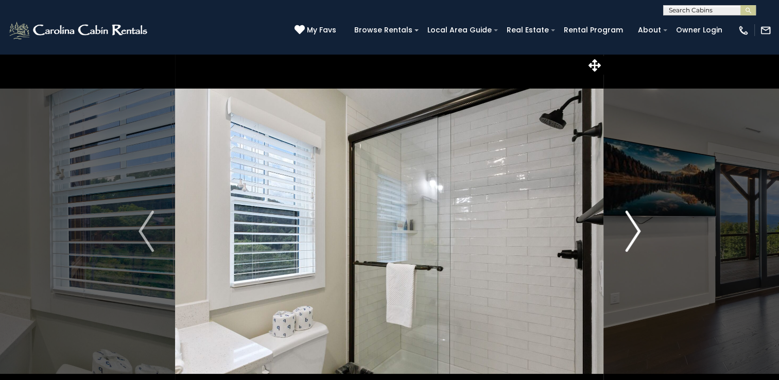
click at [638, 232] on img "Next" at bounding box center [632, 231] width 15 height 41
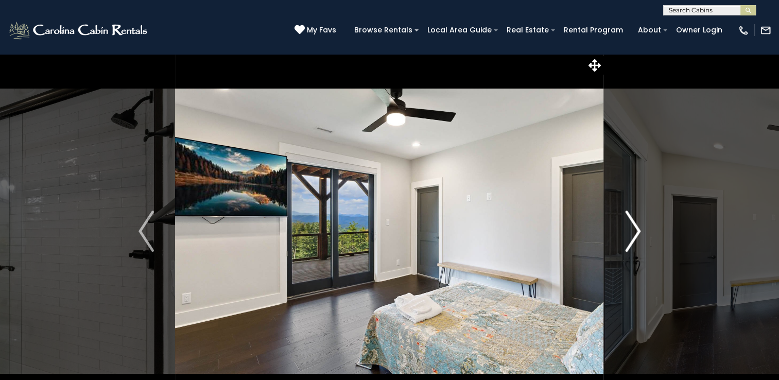
click at [638, 232] on img "Next" at bounding box center [632, 231] width 15 height 41
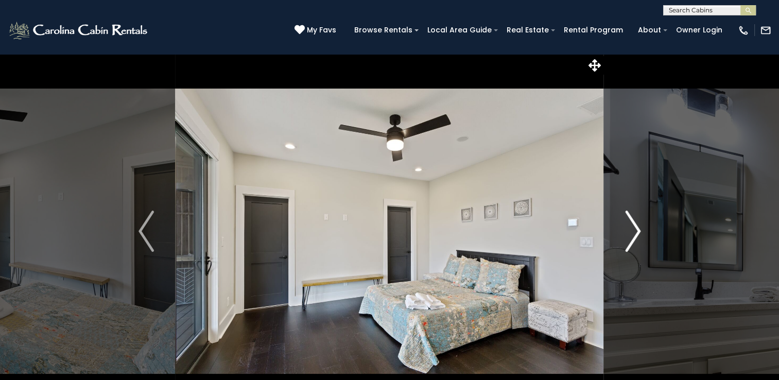
click at [638, 232] on img "Next" at bounding box center [632, 231] width 15 height 41
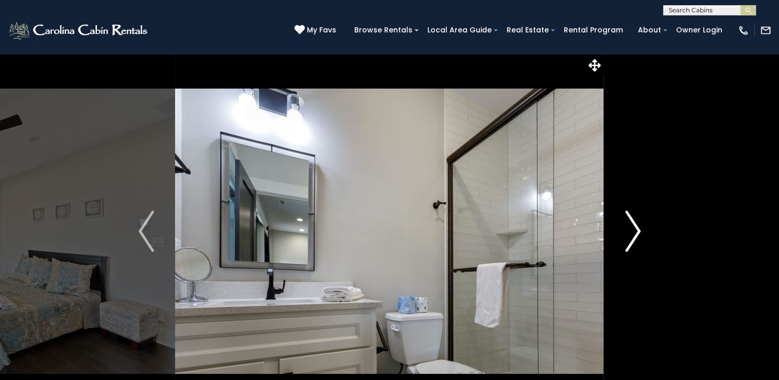
click at [638, 232] on img "Next" at bounding box center [632, 231] width 15 height 41
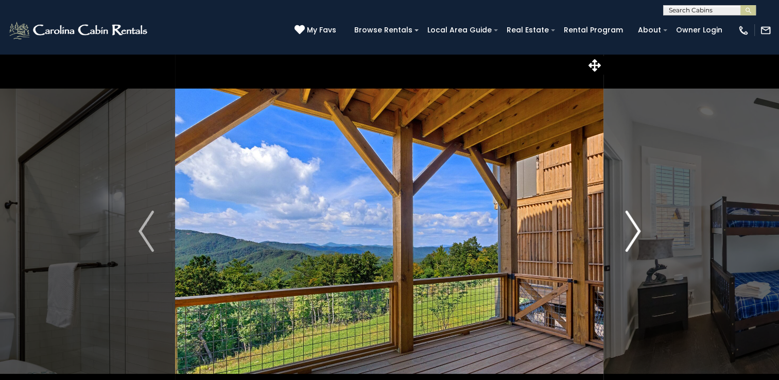
click at [638, 232] on img "Next" at bounding box center [632, 231] width 15 height 41
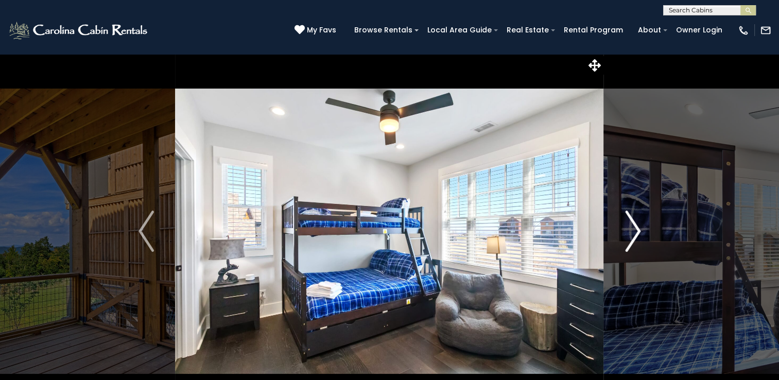
click at [638, 232] on img "Next" at bounding box center [632, 231] width 15 height 41
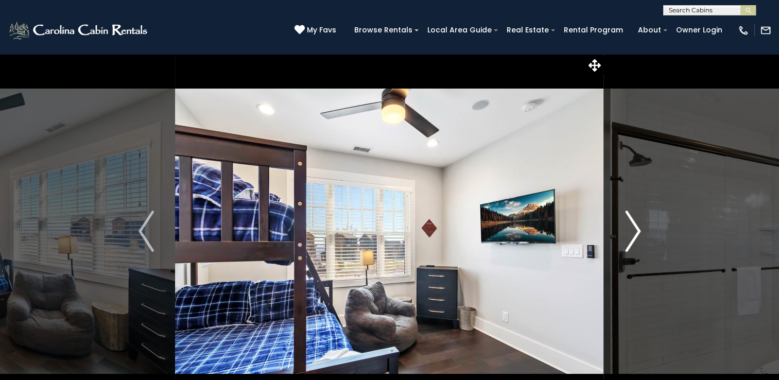
click at [638, 232] on img "Next" at bounding box center [632, 231] width 15 height 41
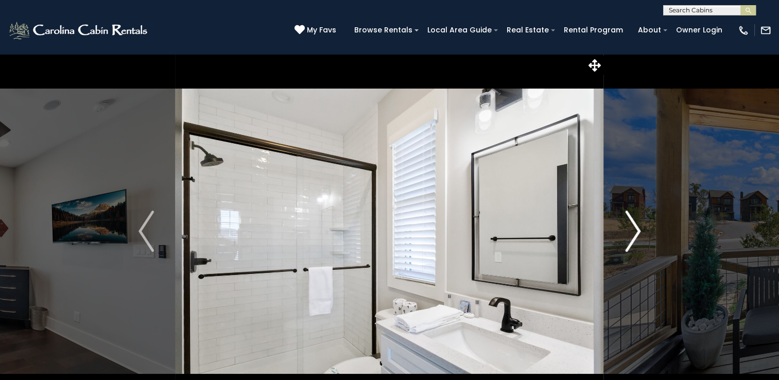
click at [638, 232] on img "Next" at bounding box center [632, 231] width 15 height 41
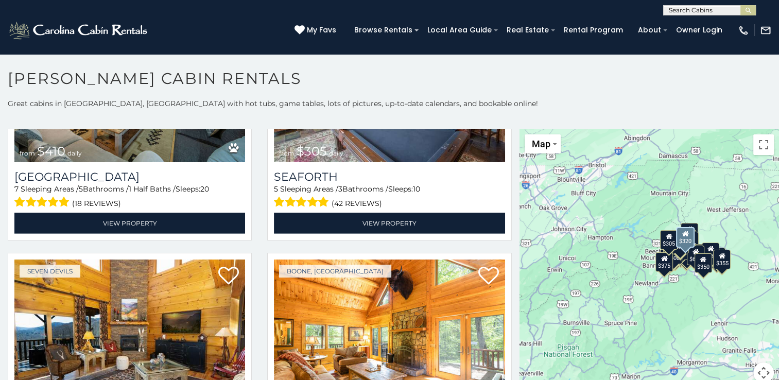
scroll to position [3193, 0]
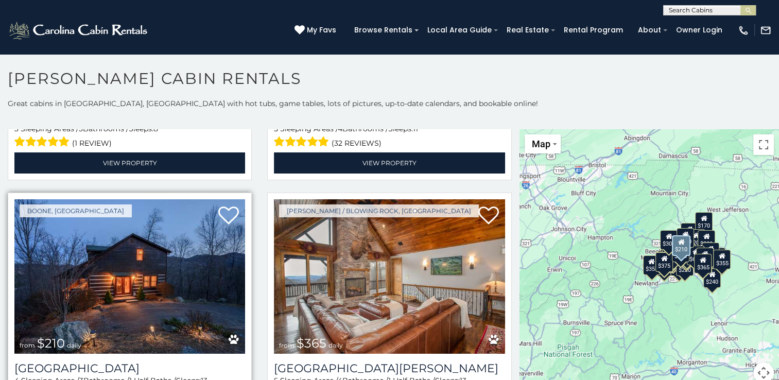
scroll to position [3760, 0]
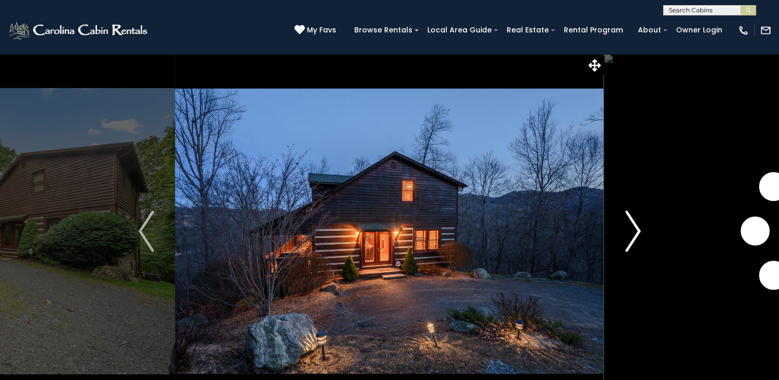
click at [636, 235] on img "Next" at bounding box center [632, 231] width 15 height 41
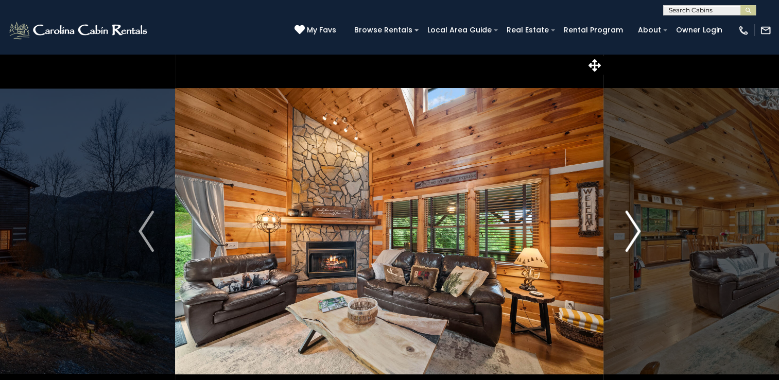
click at [636, 235] on img "Next" at bounding box center [632, 231] width 15 height 41
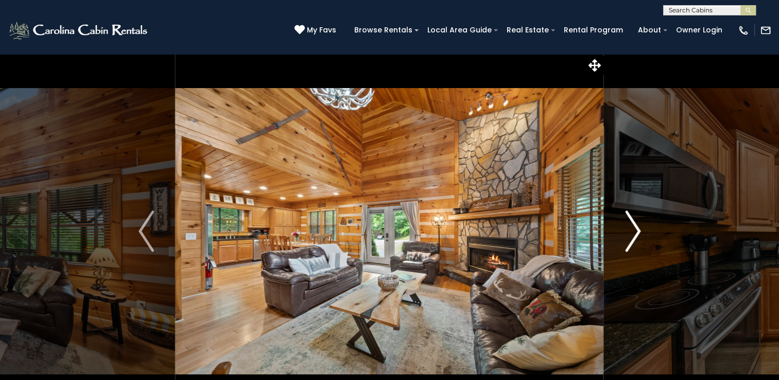
click at [636, 235] on img "Next" at bounding box center [632, 231] width 15 height 41
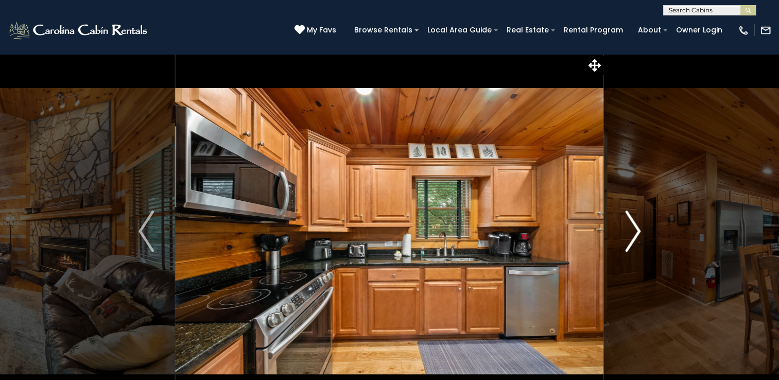
click at [636, 235] on img "Next" at bounding box center [632, 231] width 15 height 41
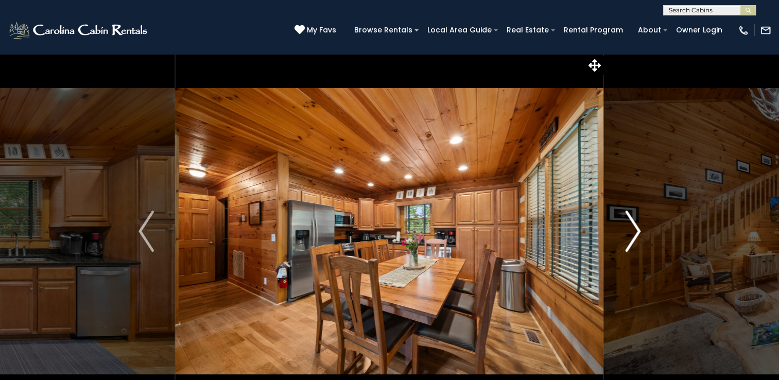
click at [636, 235] on img "Next" at bounding box center [632, 231] width 15 height 41
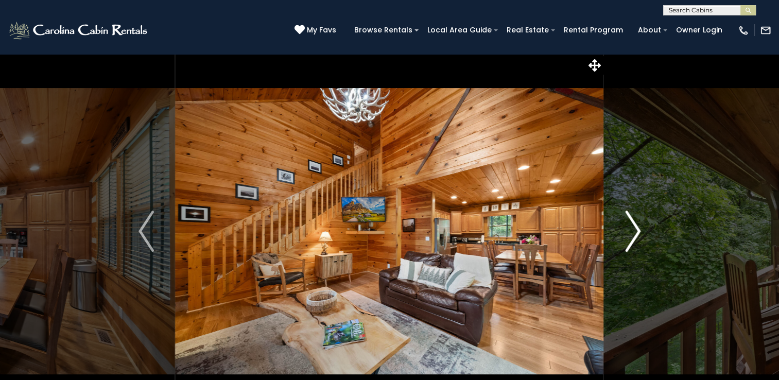
click at [636, 235] on img "Next" at bounding box center [632, 231] width 15 height 41
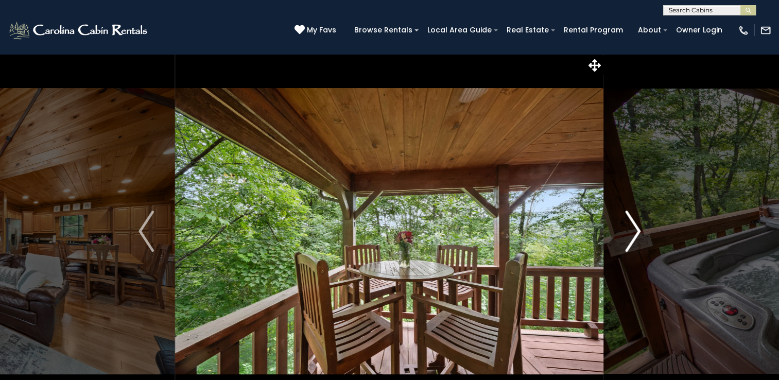
drag, startPoint x: 636, startPoint y: 235, endPoint x: 644, endPoint y: 216, distance: 20.8
click at [644, 216] on button "Next" at bounding box center [633, 231] width 58 height 355
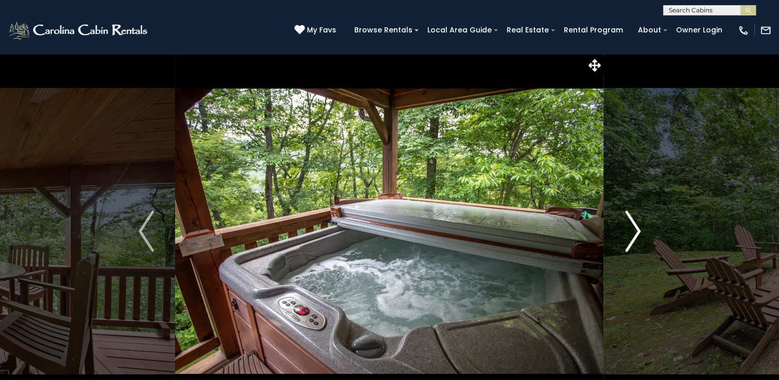
click at [635, 231] on img "Next" at bounding box center [632, 231] width 15 height 41
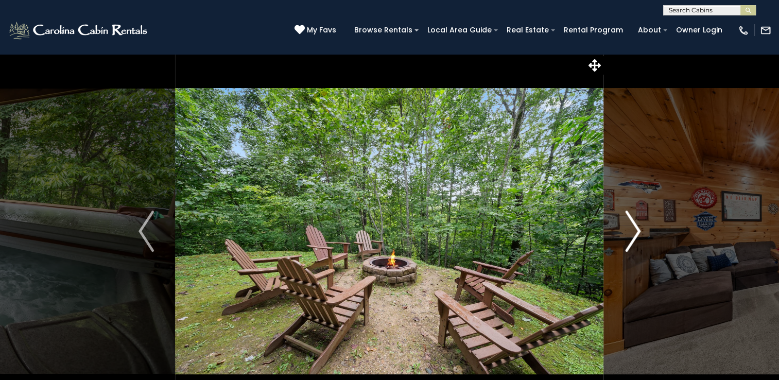
click at [635, 231] on img "Next" at bounding box center [632, 231] width 15 height 41
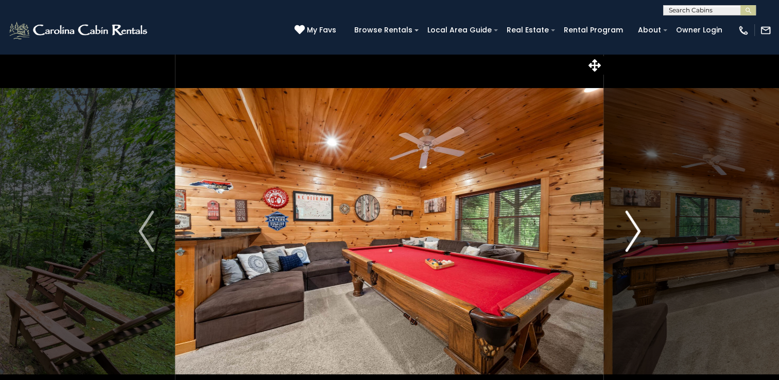
click at [635, 233] on img "Next" at bounding box center [632, 231] width 15 height 41
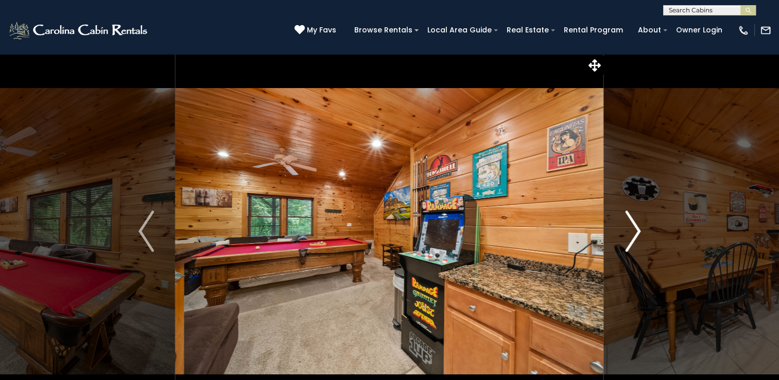
click at [635, 233] on img "Next" at bounding box center [632, 231] width 15 height 41
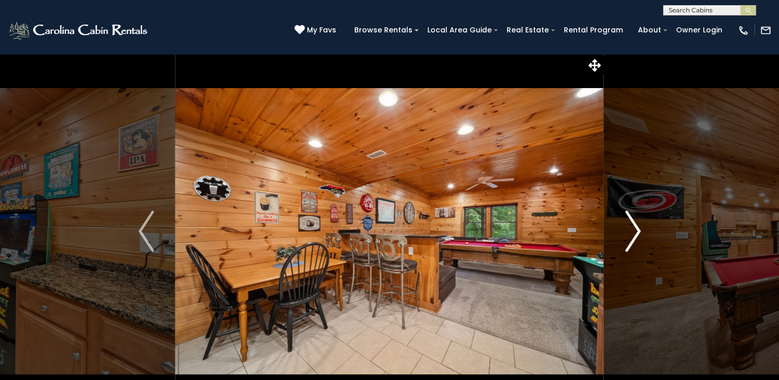
click at [635, 233] on img "Next" at bounding box center [632, 231] width 15 height 41
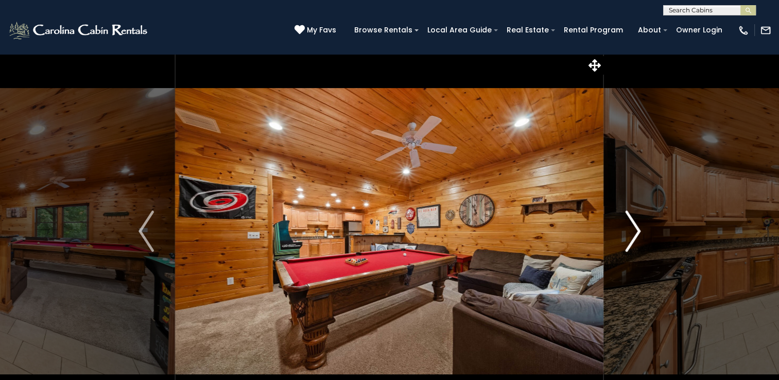
click at [635, 233] on img "Next" at bounding box center [632, 231] width 15 height 41
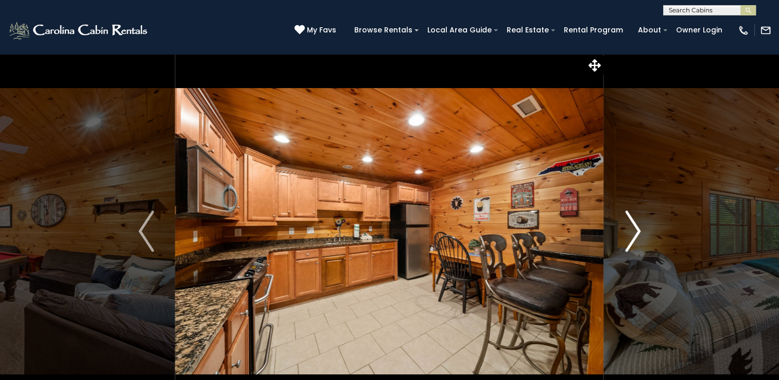
click at [635, 233] on img "Next" at bounding box center [632, 231] width 15 height 41
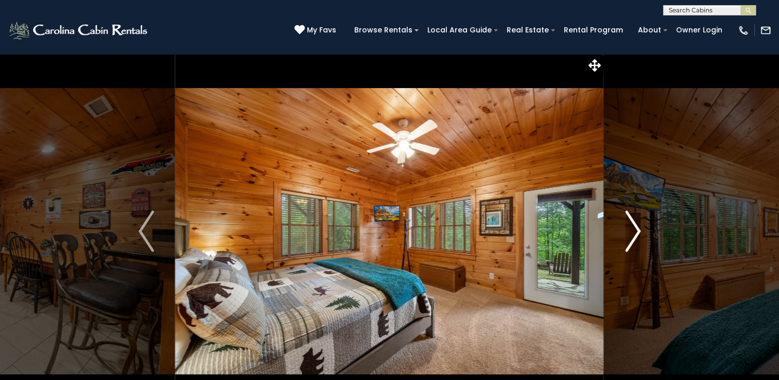
click at [635, 233] on img "Next" at bounding box center [632, 231] width 15 height 41
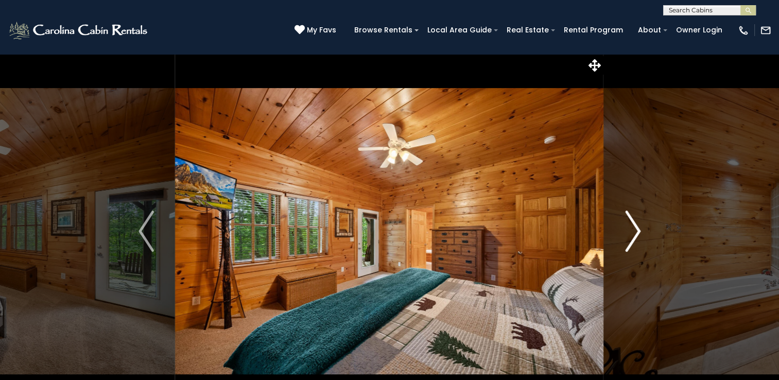
click at [635, 233] on img "Next" at bounding box center [632, 231] width 15 height 41
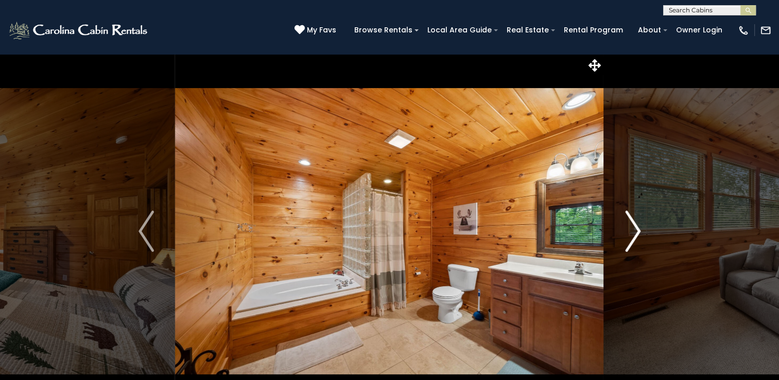
click at [635, 233] on img "Next" at bounding box center [632, 231] width 15 height 41
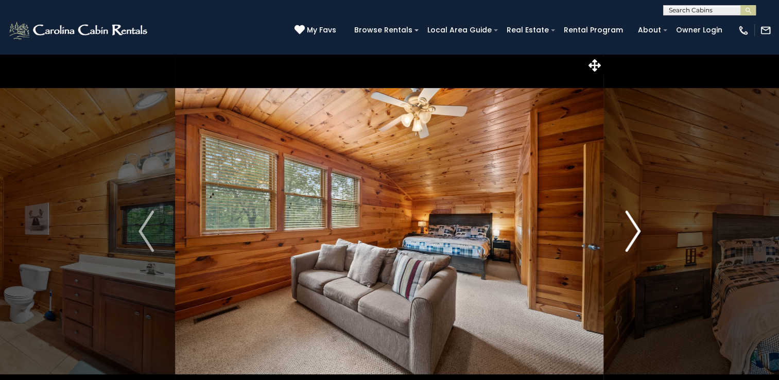
click at [635, 233] on img "Next" at bounding box center [632, 231] width 15 height 41
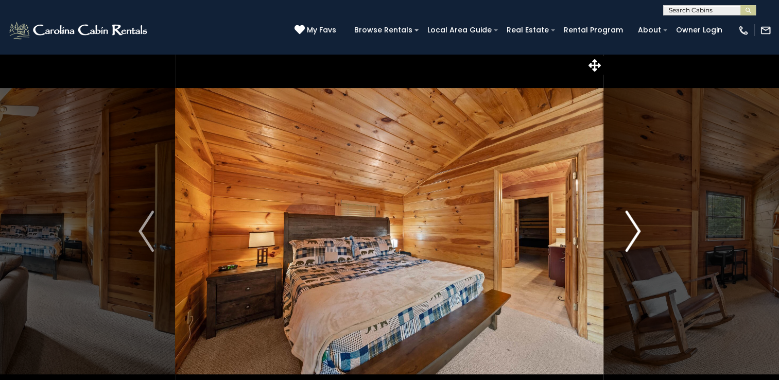
click at [635, 233] on img "Next" at bounding box center [632, 231] width 15 height 41
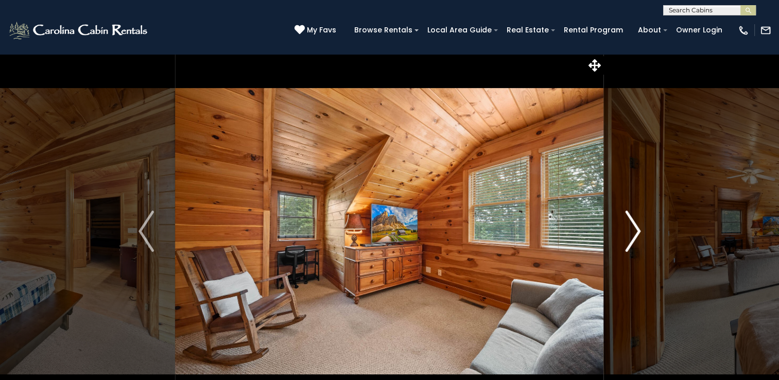
click at [635, 233] on img "Next" at bounding box center [632, 231] width 15 height 41
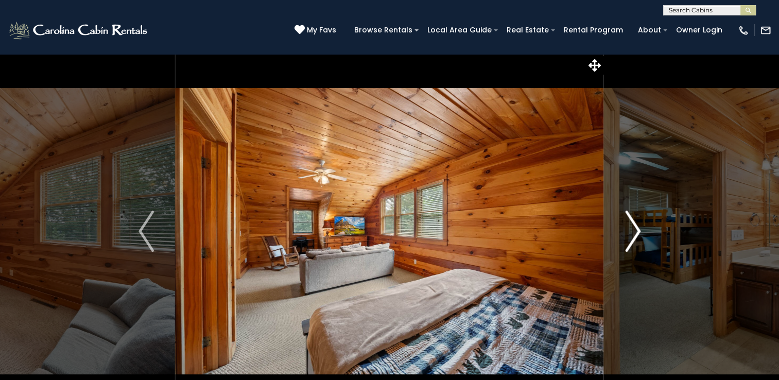
click at [635, 233] on img "Next" at bounding box center [632, 231] width 15 height 41
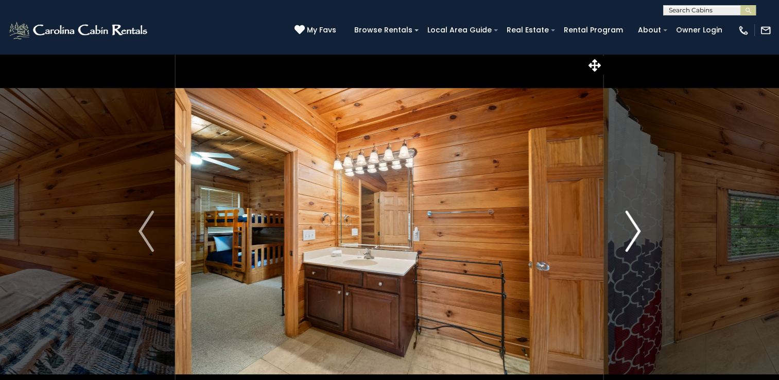
click at [635, 233] on img "Next" at bounding box center [632, 231] width 15 height 41
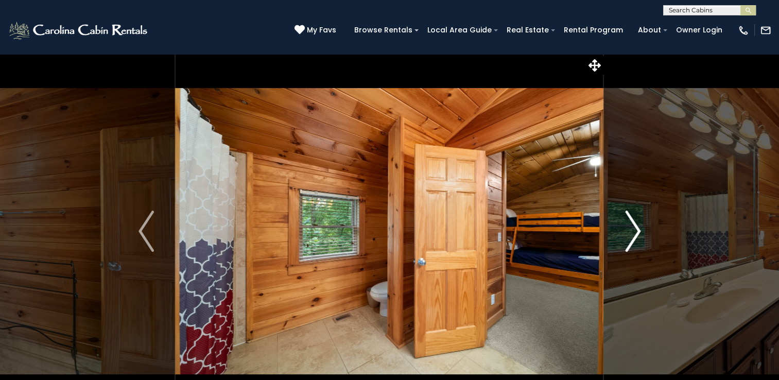
click at [635, 233] on img "Next" at bounding box center [632, 231] width 15 height 41
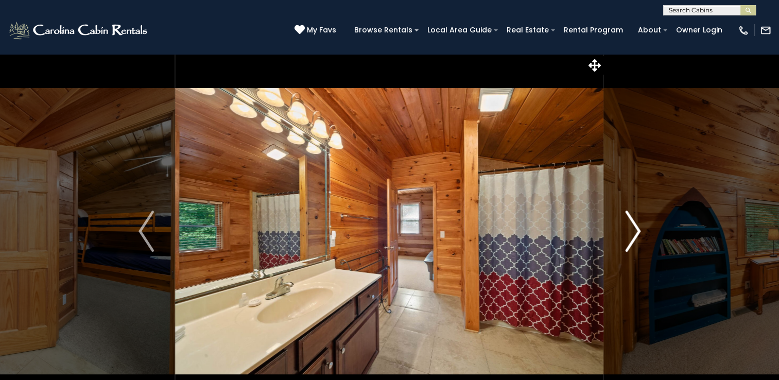
click at [635, 233] on img "Next" at bounding box center [632, 231] width 15 height 41
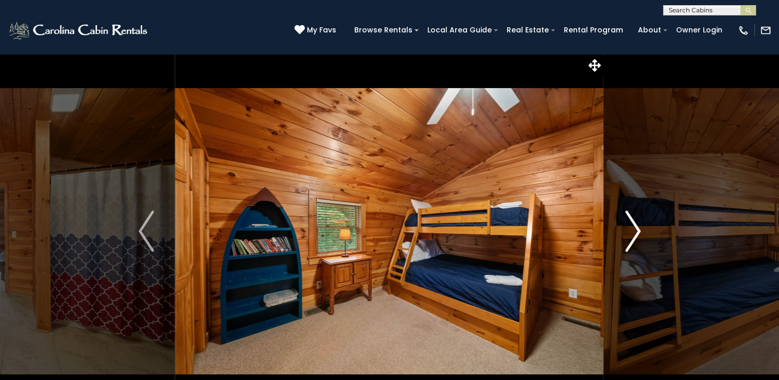
click at [635, 233] on img "Next" at bounding box center [632, 231] width 15 height 41
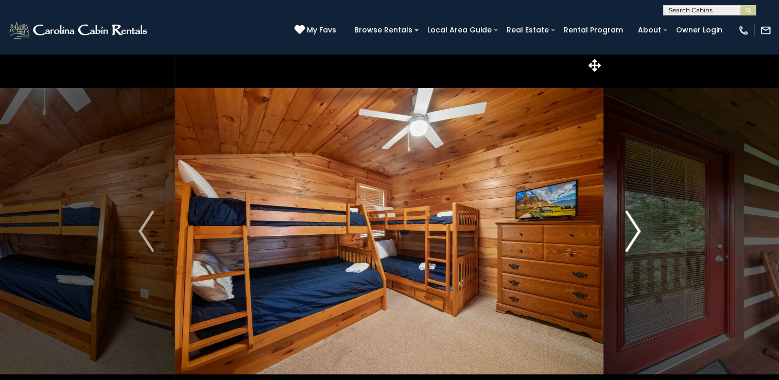
click at [635, 233] on img "Next" at bounding box center [632, 231] width 15 height 41
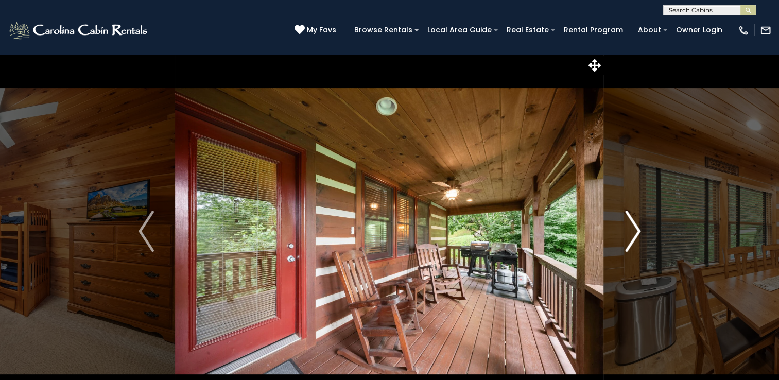
click at [635, 233] on img "Next" at bounding box center [632, 231] width 15 height 41
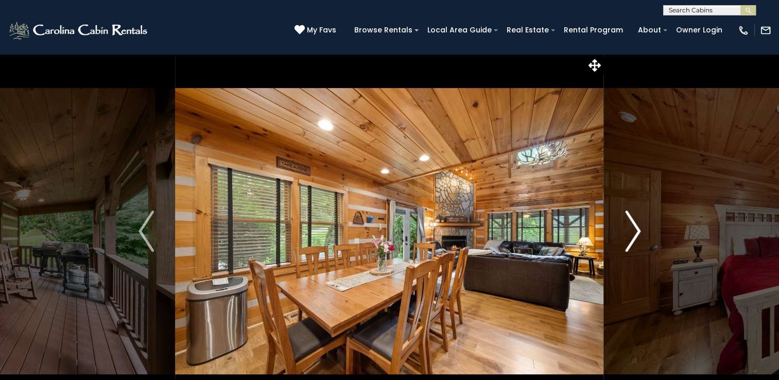
click at [635, 233] on img "Next" at bounding box center [632, 231] width 15 height 41
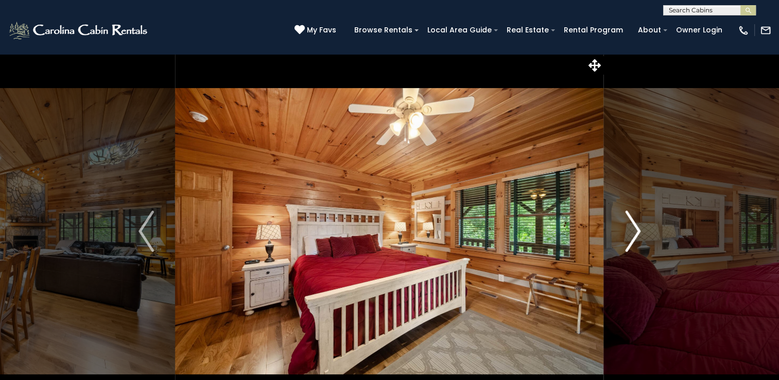
click at [635, 233] on img "Next" at bounding box center [632, 231] width 15 height 41
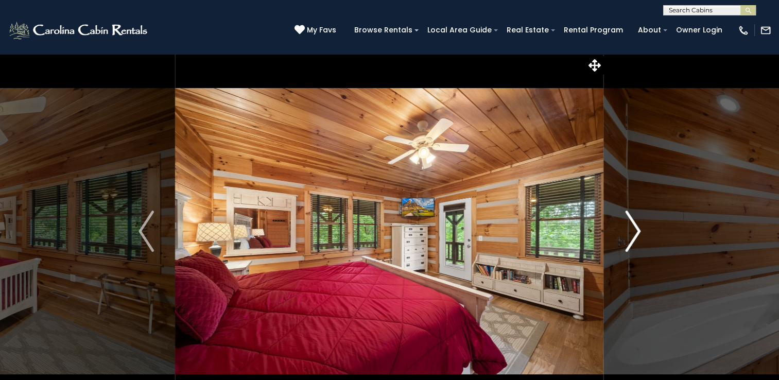
click at [635, 233] on img "Next" at bounding box center [632, 231] width 15 height 41
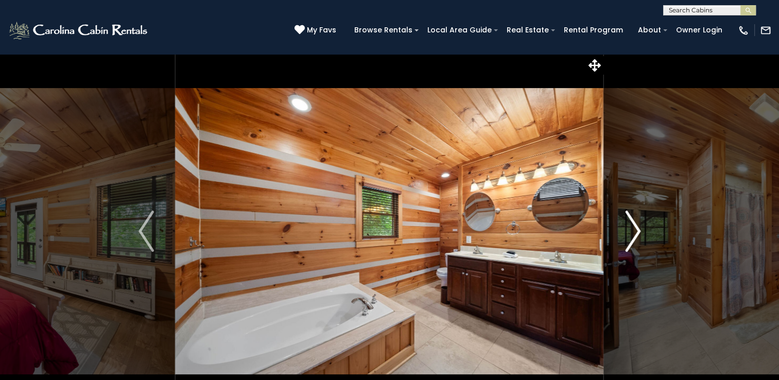
click at [635, 233] on img "Next" at bounding box center [632, 231] width 15 height 41
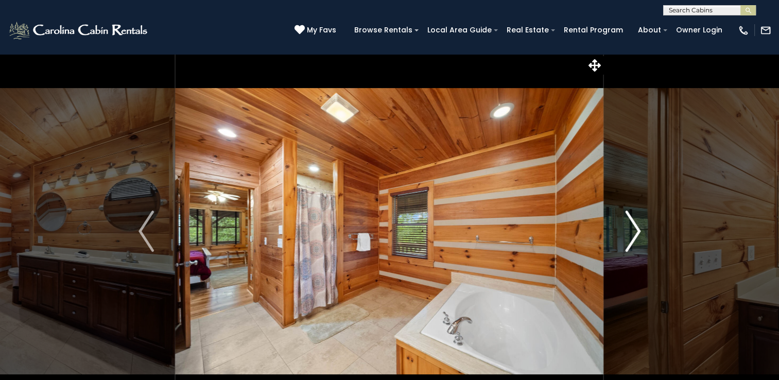
click at [635, 233] on img "Next" at bounding box center [632, 231] width 15 height 41
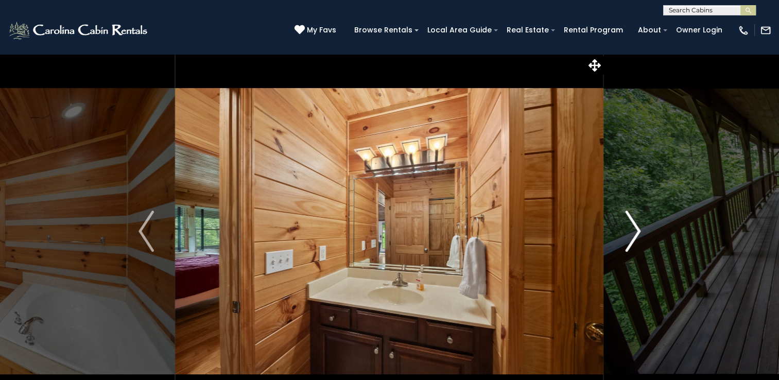
click at [635, 233] on img "Next" at bounding box center [632, 231] width 15 height 41
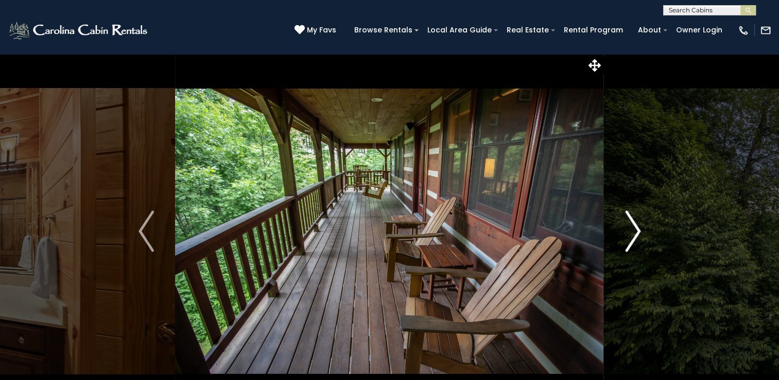
click at [635, 233] on img "Next" at bounding box center [632, 231] width 15 height 41
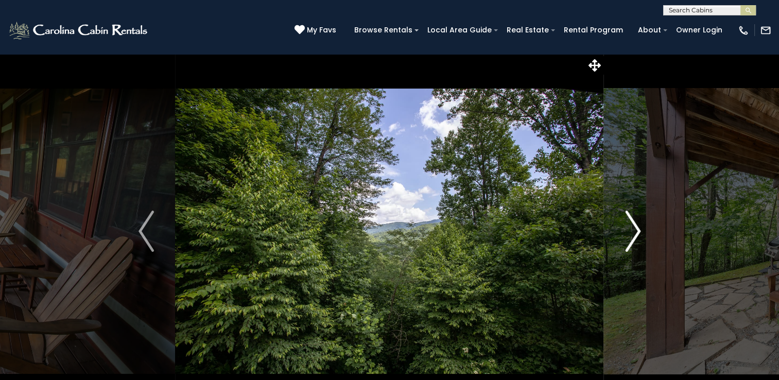
click at [635, 233] on img "Next" at bounding box center [632, 231] width 15 height 41
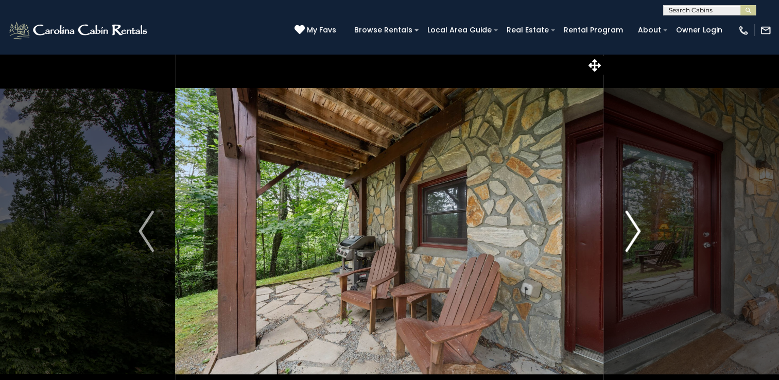
click at [635, 233] on img "Next" at bounding box center [632, 231] width 15 height 41
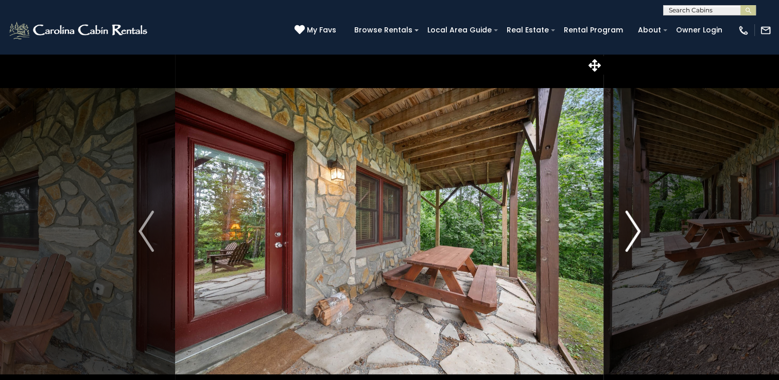
click at [635, 233] on img "Next" at bounding box center [632, 231] width 15 height 41
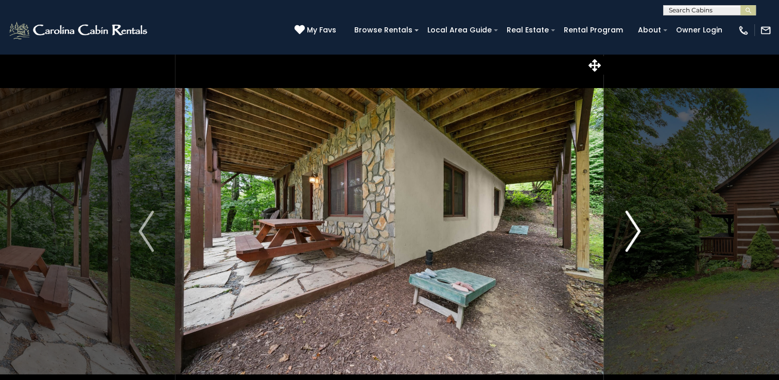
click at [635, 233] on img "Next" at bounding box center [632, 231] width 15 height 41
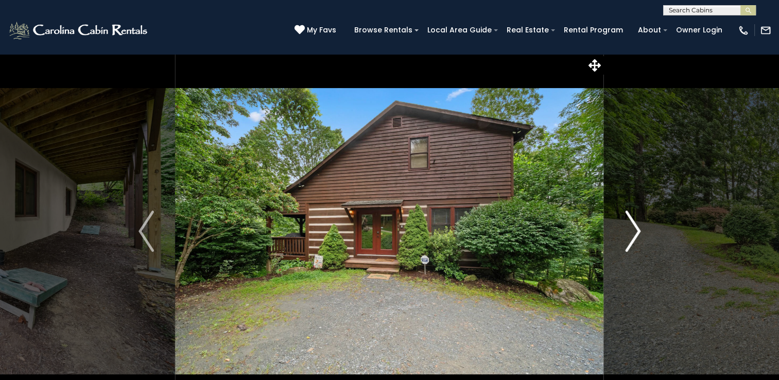
click at [635, 232] on img "Next" at bounding box center [632, 231] width 15 height 41
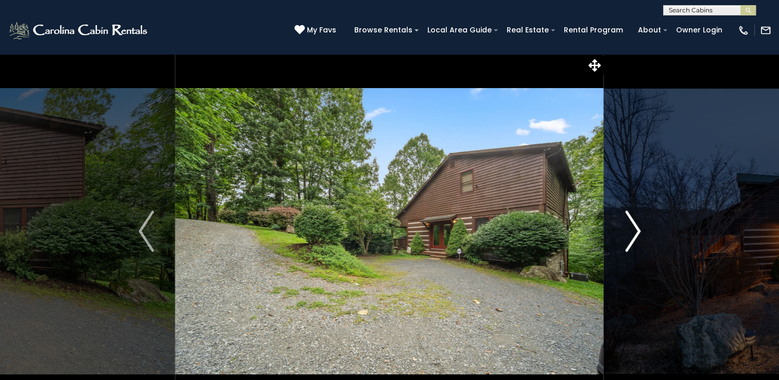
click at [635, 232] on img "Next" at bounding box center [632, 231] width 15 height 41
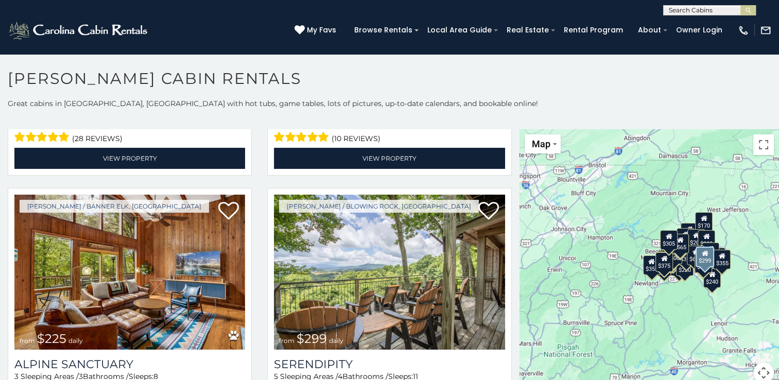
scroll to position [9, 0]
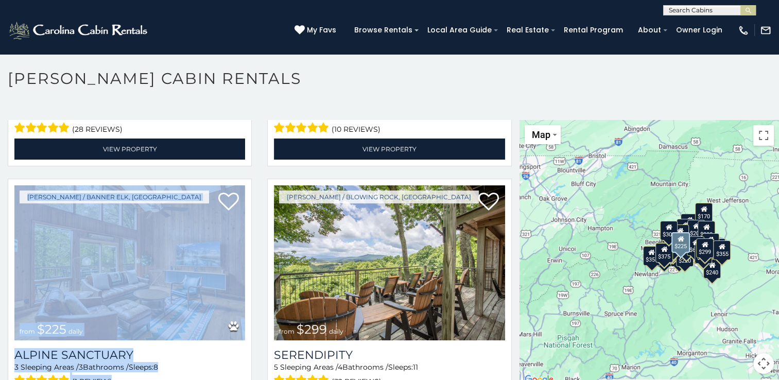
drag, startPoint x: 258, startPoint y: 202, endPoint x: 250, endPoint y: 235, distance: 33.9
drag, startPoint x: 250, startPoint y: 235, endPoint x: 257, endPoint y: 226, distance: 12.2
click at [260, 226] on div "[PERSON_NAME] / Blowing Rock, [GEOGRAPHIC_DATA] from $299 daily Serendipity 5 S…" at bounding box center [390, 302] width 260 height 246
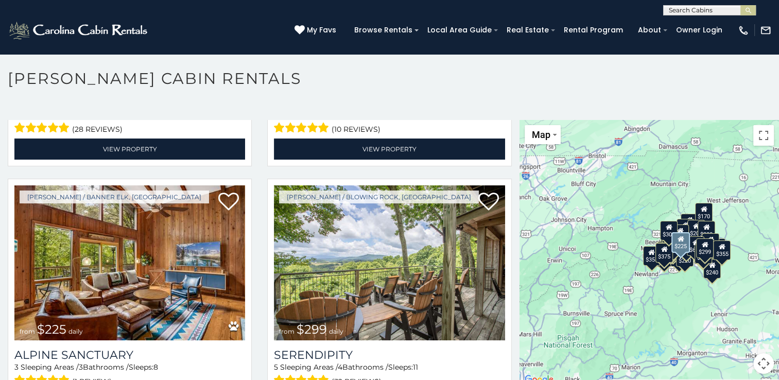
click at [254, 227] on div "[PERSON_NAME] / Banner Elk, [GEOGRAPHIC_DATA] from $225 daily [GEOGRAPHIC_DATA]…" at bounding box center [130, 302] width 260 height 246
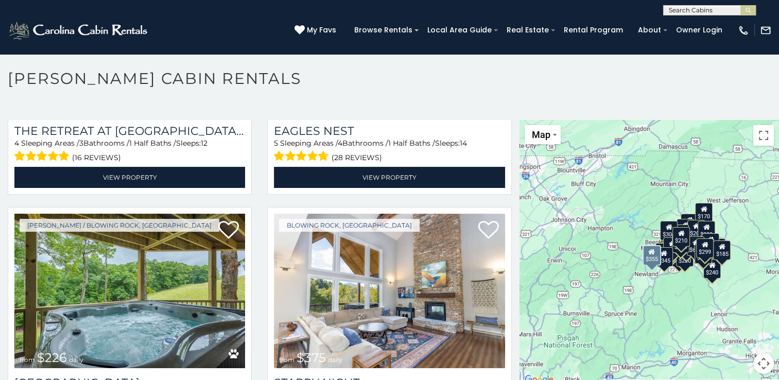
scroll to position [4730, 0]
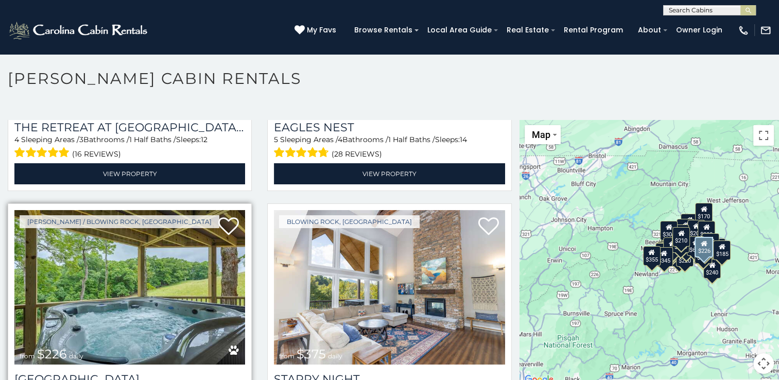
click at [143, 234] on img at bounding box center [129, 287] width 231 height 155
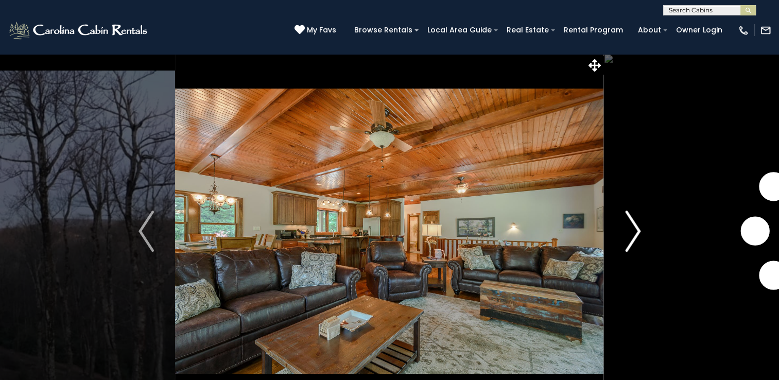
click at [637, 231] on img "Next" at bounding box center [632, 231] width 15 height 41
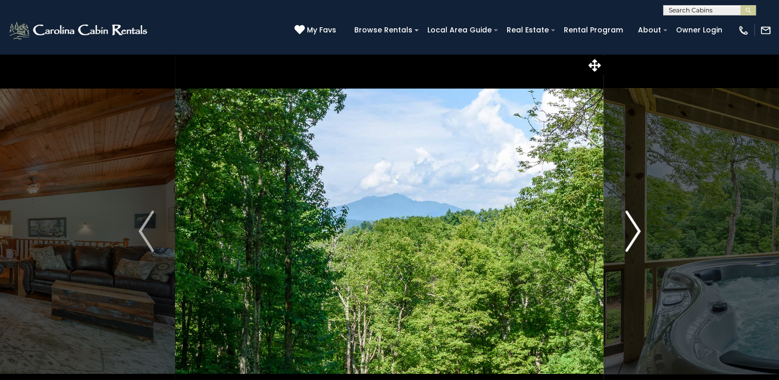
click at [637, 231] on img "Next" at bounding box center [632, 231] width 15 height 41
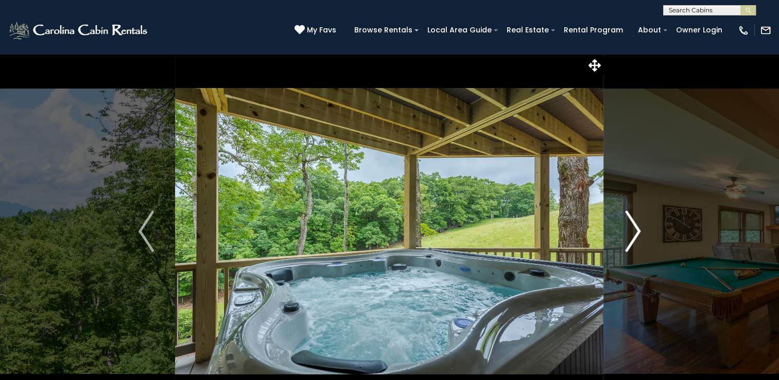
click at [637, 231] on img "Next" at bounding box center [632, 231] width 15 height 41
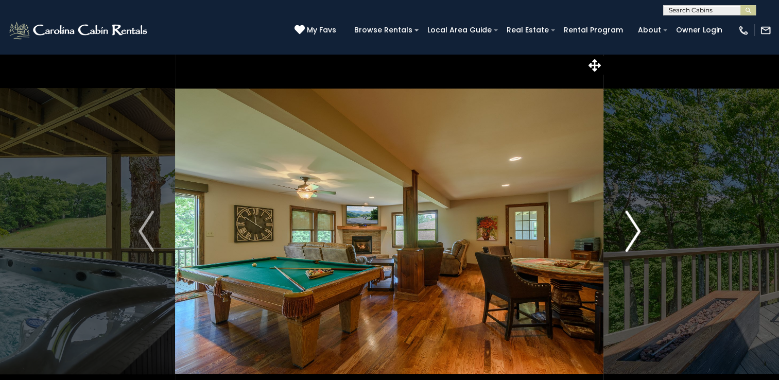
click at [639, 235] on img "Next" at bounding box center [632, 231] width 15 height 41
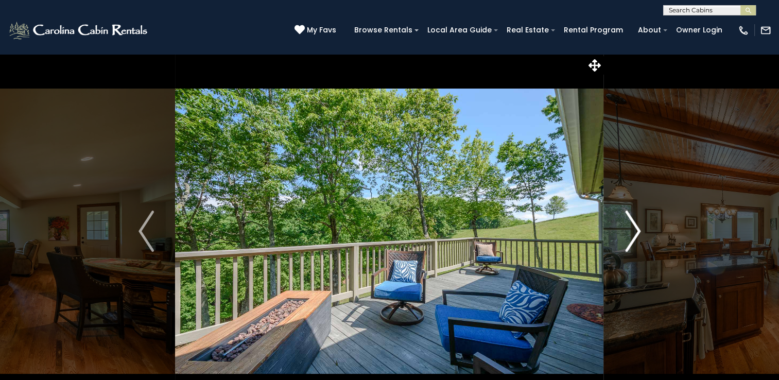
click at [639, 235] on img "Next" at bounding box center [632, 231] width 15 height 41
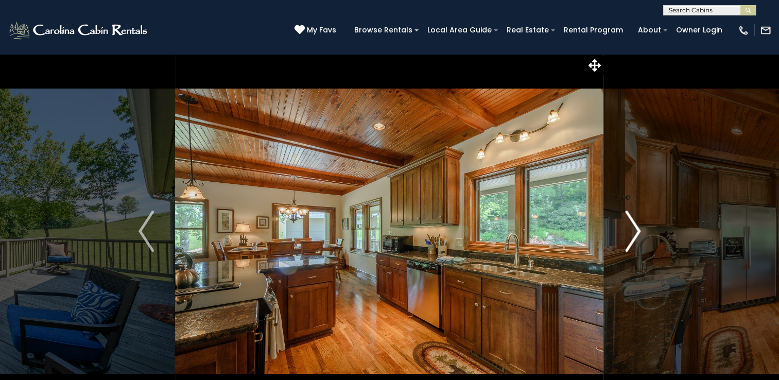
click at [638, 232] on img "Next" at bounding box center [632, 231] width 15 height 41
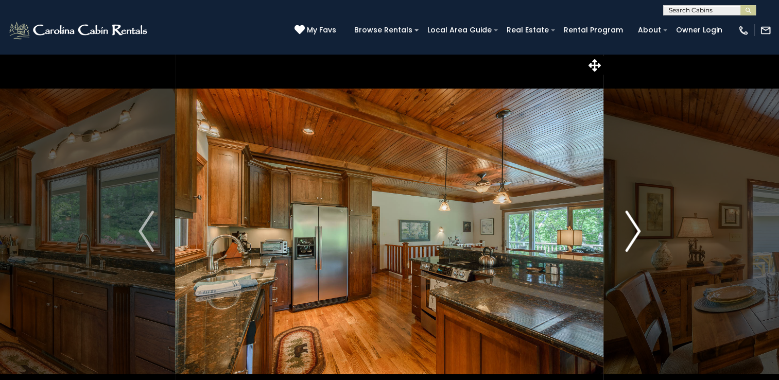
click at [638, 232] on img "Next" at bounding box center [632, 231] width 15 height 41
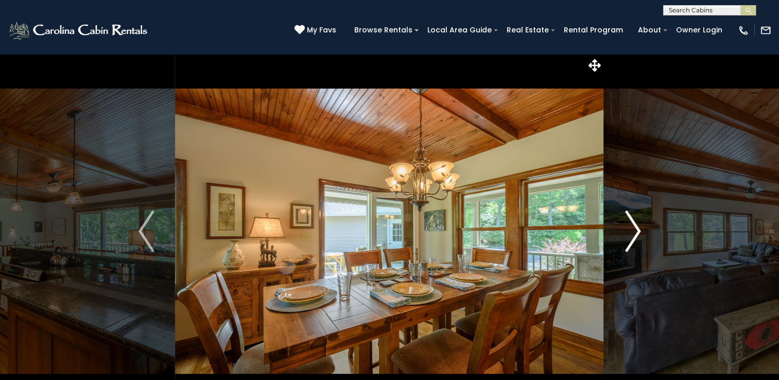
click at [638, 232] on img "Next" at bounding box center [632, 231] width 15 height 41
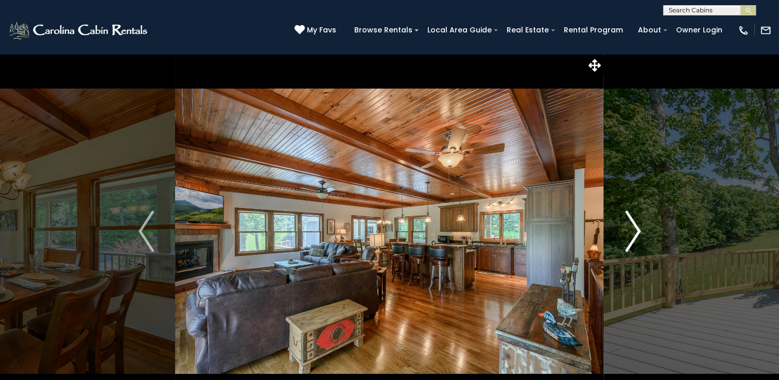
click at [638, 232] on img "Next" at bounding box center [632, 231] width 15 height 41
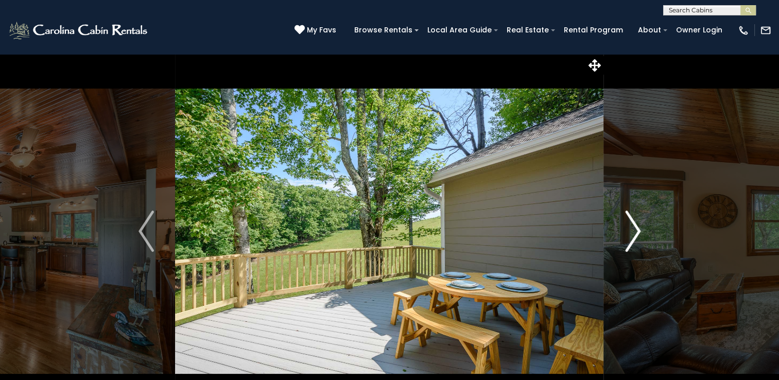
click at [638, 232] on img "Next" at bounding box center [632, 231] width 15 height 41
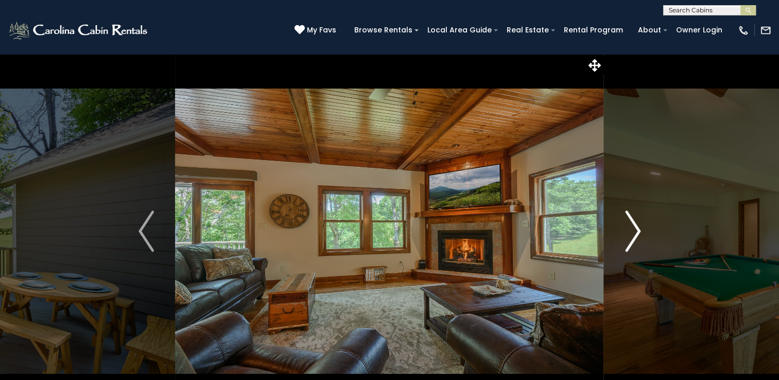
click at [638, 232] on img "Next" at bounding box center [632, 231] width 15 height 41
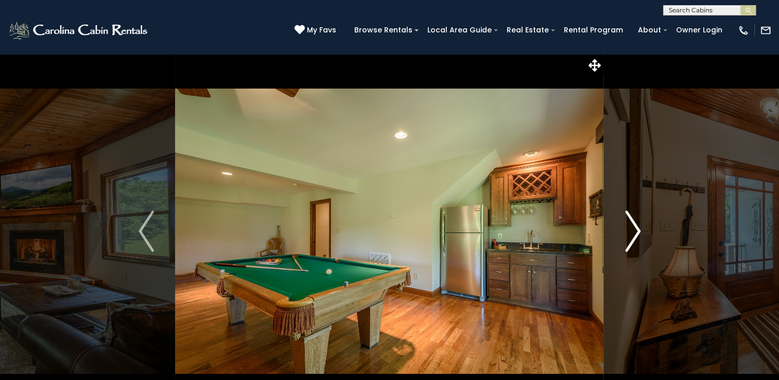
click at [638, 232] on img "Next" at bounding box center [632, 231] width 15 height 41
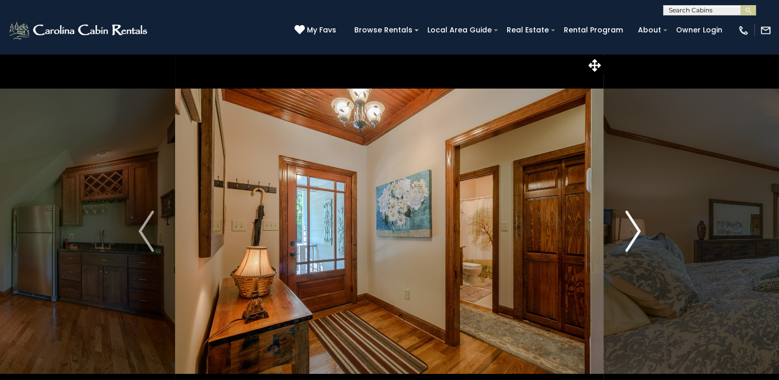
click at [638, 232] on img "Next" at bounding box center [632, 231] width 15 height 41
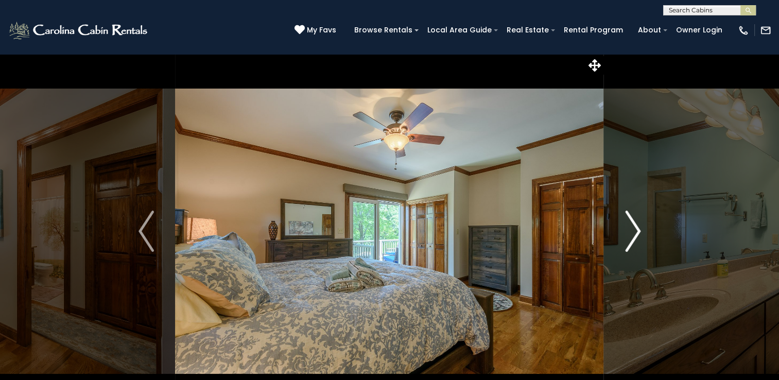
click at [638, 232] on img "Next" at bounding box center [632, 231] width 15 height 41
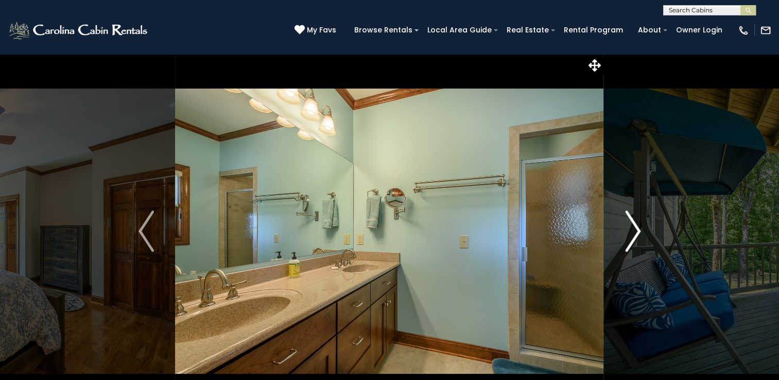
click at [638, 232] on img "Next" at bounding box center [632, 231] width 15 height 41
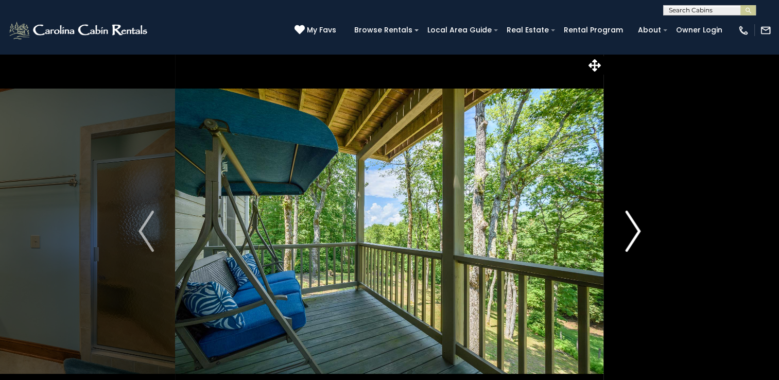
click at [638, 232] on img "Next" at bounding box center [632, 231] width 15 height 41
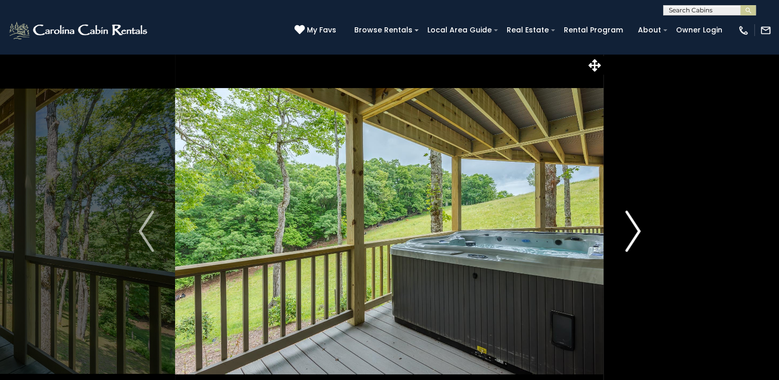
click at [638, 232] on img "Next" at bounding box center [632, 231] width 15 height 41
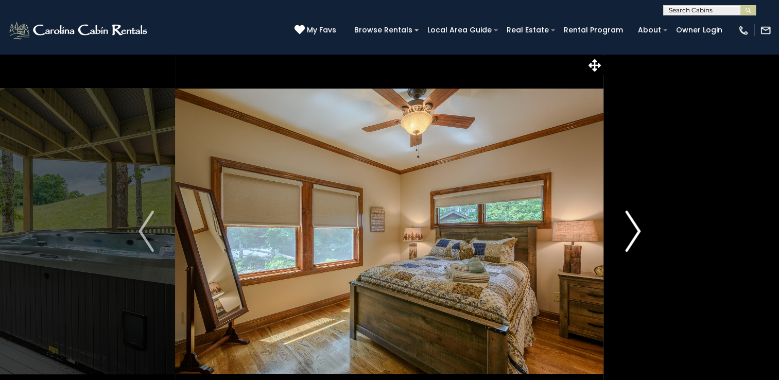
click at [638, 232] on img "Next" at bounding box center [632, 231] width 15 height 41
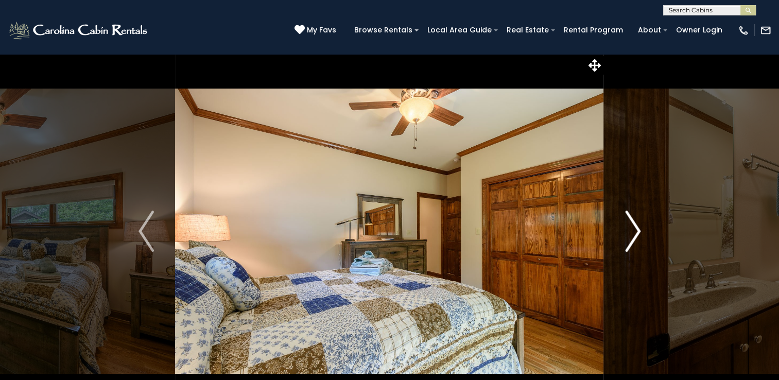
click at [637, 234] on img "Next" at bounding box center [632, 231] width 15 height 41
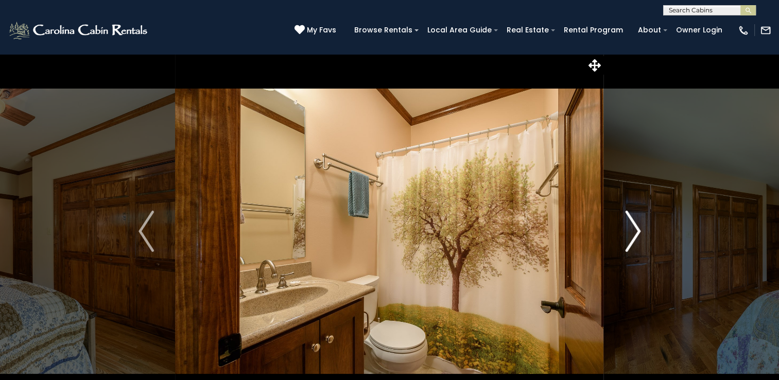
click at [637, 237] on img "Next" at bounding box center [632, 231] width 15 height 41
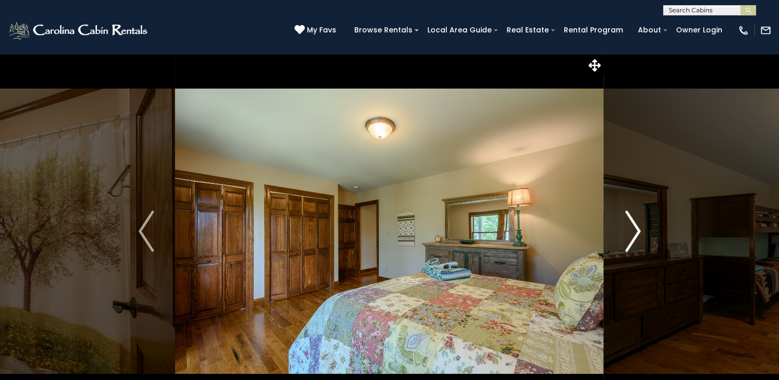
click at [637, 237] on img "Next" at bounding box center [632, 231] width 15 height 41
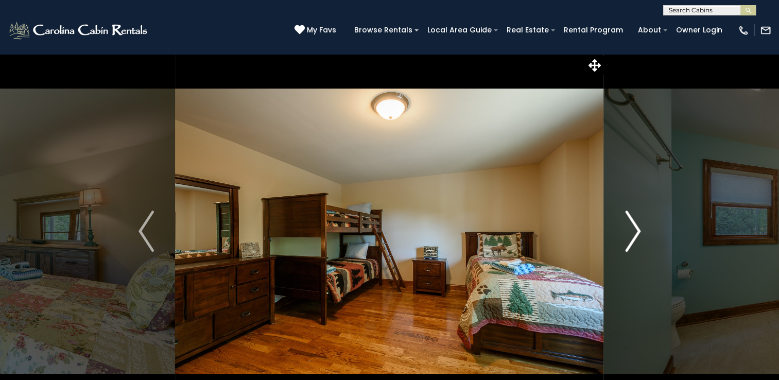
click at [637, 237] on img "Next" at bounding box center [632, 231] width 15 height 41
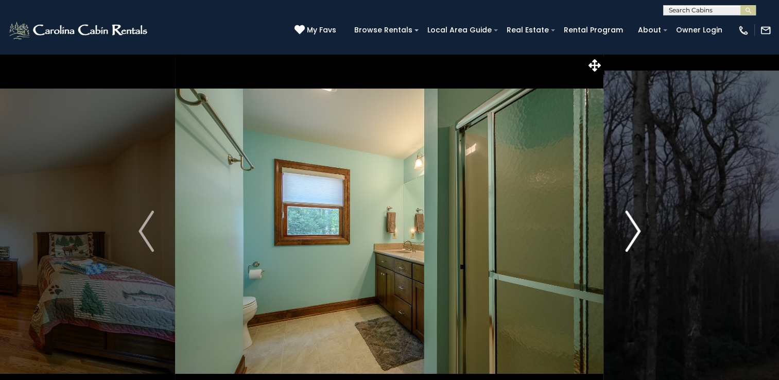
click at [637, 237] on img "Next" at bounding box center [632, 231] width 15 height 41
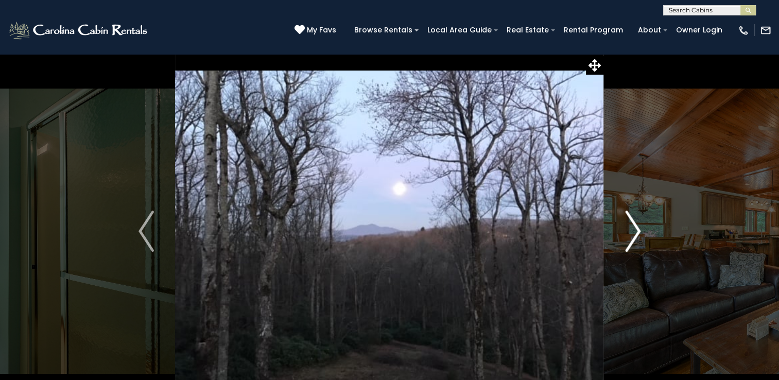
click at [637, 237] on img "Next" at bounding box center [632, 231] width 15 height 41
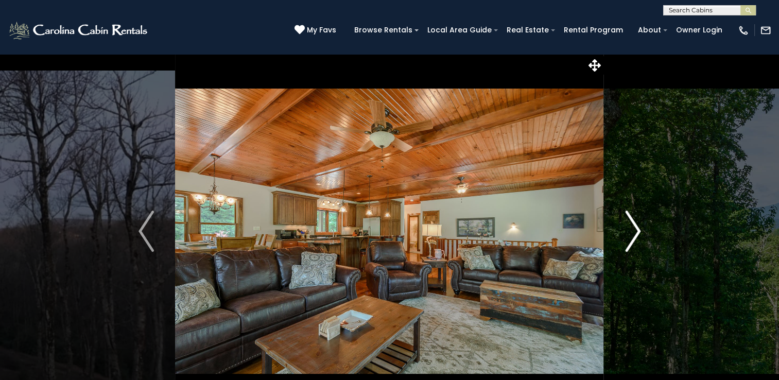
click at [637, 237] on img "Next" at bounding box center [632, 231] width 15 height 41
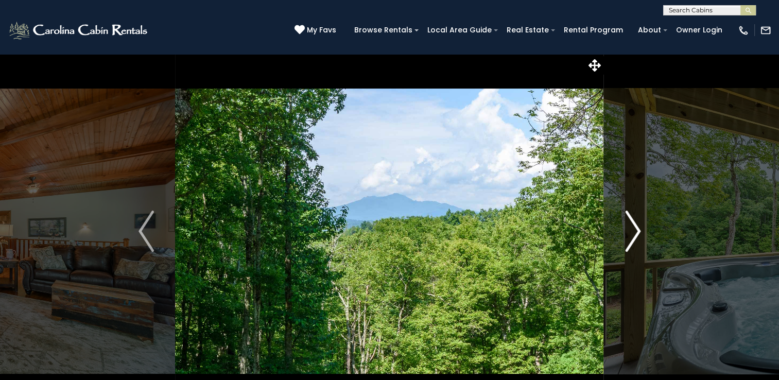
click at [637, 237] on img "Next" at bounding box center [632, 231] width 15 height 41
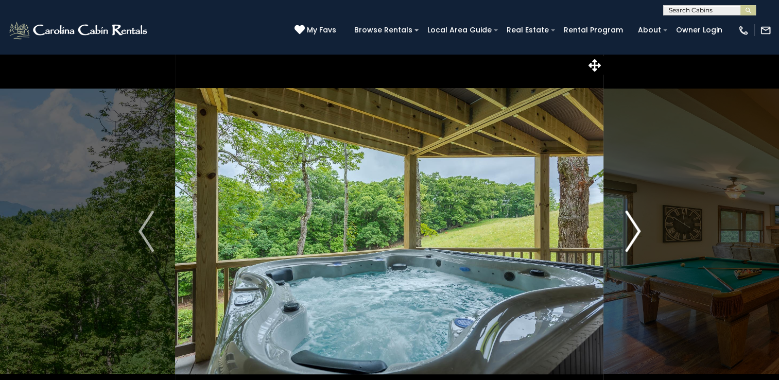
click at [637, 237] on img "Next" at bounding box center [632, 231] width 15 height 41
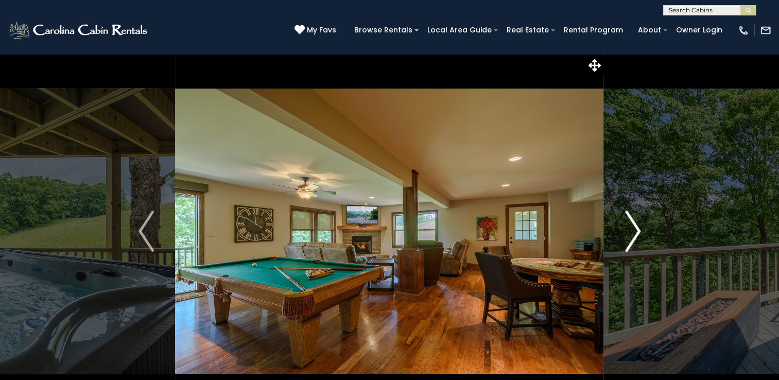
click at [637, 237] on img "Next" at bounding box center [632, 231] width 15 height 41
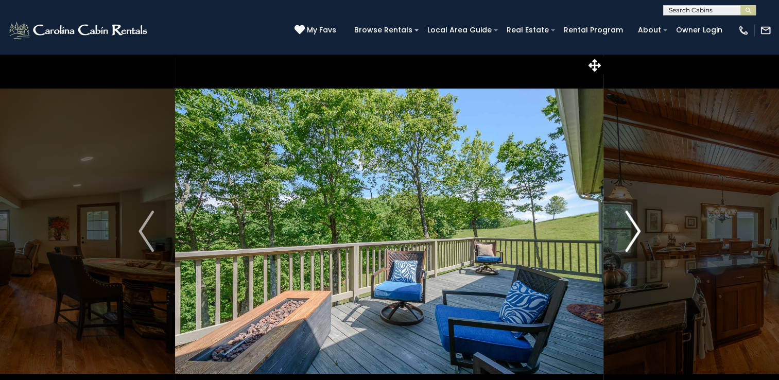
click at [637, 233] on img "Next" at bounding box center [632, 231] width 15 height 41
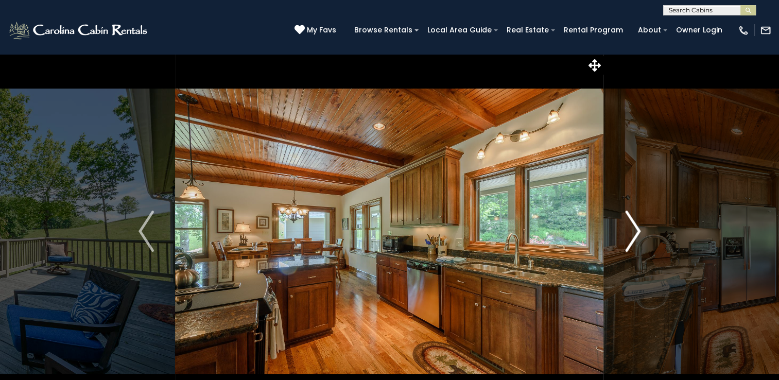
click at [637, 233] on img "Next" at bounding box center [632, 231] width 15 height 41
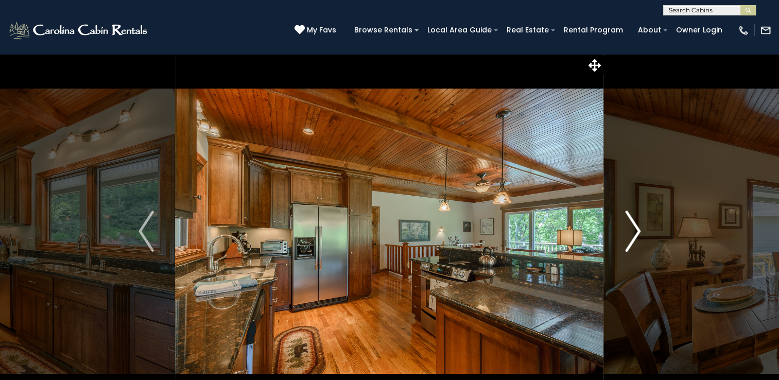
click at [637, 233] on img "Next" at bounding box center [632, 231] width 15 height 41
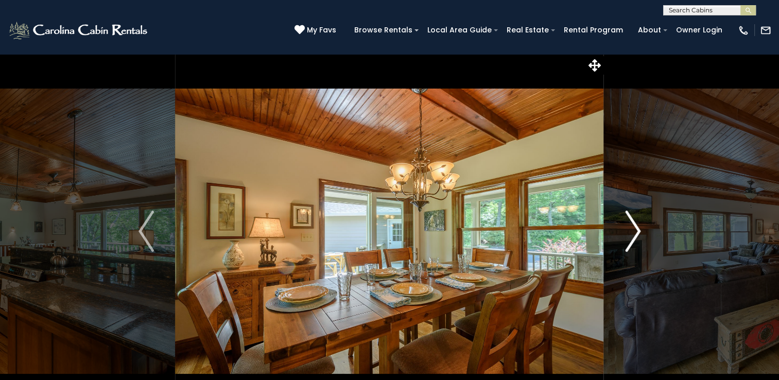
click at [637, 233] on img "Next" at bounding box center [632, 231] width 15 height 41
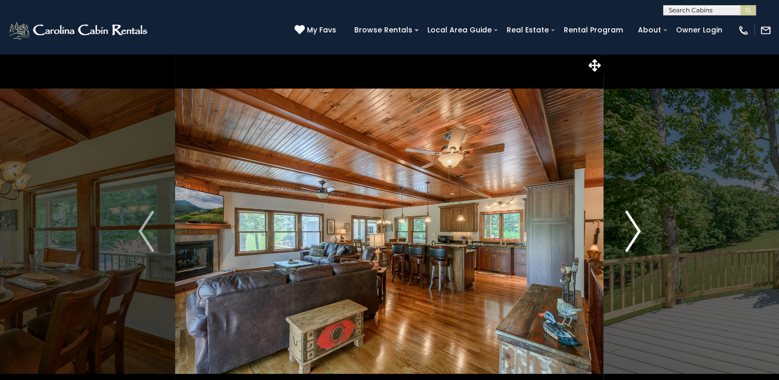
click at [637, 233] on img "Next" at bounding box center [632, 231] width 15 height 41
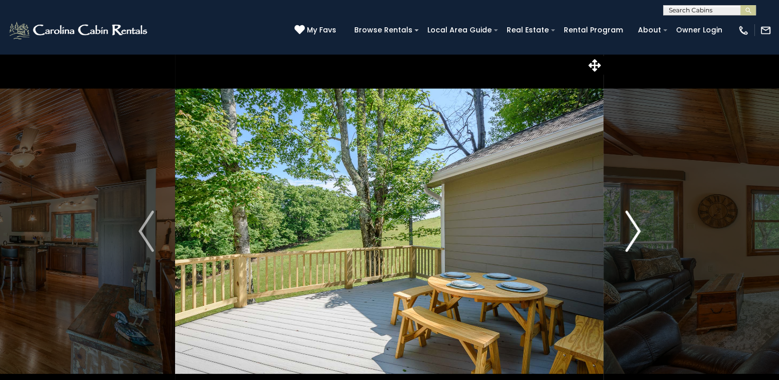
click at [627, 227] on img "Next" at bounding box center [632, 231] width 15 height 41
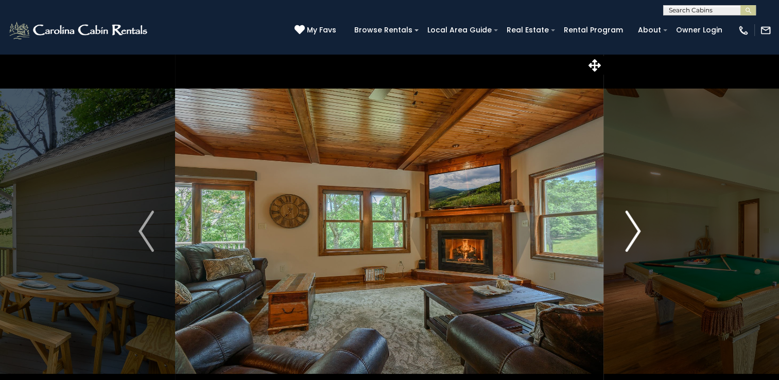
click at [627, 227] on img "Next" at bounding box center [632, 231] width 15 height 41
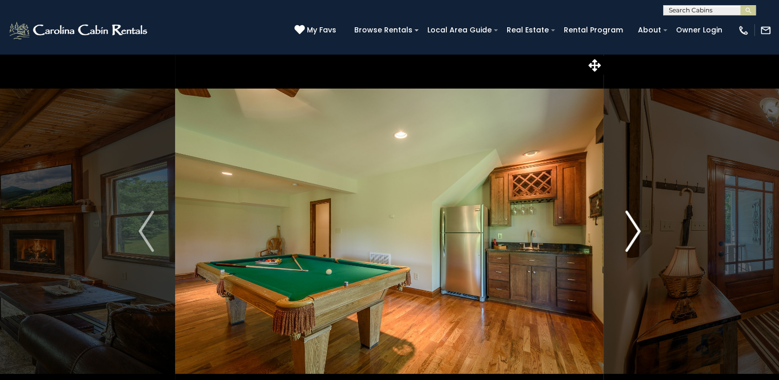
click at [627, 227] on img "Next" at bounding box center [632, 231] width 15 height 41
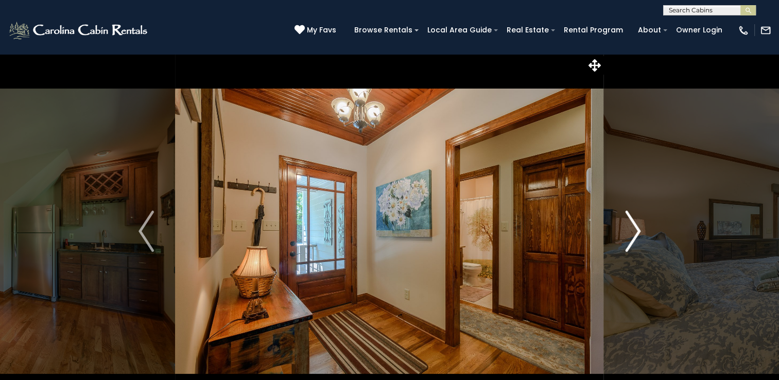
click at [628, 228] on img "Next" at bounding box center [632, 231] width 15 height 41
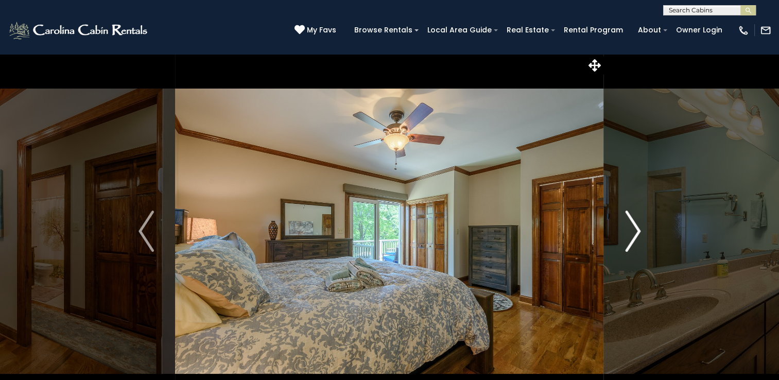
click at [628, 228] on img "Next" at bounding box center [632, 231] width 15 height 41
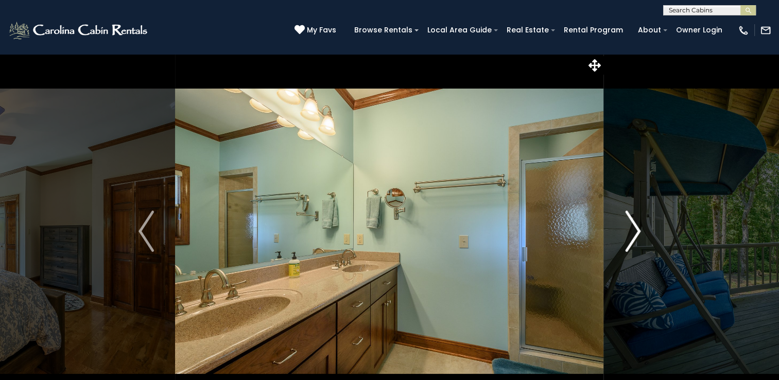
click at [628, 228] on img "Next" at bounding box center [632, 231] width 15 height 41
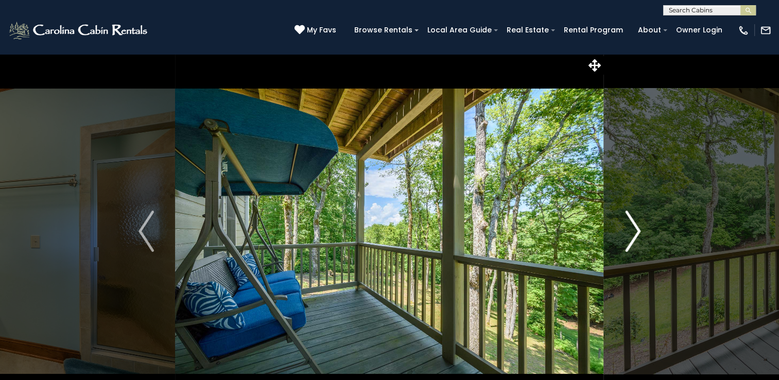
click at [628, 228] on img "Next" at bounding box center [632, 231] width 15 height 41
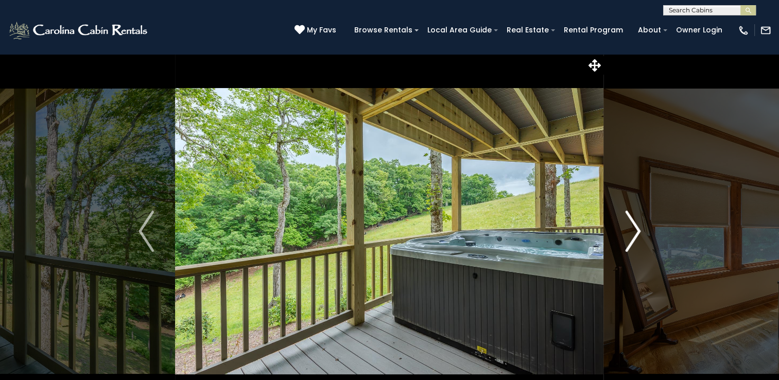
click at [628, 228] on img "Next" at bounding box center [632, 231] width 15 height 41
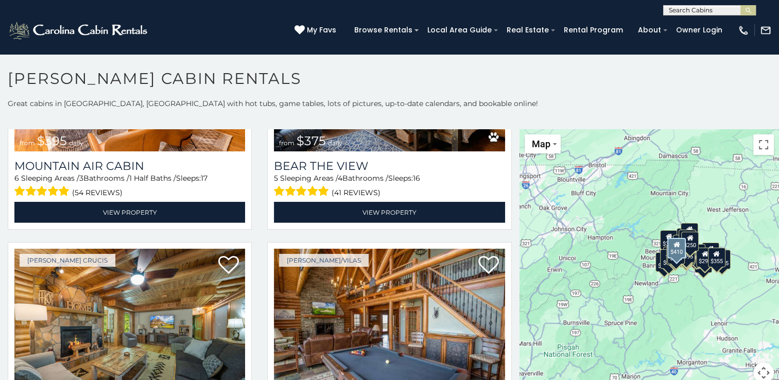
scroll to position [3193, 0]
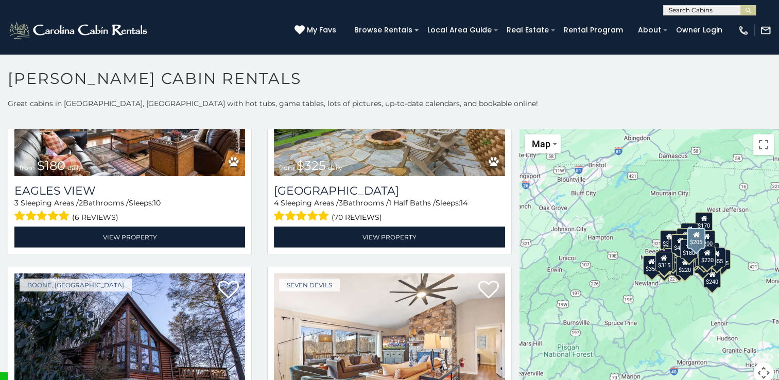
scroll to position [6996, 0]
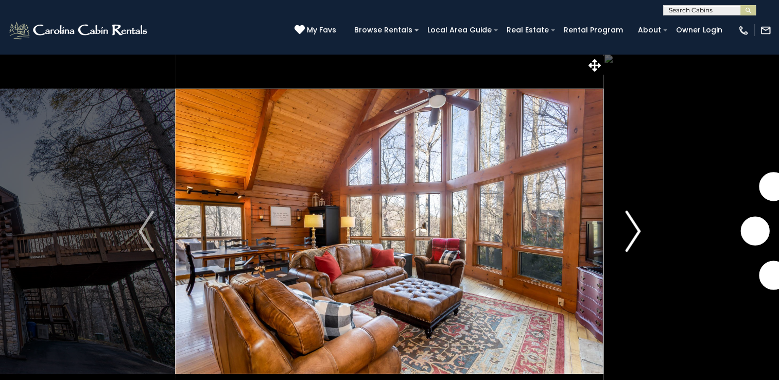
click at [638, 230] on img "Next" at bounding box center [632, 231] width 15 height 41
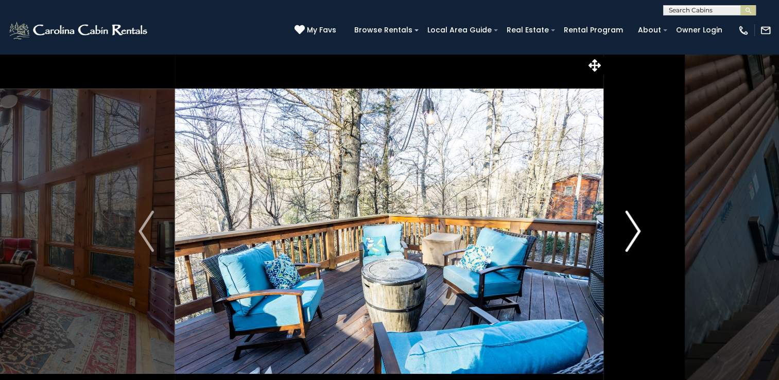
click at [638, 230] on img "Next" at bounding box center [632, 231] width 15 height 41
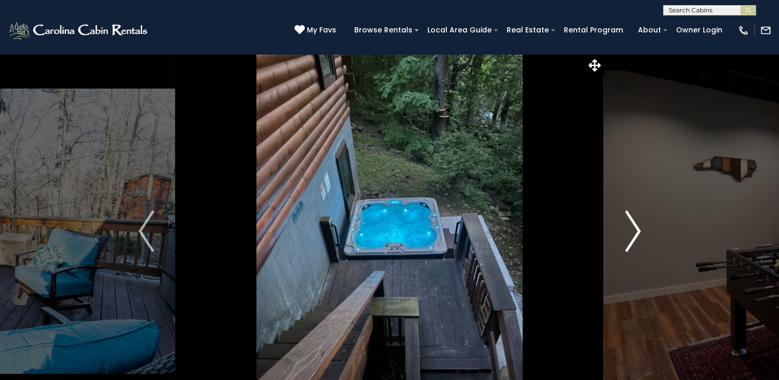
click at [638, 230] on img "Next" at bounding box center [632, 231] width 15 height 41
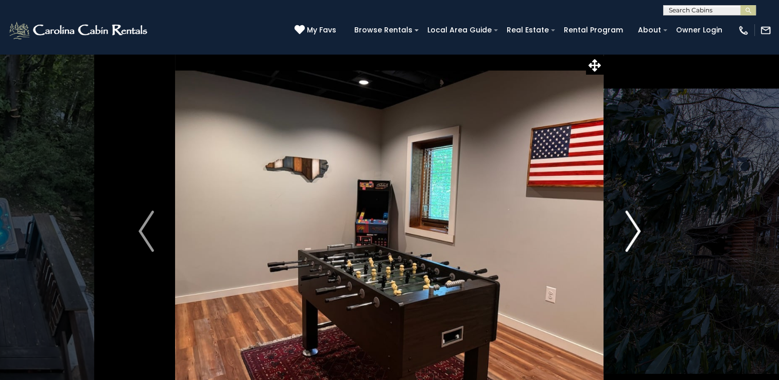
click at [638, 230] on img "Next" at bounding box center [632, 231] width 15 height 41
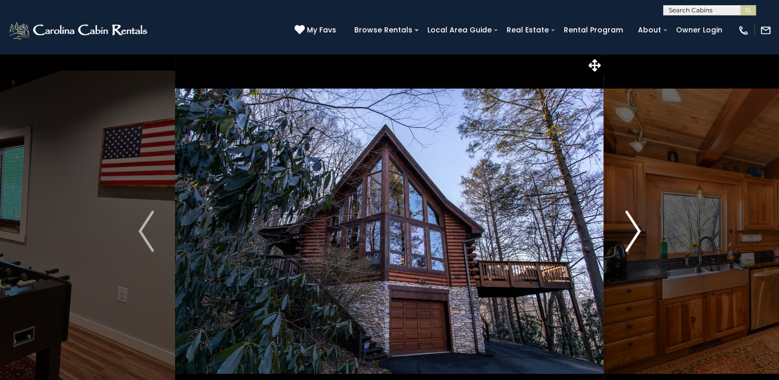
click at [638, 230] on img "Next" at bounding box center [632, 231] width 15 height 41
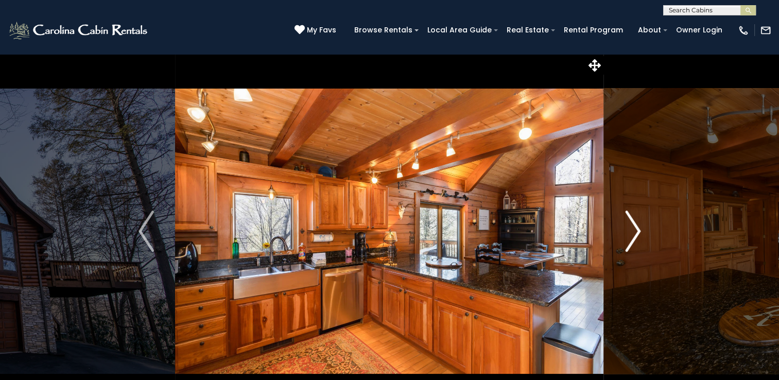
click at [638, 230] on img "Next" at bounding box center [632, 231] width 15 height 41
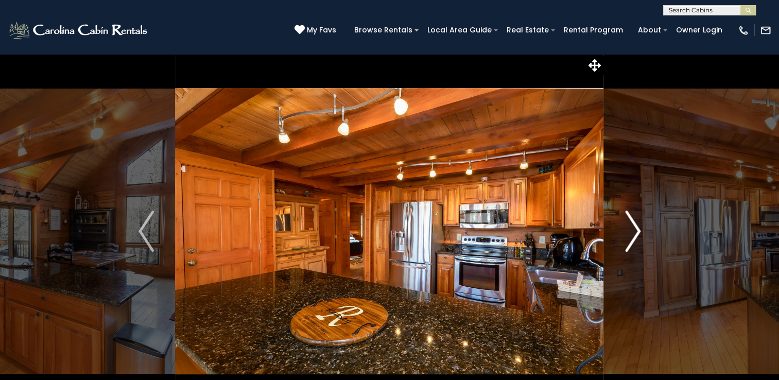
click at [638, 230] on img "Next" at bounding box center [632, 231] width 15 height 41
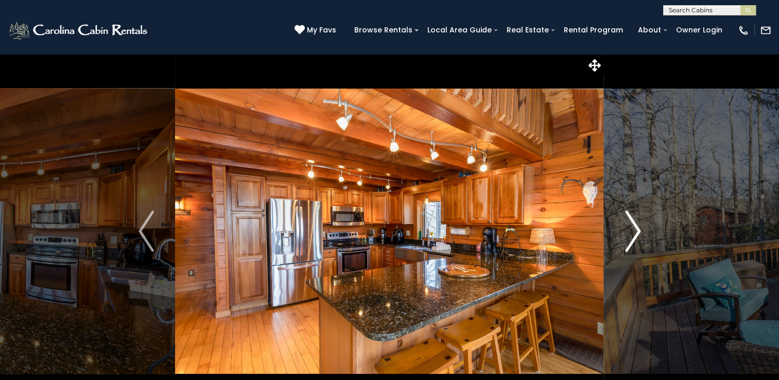
click at [638, 230] on img "Next" at bounding box center [632, 231] width 15 height 41
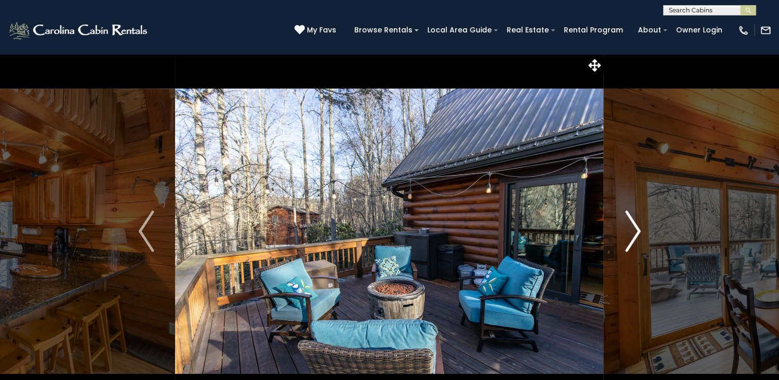
click at [638, 230] on img "Next" at bounding box center [632, 231] width 15 height 41
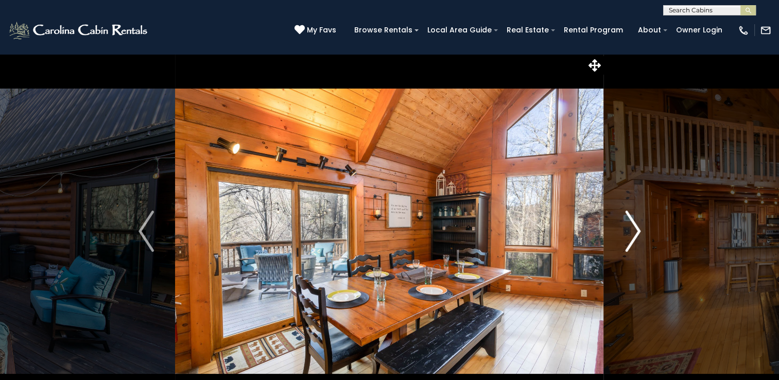
click at [638, 230] on img "Next" at bounding box center [632, 231] width 15 height 41
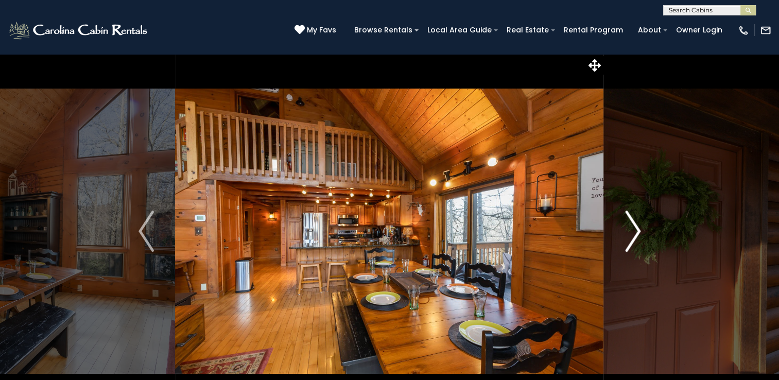
click at [638, 231] on img "Next" at bounding box center [632, 231] width 15 height 41
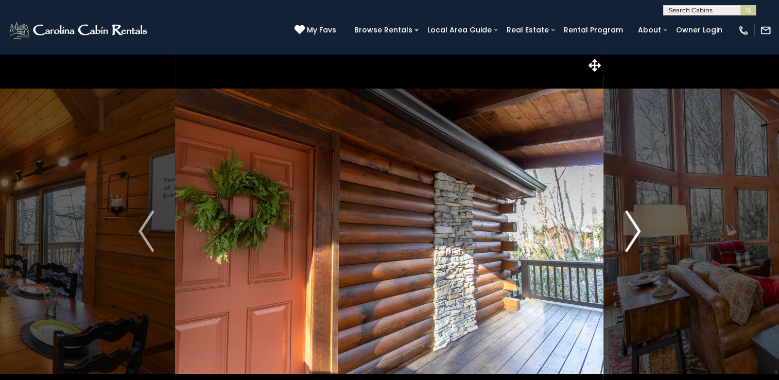
click at [637, 233] on img "Next" at bounding box center [632, 231] width 15 height 41
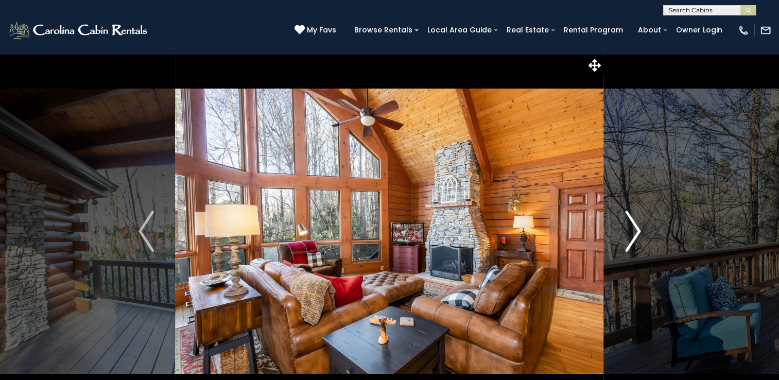
click at [637, 233] on img "Next" at bounding box center [632, 231] width 15 height 41
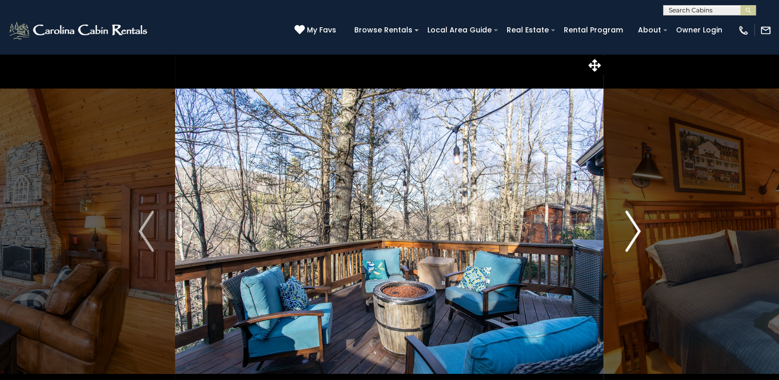
click at [637, 233] on img "Next" at bounding box center [632, 231] width 15 height 41
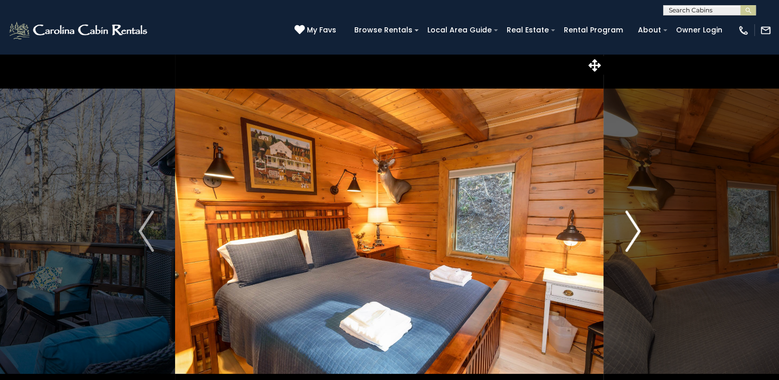
click at [637, 233] on img "Next" at bounding box center [632, 231] width 15 height 41
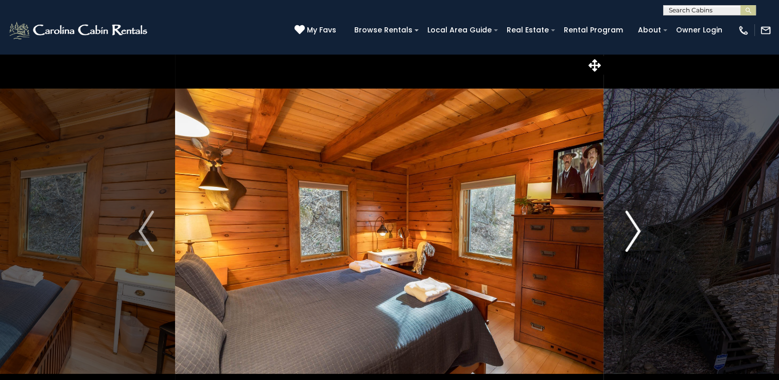
click at [637, 233] on img "Next" at bounding box center [632, 231] width 15 height 41
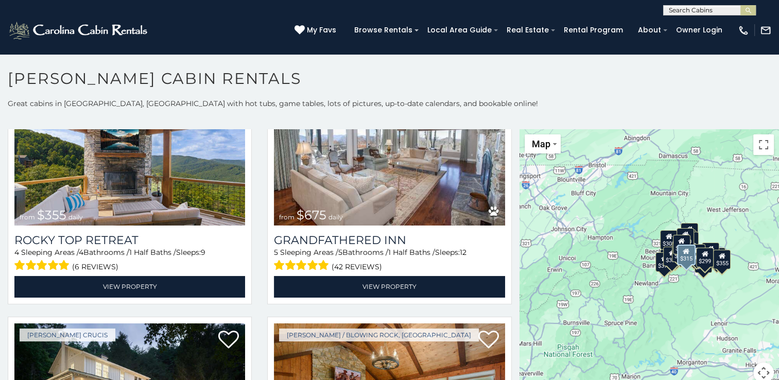
scroll to position [618, 0]
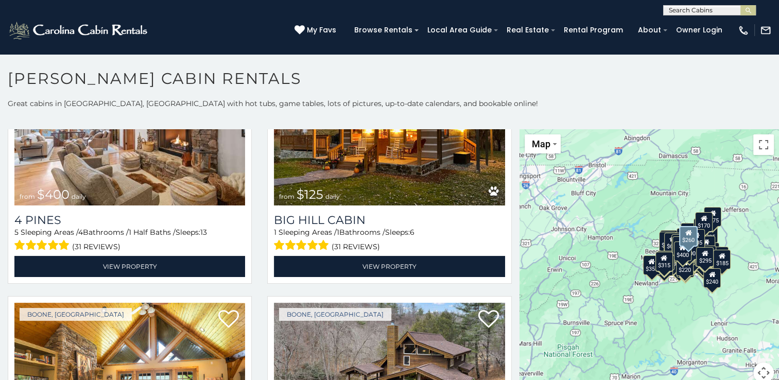
scroll to position [8209, 0]
